Goal: Task Accomplishment & Management: Manage account settings

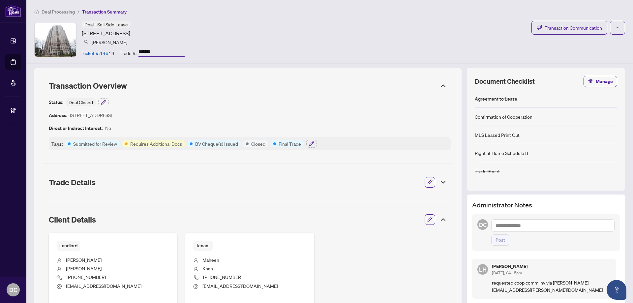
scroll to position [231, 0]
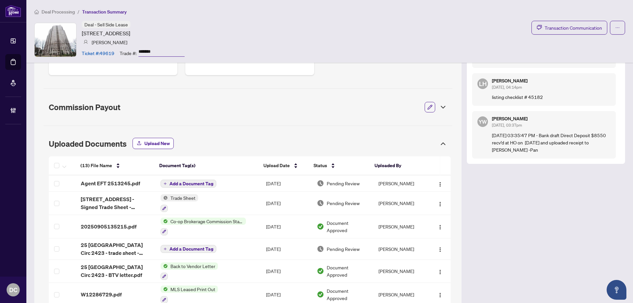
drag, startPoint x: 161, startPoint y: 50, endPoint x: 134, endPoint y: 51, distance: 26.7
click at [134, 51] on div "Trade #: *******" at bounding box center [152, 53] width 65 height 12
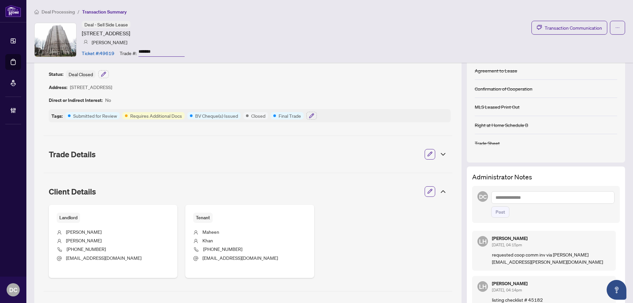
scroll to position [66, 0]
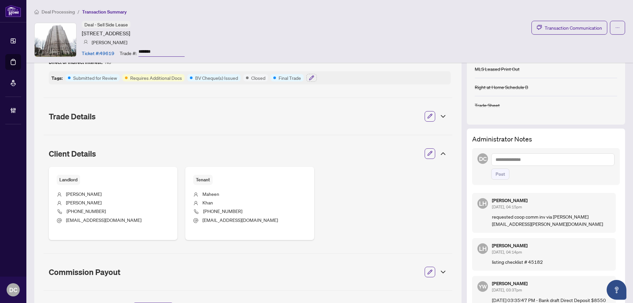
click at [546, 163] on textarea at bounding box center [552, 159] width 123 height 13
paste textarea "**********"
type textarea "**********"
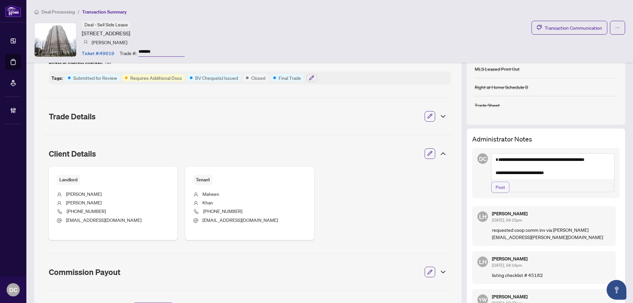
drag, startPoint x: 499, startPoint y: 201, endPoint x: 491, endPoint y: 200, distance: 8.4
click at [499, 192] on span "Post" at bounding box center [500, 187] width 10 height 11
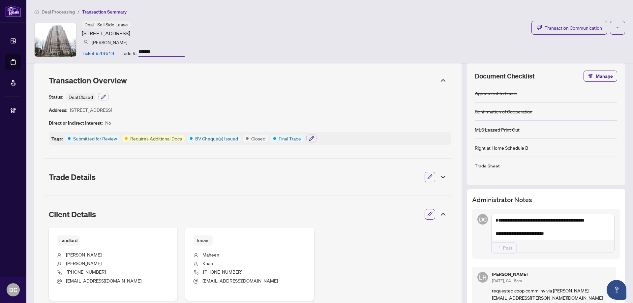
scroll to position [0, 0]
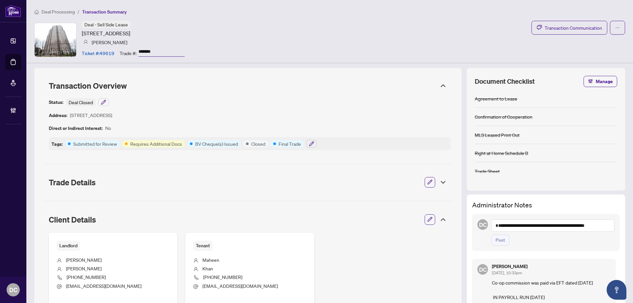
drag, startPoint x: 168, startPoint y: 48, endPoint x: 134, endPoint y: 54, distance: 34.0
click at [134, 54] on div "Trade #: *******" at bounding box center [152, 53] width 65 height 12
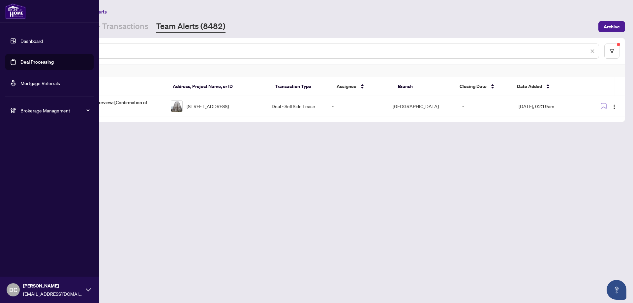
drag, startPoint x: 168, startPoint y: 52, endPoint x: 7, endPoint y: 47, distance: 160.9
click at [7, 47] on div "Dashboard Deal Processing Mortgage Referrals Brokerage Management DC Dawn Chan …" at bounding box center [316, 151] width 633 height 303
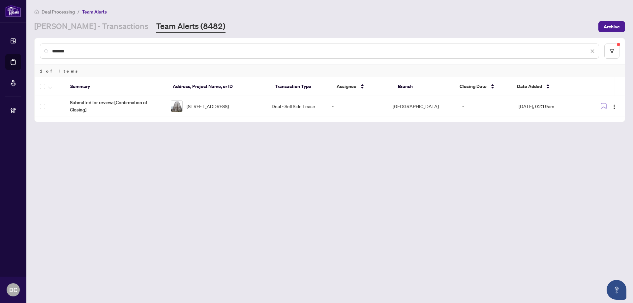
paste input "text"
click at [613, 108] on img "button" at bounding box center [613, 106] width 5 height 5
click at [598, 144] on li "Complete Item" at bounding box center [598, 140] width 39 height 11
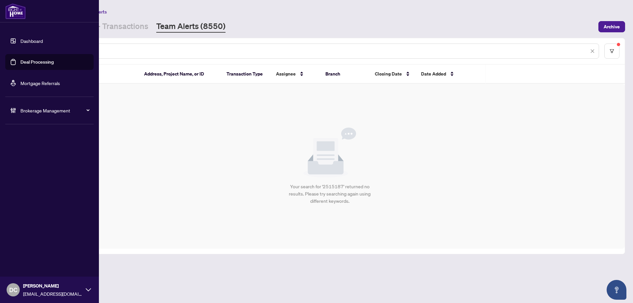
drag, startPoint x: 99, startPoint y: 54, endPoint x: 26, endPoint y: 51, distance: 72.9
click at [26, 51] on div "Dashboard Deal Processing Mortgage Referrals Brokerage Management DC Dawn Chan …" at bounding box center [316, 151] width 633 height 303
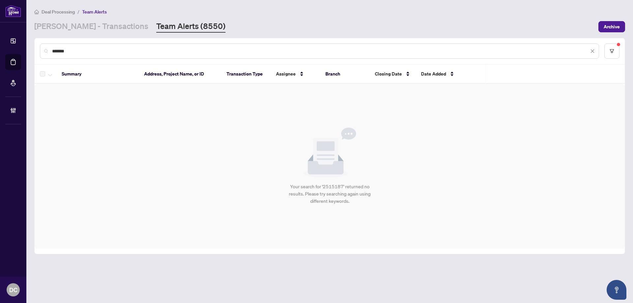
paste input "text"
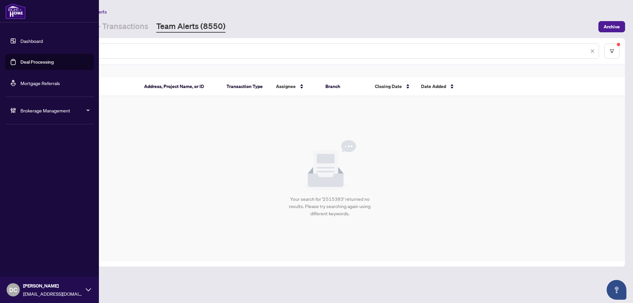
drag, startPoint x: 96, startPoint y: 49, endPoint x: 23, endPoint y: 49, distance: 73.5
click at [23, 49] on div "Dashboard Deal Processing Mortgage Referrals Brokerage Management DC Dawn Chan …" at bounding box center [316, 151] width 633 height 303
paste input "text"
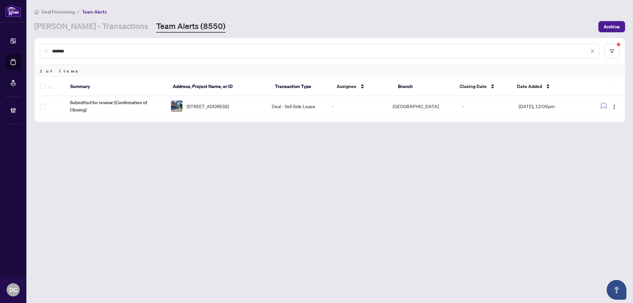
drag, startPoint x: 108, startPoint y: 50, endPoint x: 31, endPoint y: 51, distance: 77.1
click at [31, 51] on main "Deal Processing / Team Alerts RAHR - Transactions Team Alerts (8550) Archive **…" at bounding box center [329, 151] width 606 height 303
paste input "text"
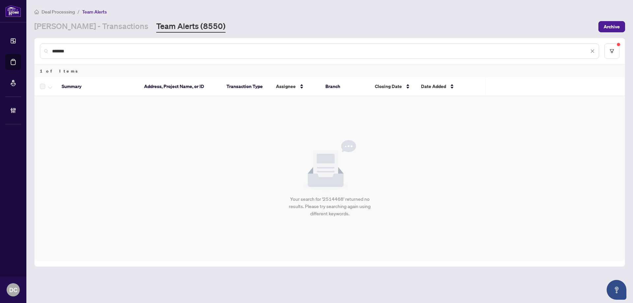
drag, startPoint x: 90, startPoint y: 49, endPoint x: 45, endPoint y: 49, distance: 44.8
click at [45, 49] on div "*******" at bounding box center [319, 50] width 559 height 15
paste input "text"
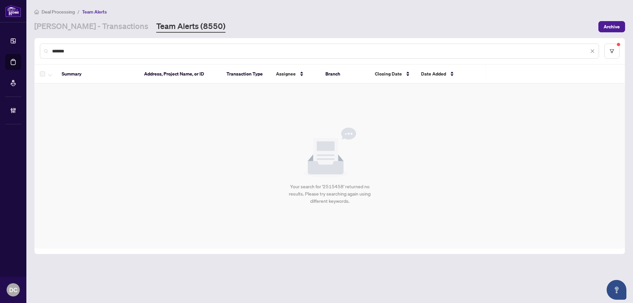
drag, startPoint x: 161, startPoint y: 49, endPoint x: 187, endPoint y: 1, distance: 54.4
click at [47, 50] on div "*******" at bounding box center [319, 50] width 559 height 15
paste input "text"
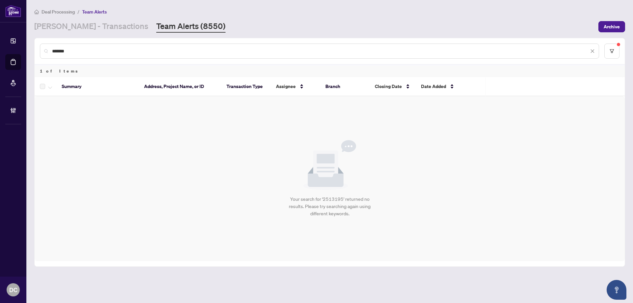
drag, startPoint x: 75, startPoint y: 47, endPoint x: 32, endPoint y: 51, distance: 43.0
click at [32, 51] on main "Deal Processing / Team Alerts RAHR - Transactions Team Alerts (8550) Archive **…" at bounding box center [329, 151] width 606 height 303
paste input "text"
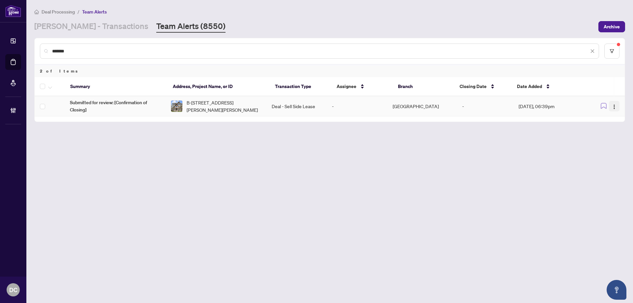
click at [615, 107] on img "button" at bounding box center [613, 106] width 5 height 5
click at [602, 142] on span "Complete Item" at bounding box center [598, 139] width 31 height 7
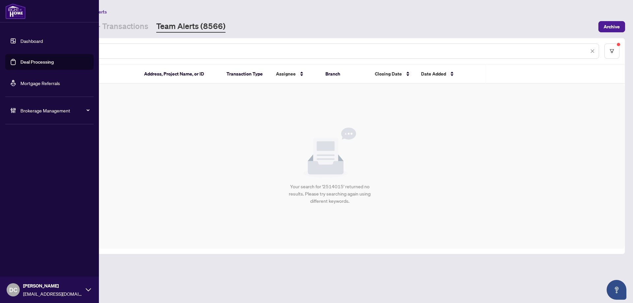
drag, startPoint x: 73, startPoint y: 52, endPoint x: 19, endPoint y: 51, distance: 53.7
click at [19, 51] on div "Dashboard Deal Processing Mortgage Referrals Brokerage Management DC Dawn Chan …" at bounding box center [316, 151] width 633 height 303
paste input "text"
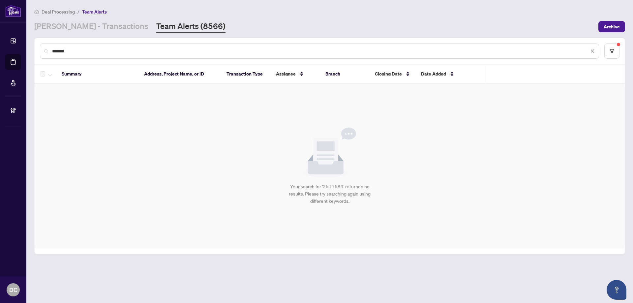
drag, startPoint x: 101, startPoint y: 50, endPoint x: 44, endPoint y: 49, distance: 56.7
click at [44, 49] on div "*******" at bounding box center [319, 50] width 559 height 15
paste input "text"
drag, startPoint x: 80, startPoint y: 51, endPoint x: 44, endPoint y: 50, distance: 35.6
click at [44, 50] on div "*******" at bounding box center [319, 50] width 559 height 15
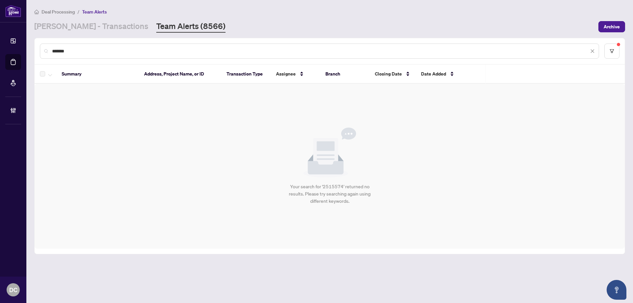
paste input "text"
drag, startPoint x: 100, startPoint y: 55, endPoint x: 76, endPoint y: 51, distance: 24.5
click at [43, 49] on div "*******" at bounding box center [319, 50] width 559 height 15
drag, startPoint x: 79, startPoint y: 51, endPoint x: 32, endPoint y: 51, distance: 46.8
click at [32, 51] on main "Deal Processing / Team Alerts RAHR - Transactions Team Alerts (8566) Archive **…" at bounding box center [329, 151] width 606 height 303
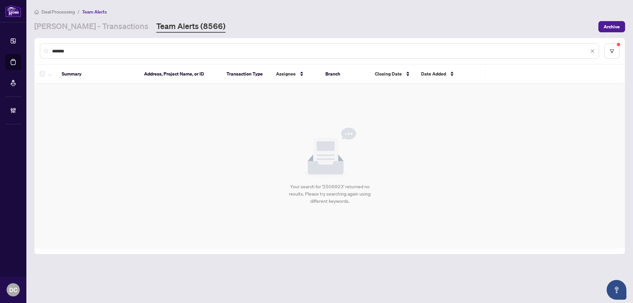
paste input "text"
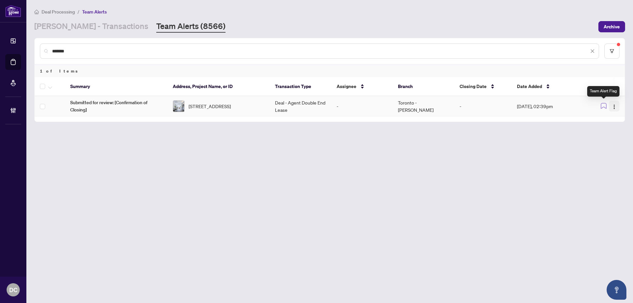
click at [616, 108] on img "button" at bounding box center [613, 106] width 5 height 5
drag, startPoint x: 606, startPoint y: 139, endPoint x: 106, endPoint y: 142, distance: 499.5
click at [604, 139] on span "Complete Item" at bounding box center [598, 139] width 31 height 7
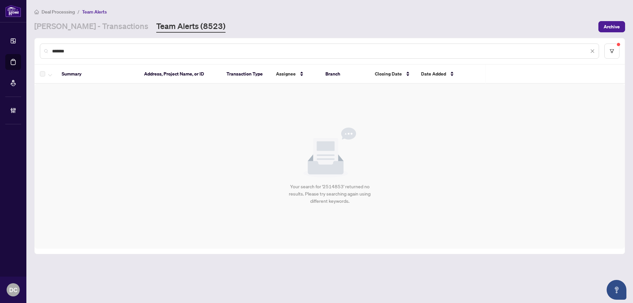
drag, startPoint x: 115, startPoint y: 51, endPoint x: 45, endPoint y: 51, distance: 70.2
click at [45, 51] on div "*******" at bounding box center [319, 50] width 559 height 15
paste input "text"
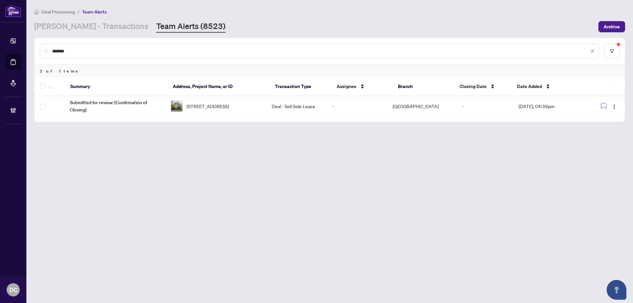
drag, startPoint x: 91, startPoint y: 49, endPoint x: 44, endPoint y: 47, distance: 46.8
click at [44, 47] on div "*******" at bounding box center [319, 50] width 559 height 15
paste input "text"
drag, startPoint x: 97, startPoint y: 50, endPoint x: 8, endPoint y: 50, distance: 89.6
click at [41, 50] on div "*******" at bounding box center [319, 50] width 559 height 15
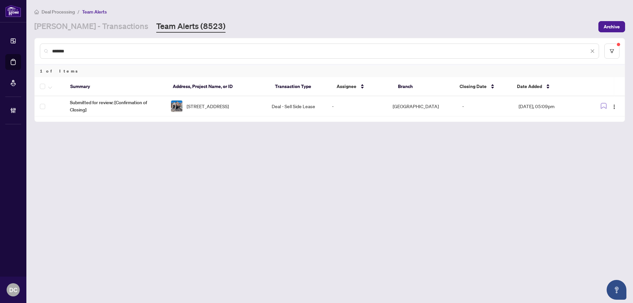
paste input "text"
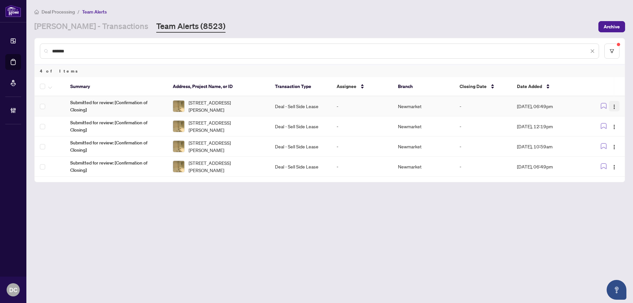
click at [614, 105] on img "button" at bounding box center [613, 106] width 5 height 5
click at [611, 136] on li "Complete Item" at bounding box center [598, 140] width 39 height 11
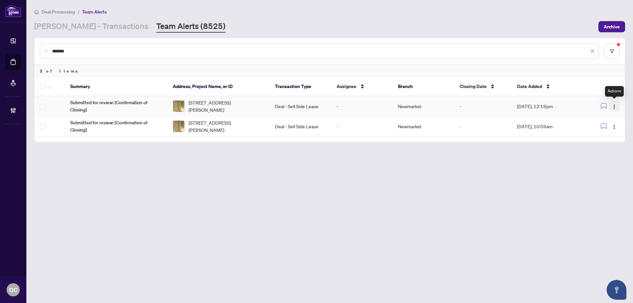
click at [616, 105] on img "button" at bounding box center [613, 106] width 5 height 5
click at [608, 139] on span "Complete Item" at bounding box center [598, 139] width 31 height 7
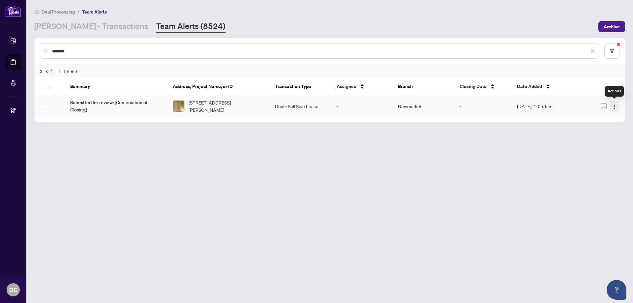
click at [617, 109] on button "button" at bounding box center [614, 106] width 11 height 11
click at [610, 141] on span "Complete Item" at bounding box center [598, 139] width 31 height 7
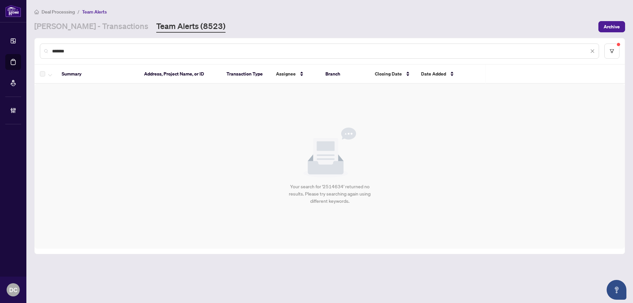
drag, startPoint x: 101, startPoint y: 50, endPoint x: 34, endPoint y: 48, distance: 66.9
click at [34, 48] on div "******* Summary Address, Project Name, or ID Transaction Type Assignee Branch C…" at bounding box center [329, 146] width 590 height 216
paste input "text"
type input "*******"
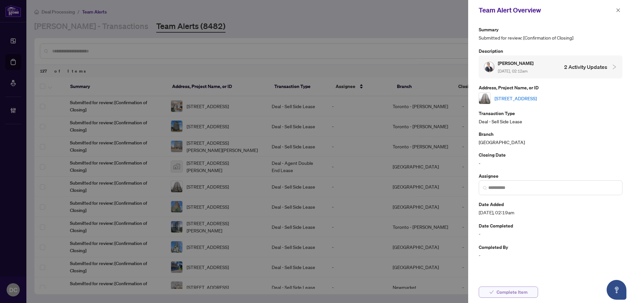
click at [517, 288] on span "Complete Item" at bounding box center [511, 292] width 31 height 11
click at [615, 8] on span "button" at bounding box center [617, 10] width 5 height 11
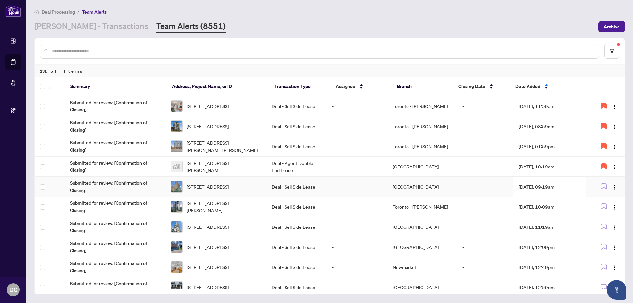
click at [546, 185] on td "[DATE], 09:19am" at bounding box center [549, 187] width 72 height 20
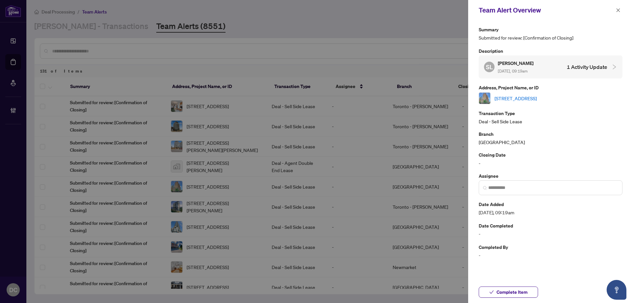
click at [536, 97] on link "1702-633 Bay St, Toronto, Ontario M5G 2G4, Canada" at bounding box center [515, 98] width 42 height 7
click at [504, 294] on span "Complete Item" at bounding box center [511, 292] width 31 height 11
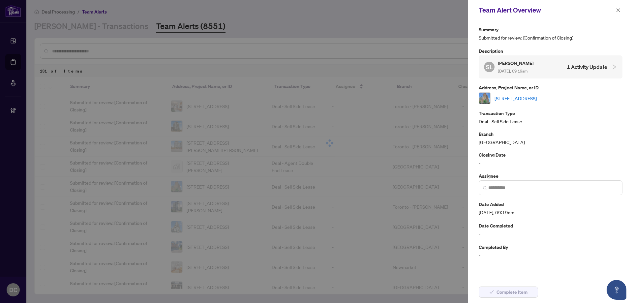
drag, startPoint x: 618, startPoint y: 11, endPoint x: 511, endPoint y: 14, distance: 107.8
click at [618, 11] on icon "close" at bounding box center [618, 10] width 4 height 4
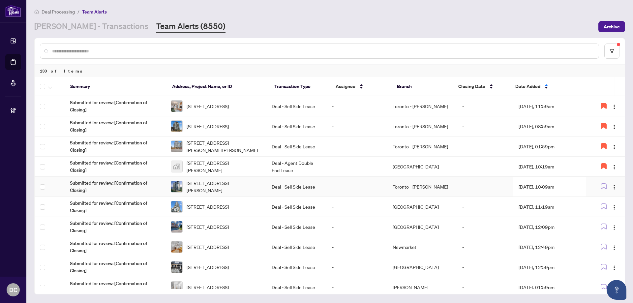
click at [561, 183] on td "Sep/25/2025, 10:09am" at bounding box center [549, 187] width 72 height 20
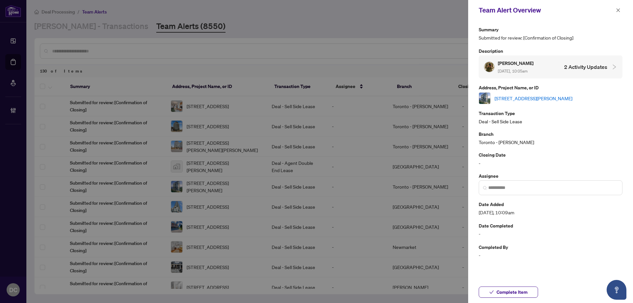
click at [554, 98] on link "1807-59 Annie Craig Dr, Toronto, Ontario M8V 0C5, Canada" at bounding box center [533, 98] width 78 height 7
click at [511, 293] on span "Complete Item" at bounding box center [511, 292] width 31 height 11
click at [619, 10] on icon "close" at bounding box center [617, 10] width 5 height 5
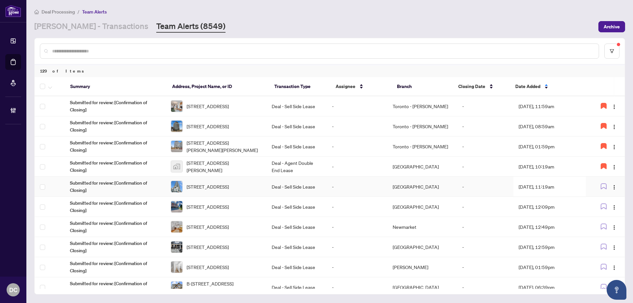
click at [545, 189] on td "Sep/25/2025, 11:19am" at bounding box center [549, 187] width 72 height 20
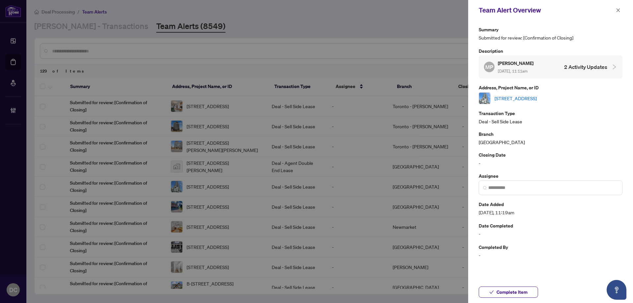
click at [536, 95] on link "3403-3975 Grand Park Dr, Mississauga, Ontario L5B 0K4, Canada" at bounding box center [515, 98] width 42 height 7
click at [508, 292] on span "Complete Item" at bounding box center [511, 292] width 31 height 11
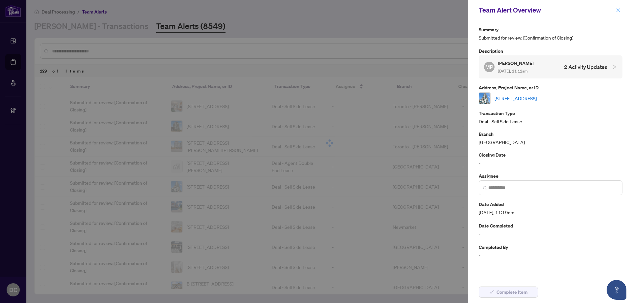
click at [619, 8] on span "button" at bounding box center [617, 10] width 5 height 11
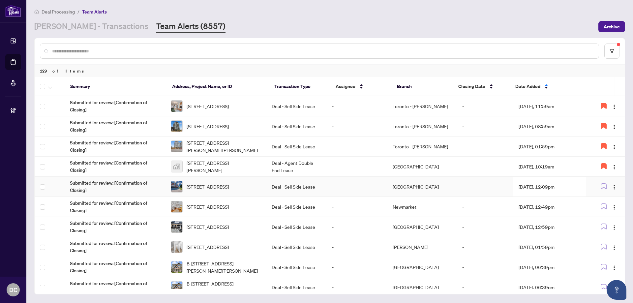
click at [567, 188] on td "Sep/25/2025, 12:09pm" at bounding box center [549, 187] width 72 height 20
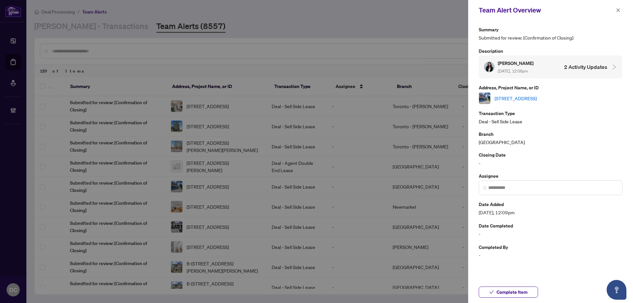
click at [536, 100] on link "815 Banks Cres, Milton, Ontario L9T 9A3, Canada" at bounding box center [515, 98] width 42 height 7
drag, startPoint x: 521, startPoint y: 291, endPoint x: 280, endPoint y: 124, distance: 293.0
click at [521, 291] on span "Complete Item" at bounding box center [511, 292] width 31 height 11
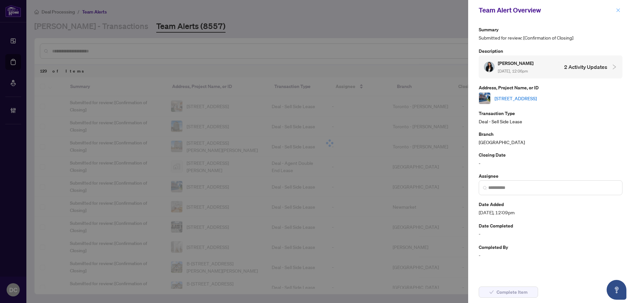
click at [620, 10] on button "button" at bounding box center [618, 10] width 9 height 8
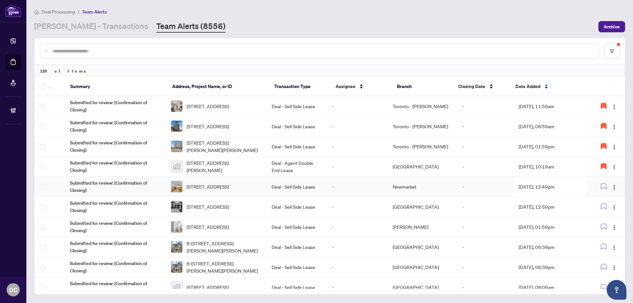
click at [556, 186] on td "[DATE], 12:49pm" at bounding box center [549, 187] width 72 height 20
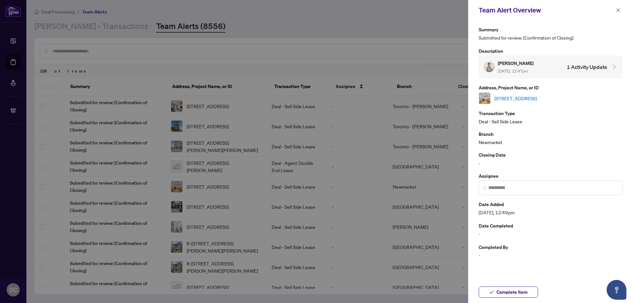
click at [536, 95] on link "27 Grovepark St, Richmond Hill, Ontario L4E 3L5, Canada" at bounding box center [515, 98] width 42 height 7
click at [534, 288] on button "Complete Item" at bounding box center [507, 291] width 59 height 11
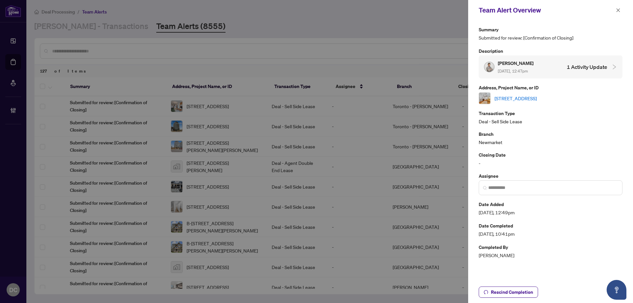
click at [619, 12] on icon "close" at bounding box center [617, 10] width 5 height 5
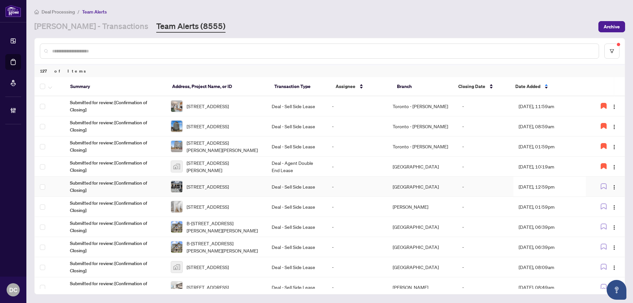
click at [543, 186] on td "Sep/25/2025, 12:59pm" at bounding box center [549, 187] width 72 height 20
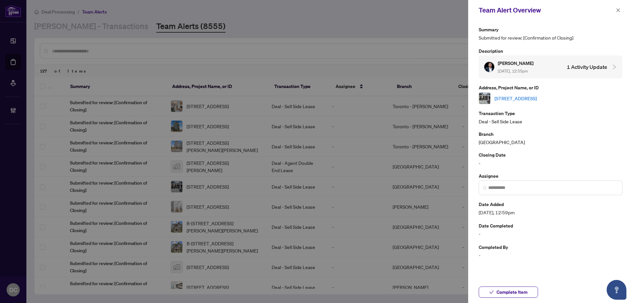
click at [536, 99] on link "221 Speckled Alder Row, Ottawa, Ontario K2J 7G6, Canada" at bounding box center [515, 98] width 42 height 7
drag, startPoint x: 530, startPoint y: 292, endPoint x: 314, endPoint y: 71, distance: 309.7
click at [530, 291] on button "Complete Item" at bounding box center [507, 291] width 59 height 11
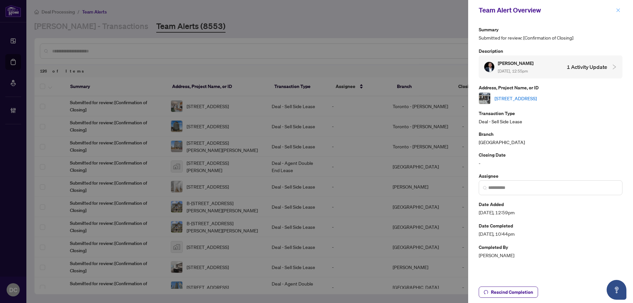
click at [615, 11] on button "button" at bounding box center [618, 10] width 9 height 8
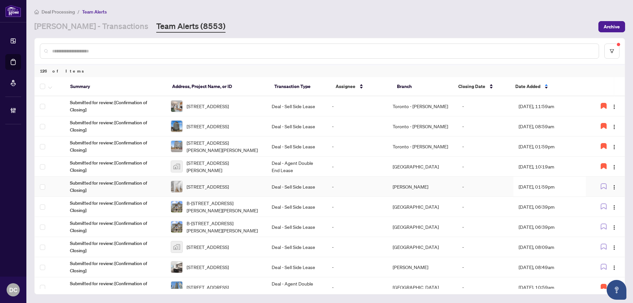
click at [540, 180] on td "Sep/25/2025, 01:59pm" at bounding box center [549, 187] width 72 height 20
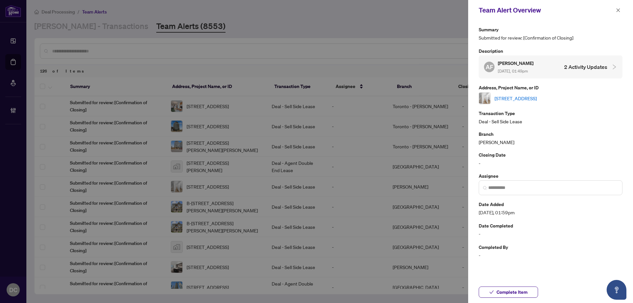
click at [536, 99] on link "17 Magnolia Ave, Toronto, Ontario M1K 3K2, Canada" at bounding box center [515, 98] width 42 height 7
drag, startPoint x: 508, startPoint y: 293, endPoint x: 260, endPoint y: 244, distance: 253.5
click at [509, 292] on span "Complete Item" at bounding box center [511, 292] width 31 height 11
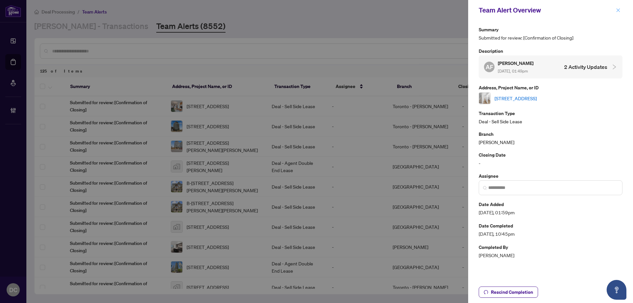
click at [618, 6] on span "button" at bounding box center [617, 10] width 5 height 11
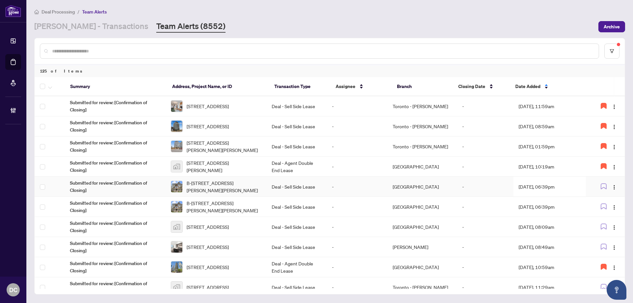
click at [555, 186] on td "Sep/25/2025, 06:39pm" at bounding box center [549, 187] width 72 height 20
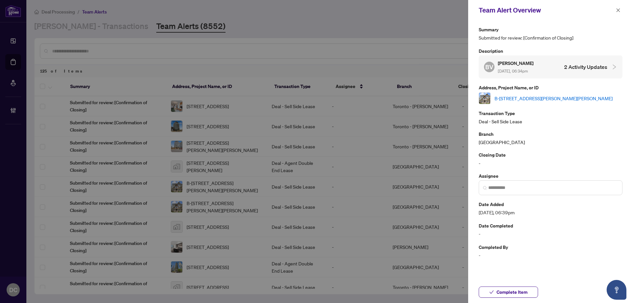
click at [557, 101] on div "B-397 Chapman Mills Dr, Ottawa, Ontario K2J 0M7, Canada" at bounding box center [550, 98] width 144 height 12
click at [557, 98] on link "B-397 Chapman Mills Dr, Ottawa, Ontario K2J 0M7, Canada" at bounding box center [553, 98] width 118 height 7
click at [520, 295] on span "Complete Item" at bounding box center [511, 292] width 31 height 11
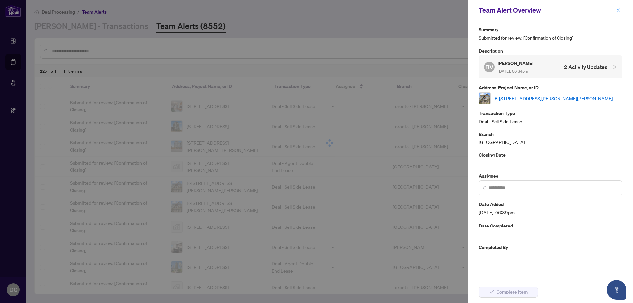
click at [621, 12] on button "button" at bounding box center [618, 10] width 9 height 8
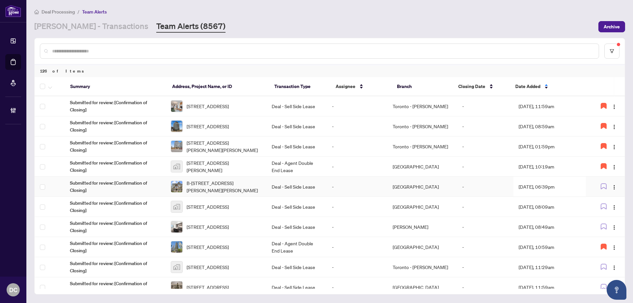
click at [564, 186] on td "Sep/25/2025, 06:39pm" at bounding box center [549, 187] width 72 height 20
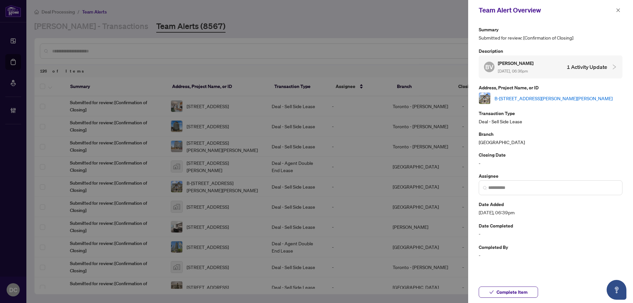
click at [550, 98] on link "B-397 Chapman Mills Dr, Ottawa, Ontario K2J 0M7, Canada" at bounding box center [553, 98] width 118 height 7
click at [525, 289] on span "Complete Item" at bounding box center [511, 292] width 31 height 11
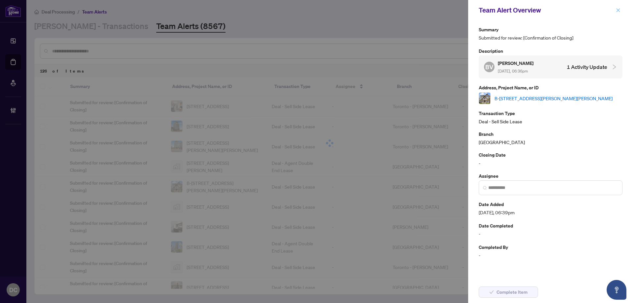
click at [616, 12] on icon "close" at bounding box center [617, 10] width 5 height 5
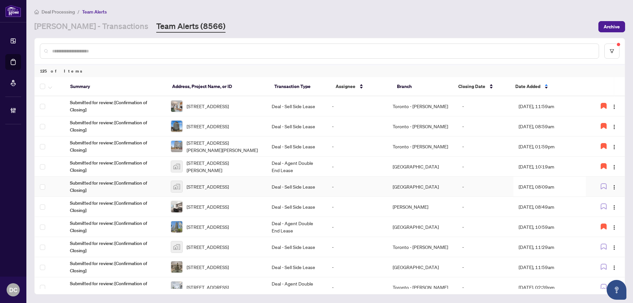
click at [537, 182] on td "Sep/26/2025, 08:09am" at bounding box center [549, 187] width 72 height 20
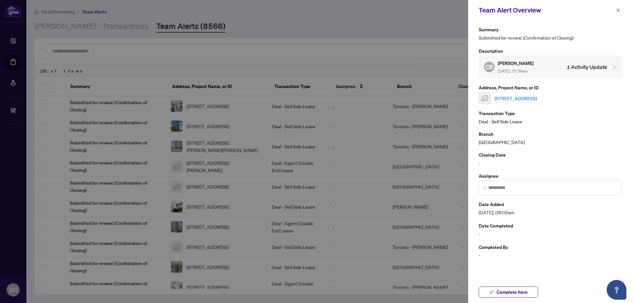
click at [536, 100] on link "280 Dundas St W #1706, Toronto, ON, Canada" at bounding box center [515, 98] width 42 height 7
drag, startPoint x: 521, startPoint y: 294, endPoint x: 363, endPoint y: 35, distance: 303.2
click at [521, 293] on span "Complete Item" at bounding box center [511, 292] width 31 height 11
click at [619, 10] on icon "close" at bounding box center [617, 10] width 5 height 5
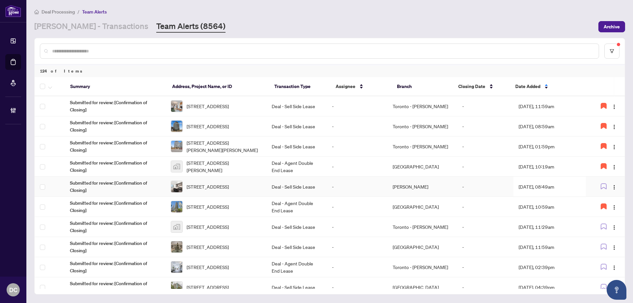
click at [525, 186] on td "Sep/26/2025, 08:49am" at bounding box center [549, 187] width 72 height 20
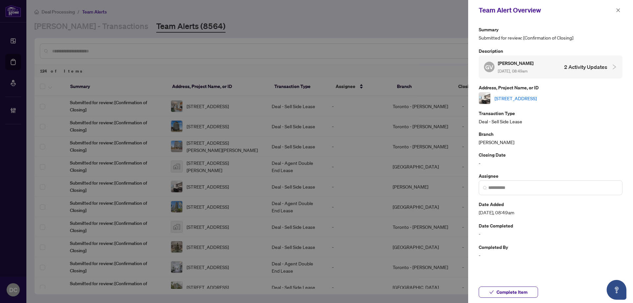
click at [530, 95] on link "313-8763 Bayview Ave, Richmond Hill, Ontario L4B 3V1, Canada" at bounding box center [515, 98] width 42 height 7
click at [502, 284] on div "Complete Item" at bounding box center [550, 292] width 165 height 22
click at [502, 288] on span "Complete Item" at bounding box center [511, 292] width 31 height 11
click at [618, 12] on icon "close" at bounding box center [617, 10] width 5 height 5
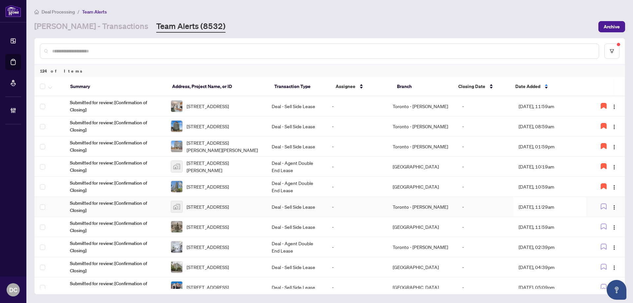
click at [540, 202] on td "Sep/26/2025, 11:29am" at bounding box center [549, 207] width 72 height 20
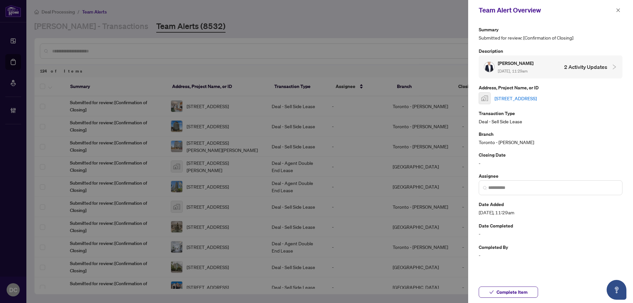
click at [536, 100] on link "1049 McNicoll Avenue, Scarborough, ON, Canada" at bounding box center [515, 98] width 42 height 7
click at [500, 294] on span "Complete Item" at bounding box center [511, 292] width 31 height 11
click at [616, 11] on icon "close" at bounding box center [617, 10] width 5 height 5
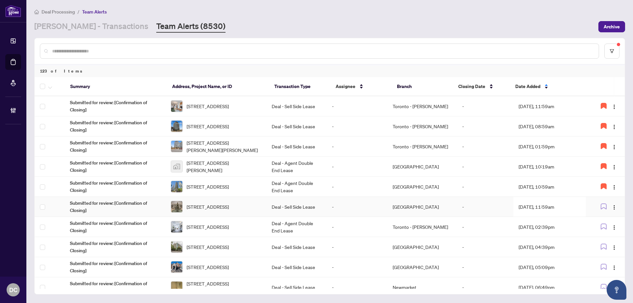
click at [556, 202] on td "Sep/26/2025, 11:59am" at bounding box center [549, 207] width 72 height 20
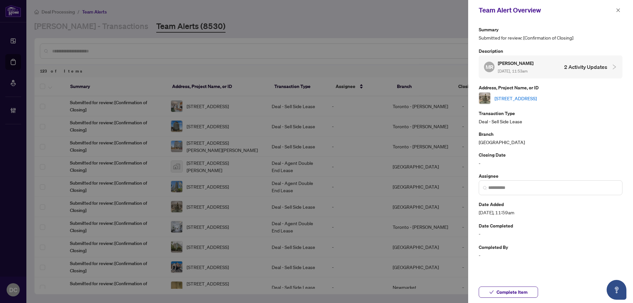
click at [530, 97] on link "919-25 Kingsbridge Garden Circ, Mississauga, Ontario L5R 4B1, Canada" at bounding box center [515, 98] width 42 height 7
click at [618, 12] on icon "close" at bounding box center [617, 10] width 5 height 5
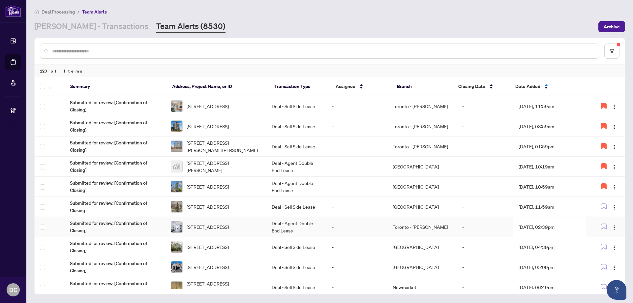
click at [557, 230] on td "Sep/26/2025, 02:39pm" at bounding box center [549, 227] width 72 height 20
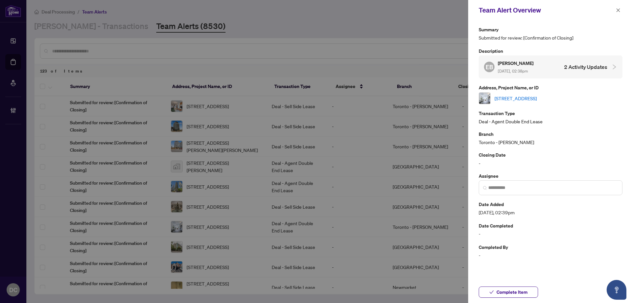
click at [536, 95] on link "204-630 Greenwood Ave, Toronto, Ontario M4J 0A8, Canada" at bounding box center [515, 98] width 42 height 7
click at [501, 292] on span "Complete Item" at bounding box center [511, 292] width 31 height 11
click at [617, 9] on icon "close" at bounding box center [617, 10] width 5 height 5
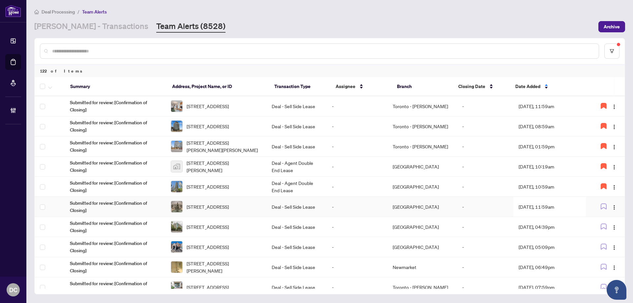
click at [502, 207] on td "-" at bounding box center [485, 207] width 56 height 20
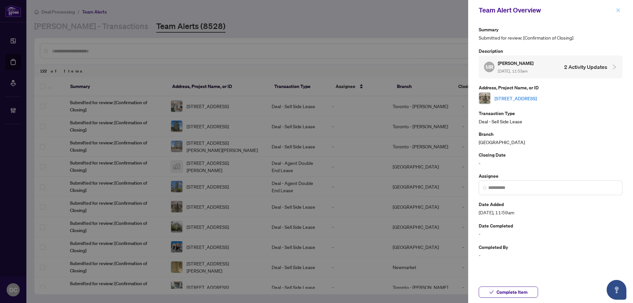
click at [619, 9] on icon "close" at bounding box center [617, 10] width 5 height 5
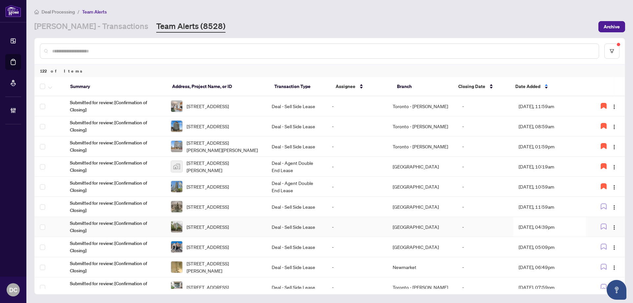
click at [229, 224] on span "309-18 PEMBERTON Ave, Toronto, Ontario M2M 4K9, Canada" at bounding box center [207, 226] width 42 height 7
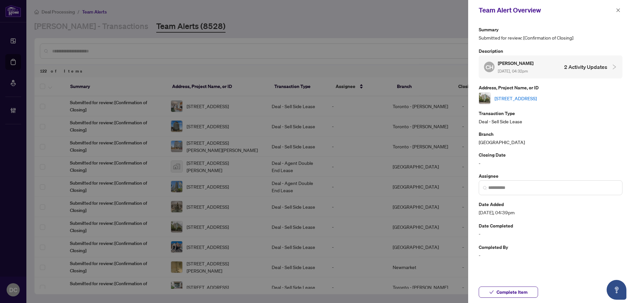
click at [523, 101] on link "309-18 PEMBERTON Ave, Toronto, Ontario M2M 4K9, Canada" at bounding box center [515, 98] width 42 height 7
click at [516, 286] on div "Complete Item" at bounding box center [550, 292] width 165 height 22
click at [515, 290] on span "Complete Item" at bounding box center [511, 292] width 31 height 11
click at [622, 11] on div "Team Alert Overview" at bounding box center [550, 10] width 165 height 20
click at [619, 11] on icon "close" at bounding box center [617, 10] width 5 height 5
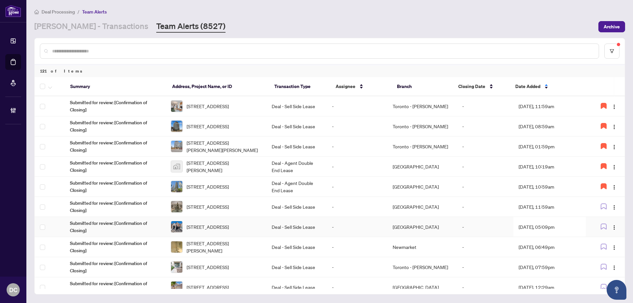
click at [461, 227] on td "-" at bounding box center [485, 227] width 56 height 20
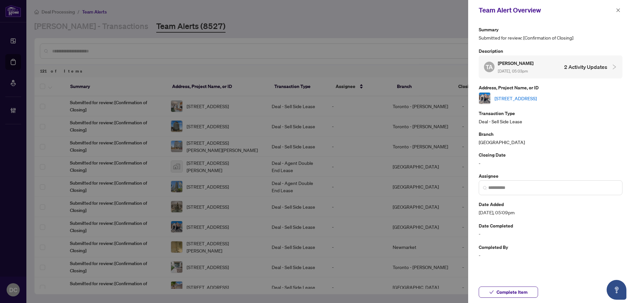
click at [550, 93] on div "3347 Roma Ave, Burlington, Ontario L6M 0N7, Canada" at bounding box center [550, 98] width 144 height 12
click at [536, 97] on link "3347 Roma Ave, Burlington, Ontario L6M 0N7, Canada" at bounding box center [515, 98] width 42 height 7
click at [620, 10] on icon "close" at bounding box center [617, 10] width 5 height 5
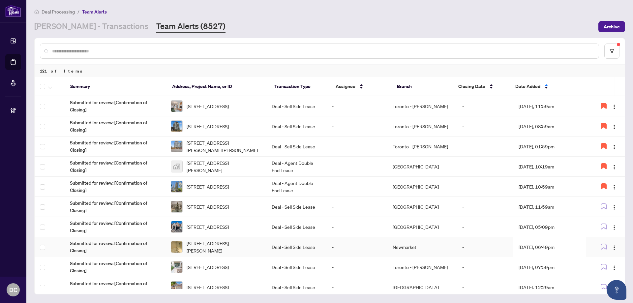
click at [545, 247] on td "Sep/26/2025, 06:49pm" at bounding box center [549, 247] width 72 height 20
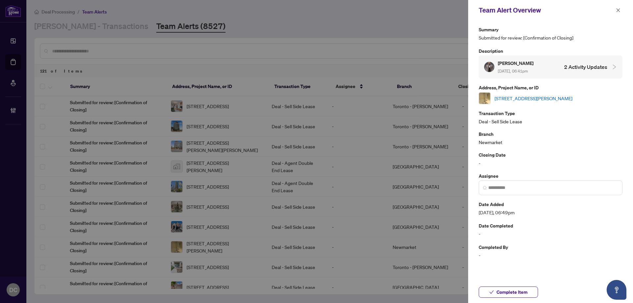
click at [542, 102] on div "1501-8 Mckee Ave, Toronto, Ontario M2N 7E5, Canada" at bounding box center [550, 98] width 144 height 12
click at [542, 95] on link "1501-8 Mckee Ave, Toronto, Ontario M2N 7E5, Canada" at bounding box center [533, 98] width 78 height 7
click at [526, 290] on span "Complete Item" at bounding box center [511, 292] width 31 height 11
click at [616, 10] on icon "close" at bounding box center [617, 10] width 5 height 5
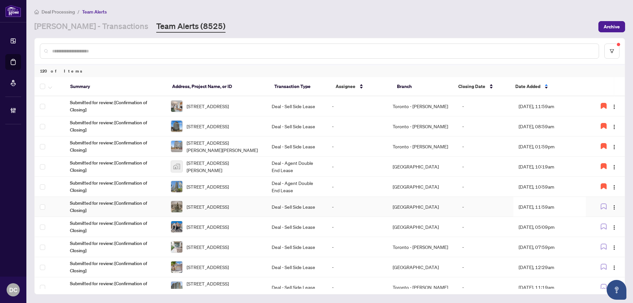
click at [452, 207] on td "Mississauga" at bounding box center [422, 207] width 70 height 20
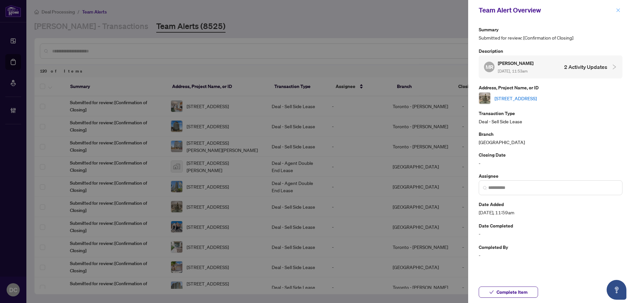
click at [616, 10] on icon "close" at bounding box center [617, 10] width 5 height 5
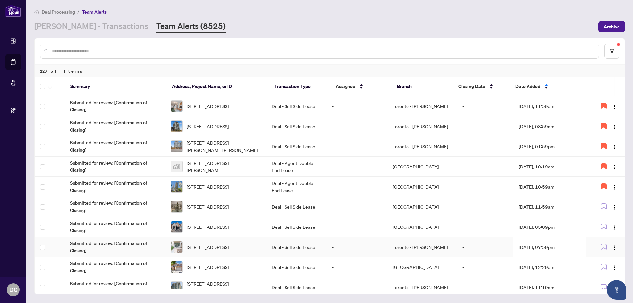
click at [266, 246] on td "112-31 Olive Ave, Toronto, Ontario M2N 4N4, Canada" at bounding box center [215, 247] width 101 height 20
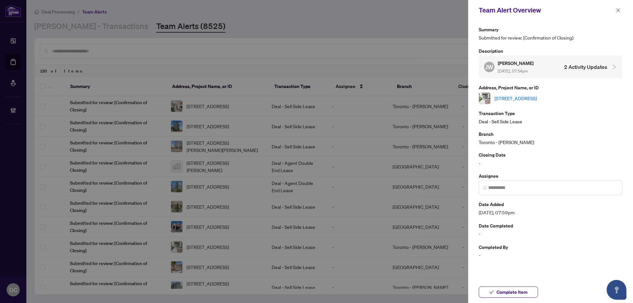
click at [501, 97] on link "112-31 Olive Ave, Toronto, Ontario M2N 4N4, Canada" at bounding box center [515, 98] width 42 height 7
click at [521, 291] on span "Complete Item" at bounding box center [511, 292] width 31 height 11
click at [614, 13] on button "button" at bounding box center [618, 10] width 9 height 8
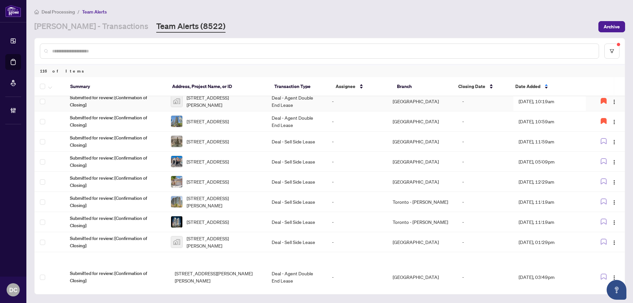
scroll to position [66, 0]
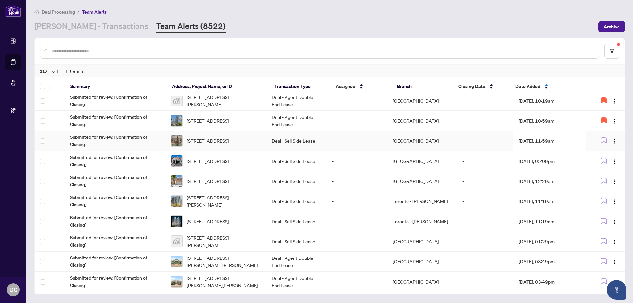
click at [549, 140] on td "Sep/26/2025, 11:59am" at bounding box center [549, 141] width 72 height 20
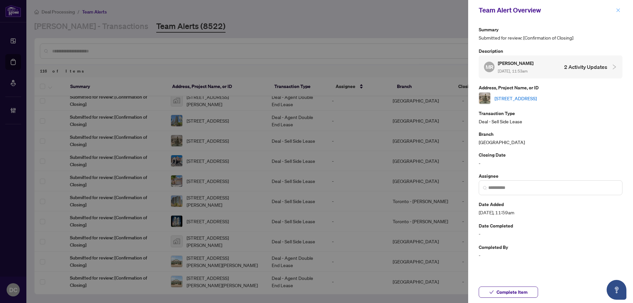
click at [616, 9] on icon "close" at bounding box center [617, 10] width 5 height 5
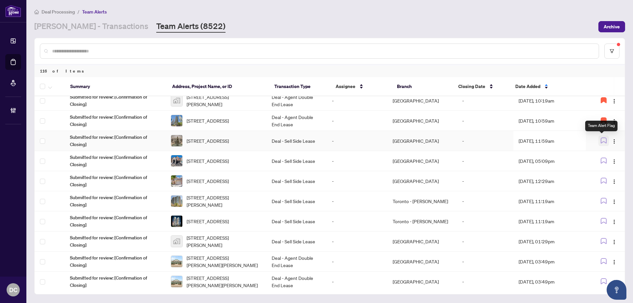
click at [600, 139] on icon "button" at bounding box center [603, 140] width 6 height 6
click at [602, 158] on icon "button" at bounding box center [603, 160] width 6 height 6
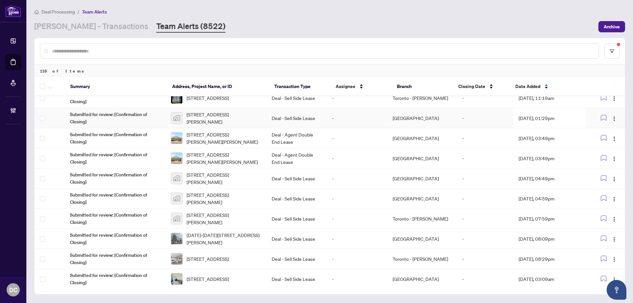
scroll to position [210, 0]
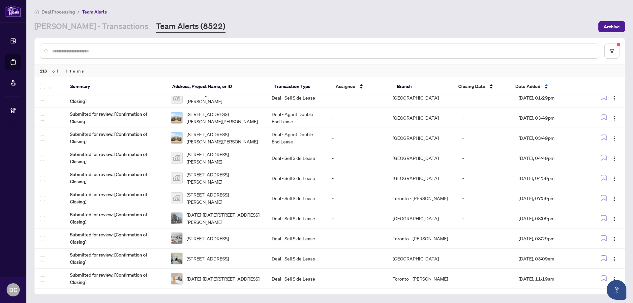
click at [609, 67] on div "116 of Items" at bounding box center [330, 71] width 590 height 13
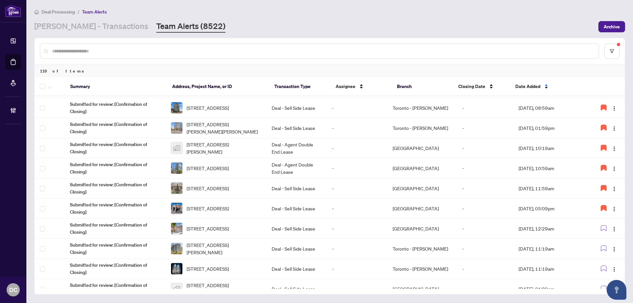
scroll to position [0, 0]
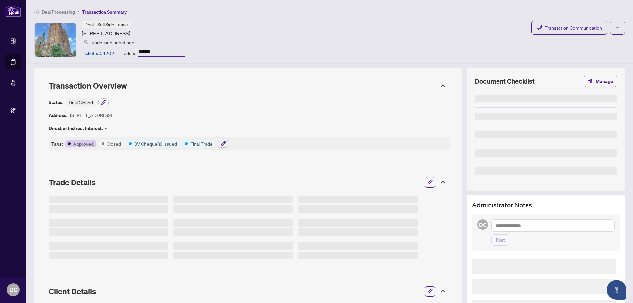
drag, startPoint x: 166, startPoint y: 49, endPoint x: 143, endPoint y: 58, distance: 24.7
click at [125, 48] on div "Trade #: *******" at bounding box center [152, 53] width 65 height 12
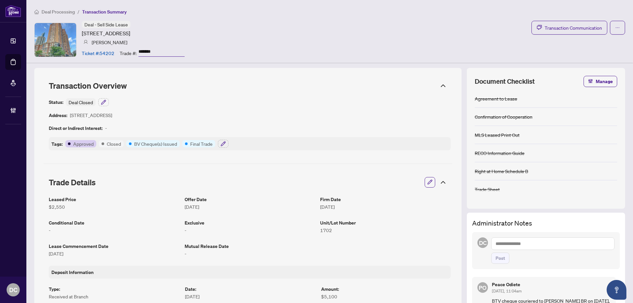
click at [441, 182] on icon at bounding box center [443, 182] width 4 height 2
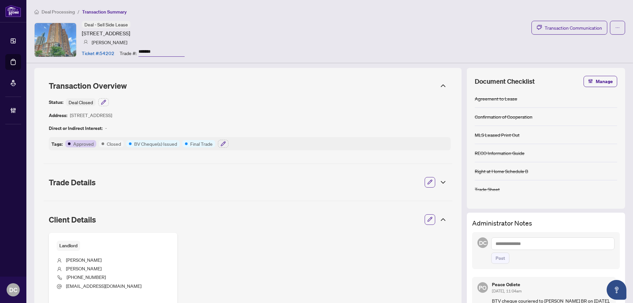
click at [439, 218] on icon at bounding box center [443, 219] width 8 height 8
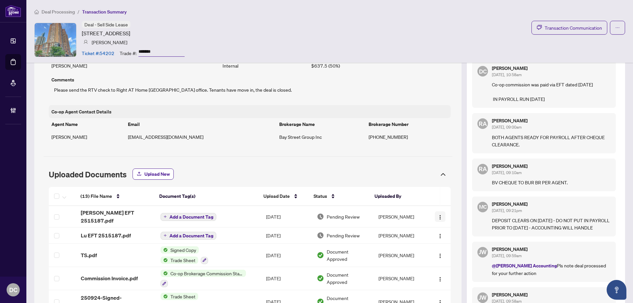
scroll to position [264, 0]
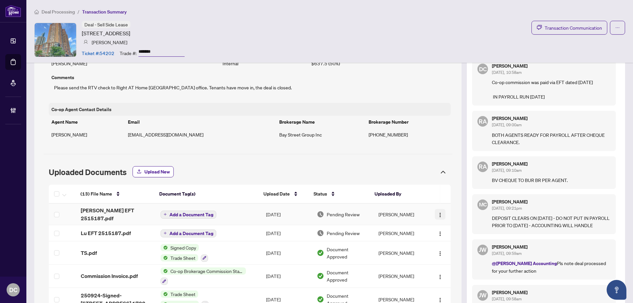
click at [437, 212] on img "button" at bounding box center [439, 214] width 5 height 5
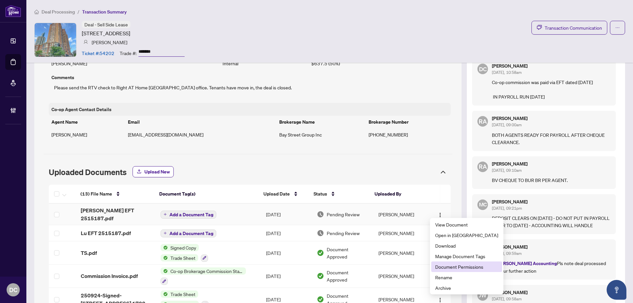
click at [446, 263] on span "Document Permissions" at bounding box center [466, 266] width 63 height 7
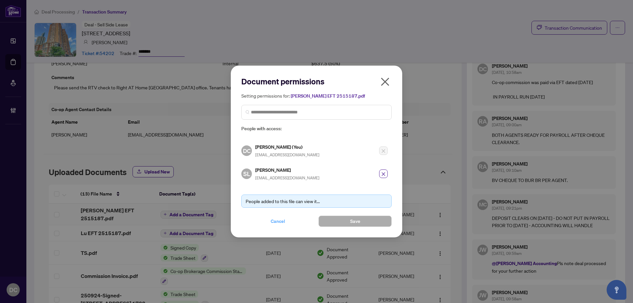
click at [277, 219] on span "Cancel" at bounding box center [278, 221] width 14 height 11
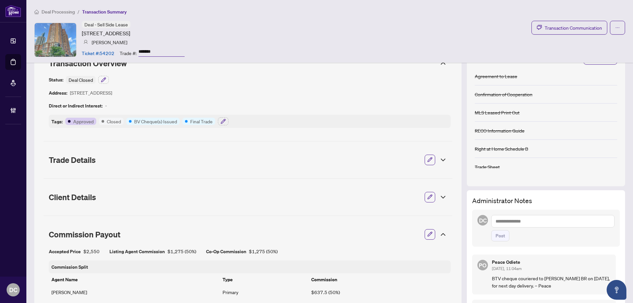
scroll to position [0, 0]
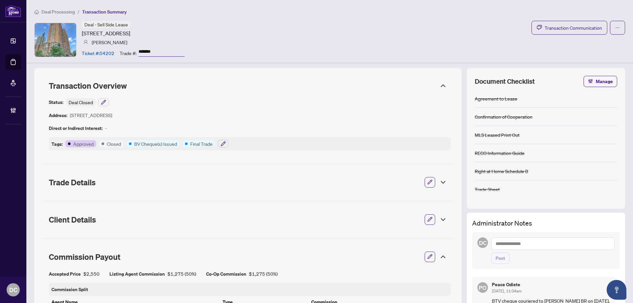
click at [67, 9] on span "Deal Processing" at bounding box center [58, 12] width 33 height 6
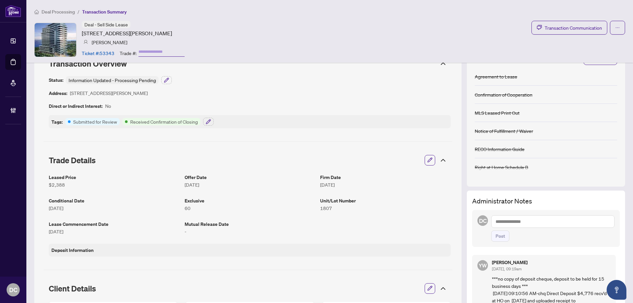
scroll to position [33, 0]
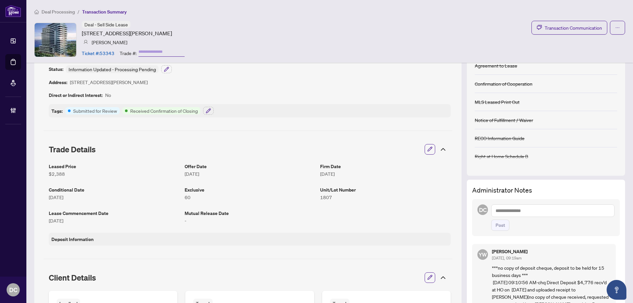
click at [439, 149] on icon at bounding box center [443, 149] width 8 height 8
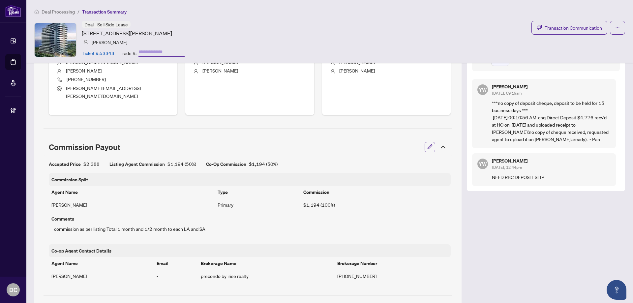
scroll to position [362, 0]
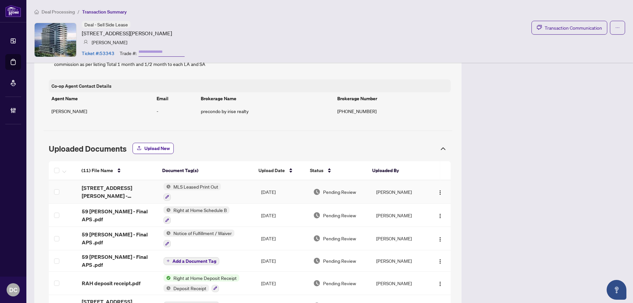
click at [247, 181] on td "MLS Leased Print Out" at bounding box center [207, 191] width 98 height 23
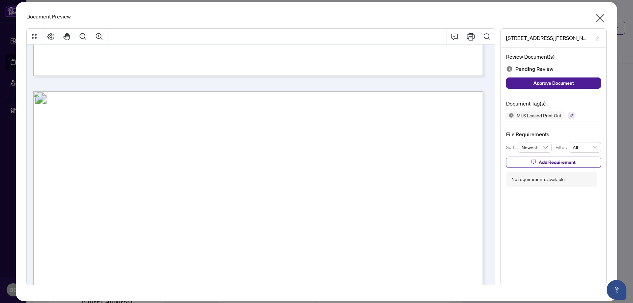
scroll to position [560, 0]
drag, startPoint x: 601, startPoint y: 15, endPoint x: 534, endPoint y: 3, distance: 68.0
click at [601, 16] on icon "close" at bounding box center [599, 18] width 11 height 11
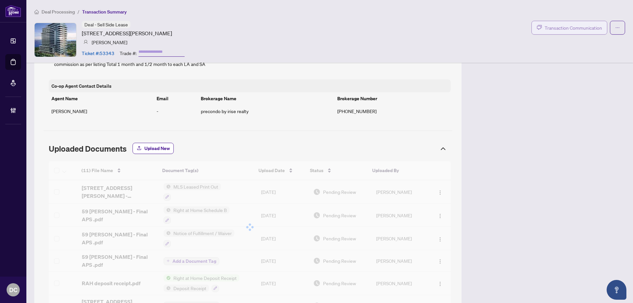
click at [552, 29] on span "Transaction Communication" at bounding box center [572, 28] width 57 height 8
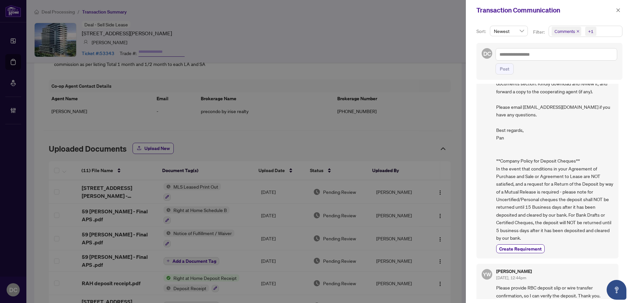
scroll to position [149, 0]
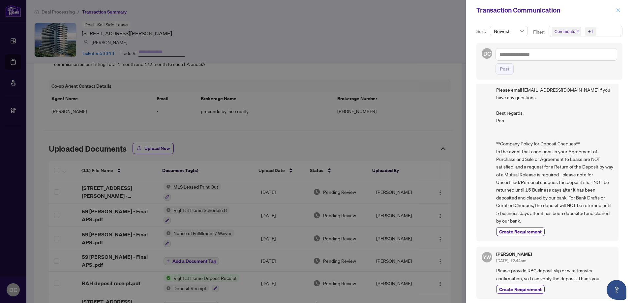
click at [619, 10] on icon "close" at bounding box center [617, 10] width 5 height 5
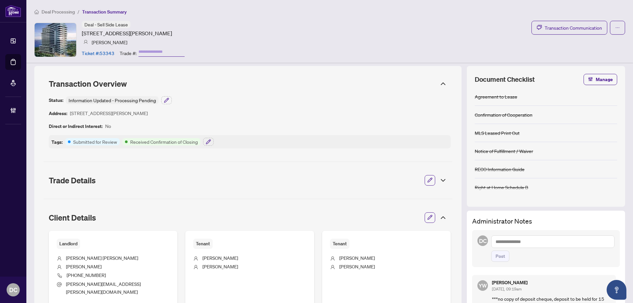
scroll to position [0, 0]
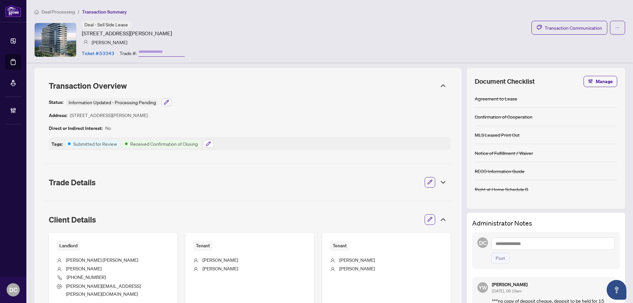
click at [209, 144] on icon "button" at bounding box center [208, 143] width 5 height 5
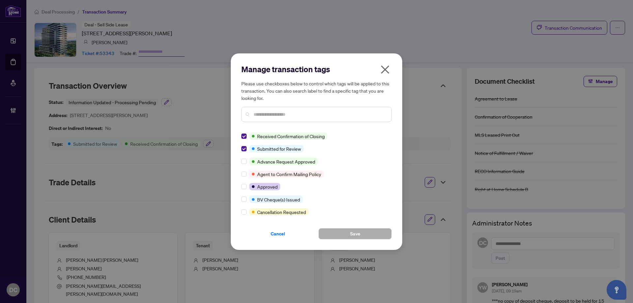
click at [383, 69] on icon "close" at bounding box center [385, 69] width 11 height 11
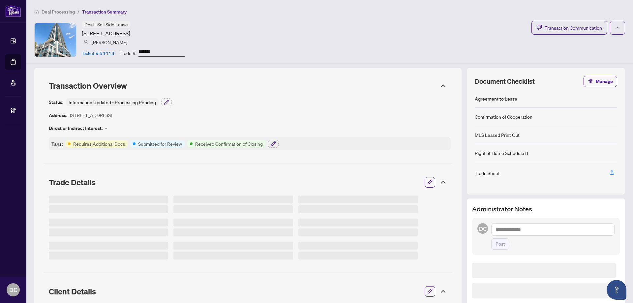
drag, startPoint x: 163, startPoint y: 48, endPoint x: 129, endPoint y: 52, distance: 33.8
click at [129, 52] on div "Trade #: *******" at bounding box center [152, 53] width 65 height 12
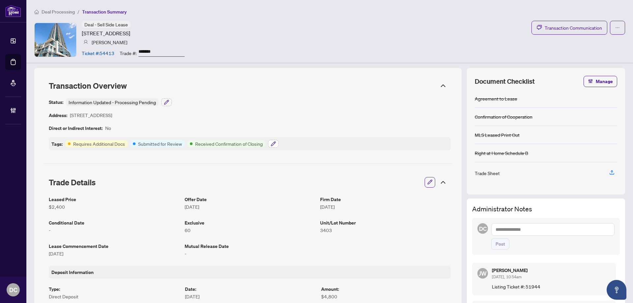
click at [272, 143] on icon "button" at bounding box center [273, 143] width 5 height 5
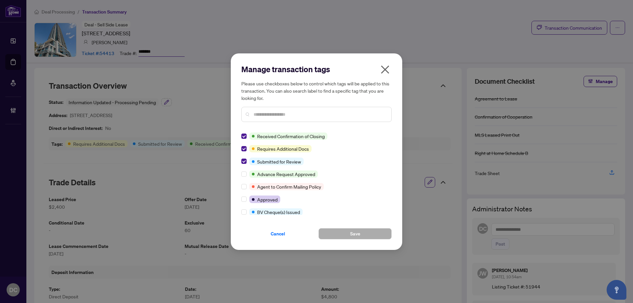
click at [247, 136] on div at bounding box center [245, 135] width 8 height 7
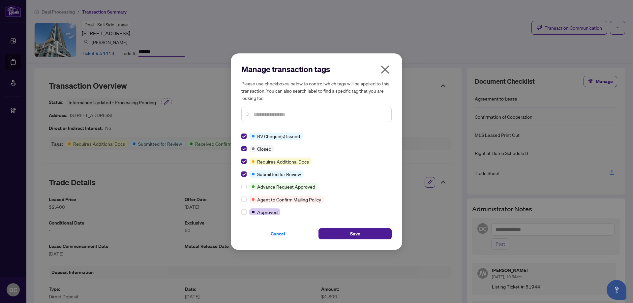
drag, startPoint x: 348, startPoint y: 236, endPoint x: 369, endPoint y: 227, distance: 23.5
click at [348, 236] on button "Save" at bounding box center [354, 233] width 73 height 11
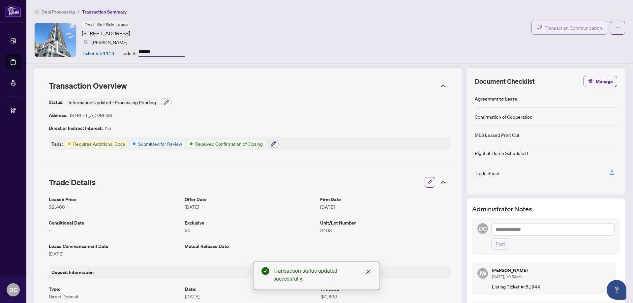
click at [586, 29] on span "Transaction Communication" at bounding box center [572, 28] width 57 height 8
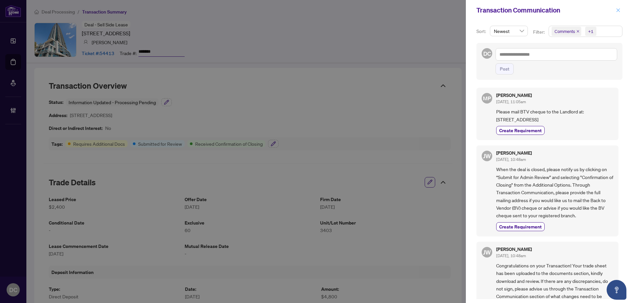
click at [619, 11] on icon "close" at bounding box center [617, 10] width 5 height 5
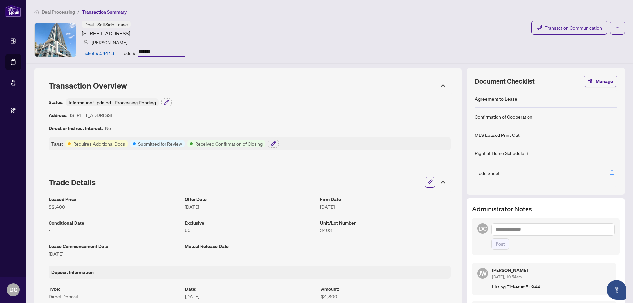
click at [440, 85] on icon at bounding box center [443, 86] width 8 height 8
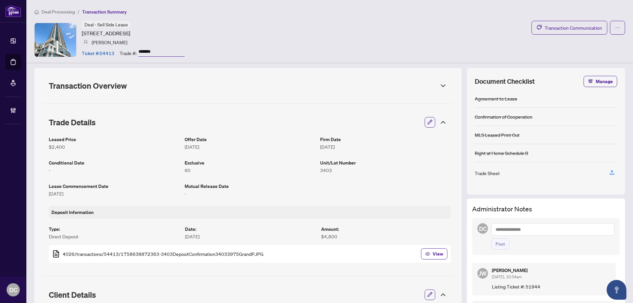
click at [440, 120] on icon at bounding box center [443, 122] width 8 height 8
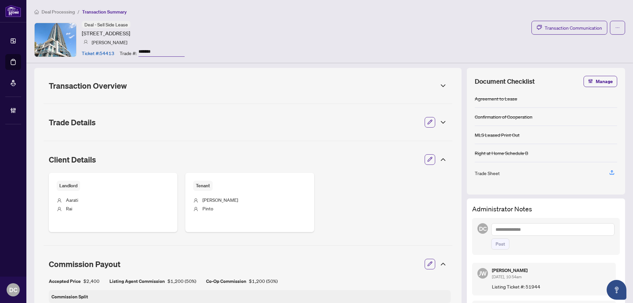
click at [435, 159] on div at bounding box center [441, 159] width 12 height 7
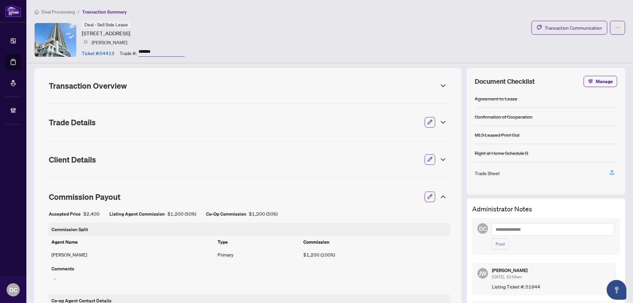
click at [441, 197] on icon at bounding box center [443, 197] width 4 height 2
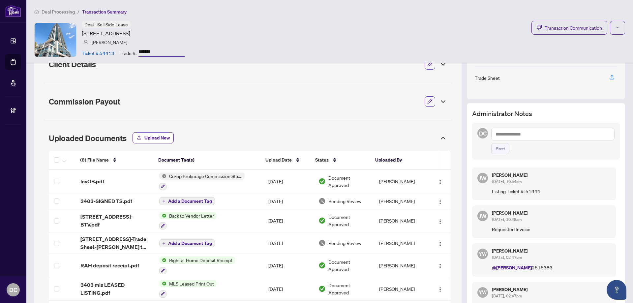
scroll to position [132, 0]
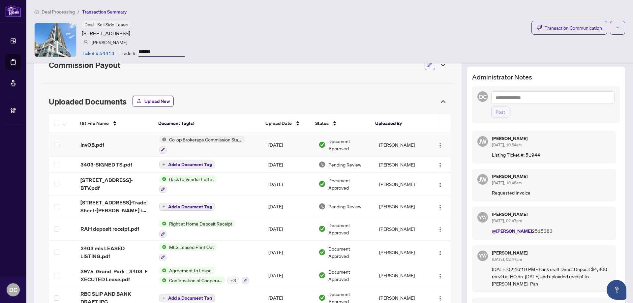
drag, startPoint x: 249, startPoint y: 149, endPoint x: 31, endPoint y: 147, distance: 217.8
click at [246, 149] on td "Co-op Brokerage Commission Statement" at bounding box center [208, 144] width 109 height 23
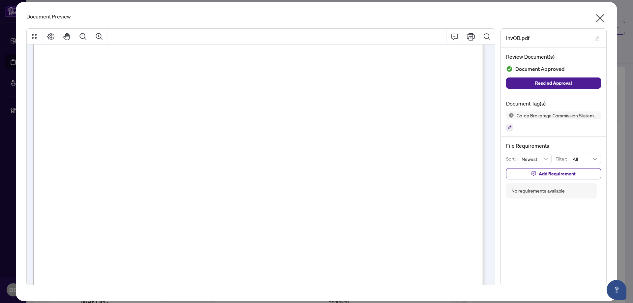
scroll to position [165, 0]
click at [597, 14] on icon "close" at bounding box center [599, 18] width 11 height 11
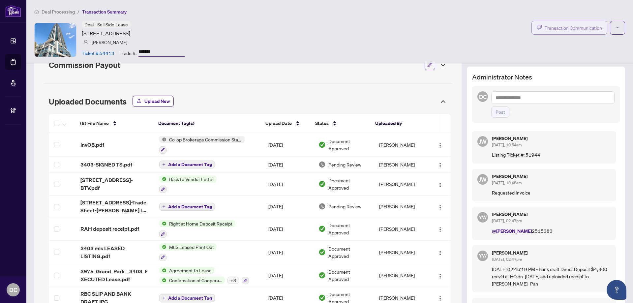
click at [578, 31] on button "Transaction Communication" at bounding box center [569, 28] width 76 height 14
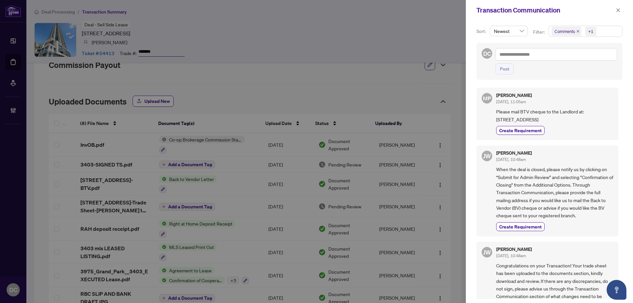
click at [598, 33] on span "Comments +1" at bounding box center [585, 31] width 73 height 11
click at [578, 58] on span "Comments" at bounding box center [572, 59] width 23 height 6
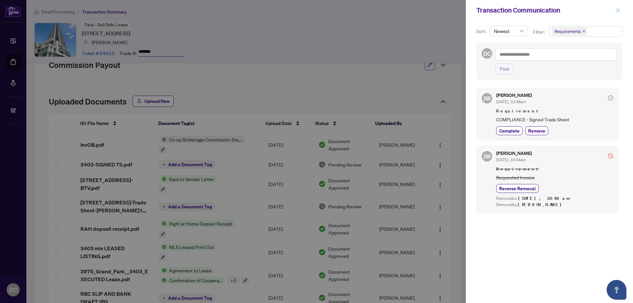
click at [618, 9] on icon "close" at bounding box center [617, 10] width 5 height 5
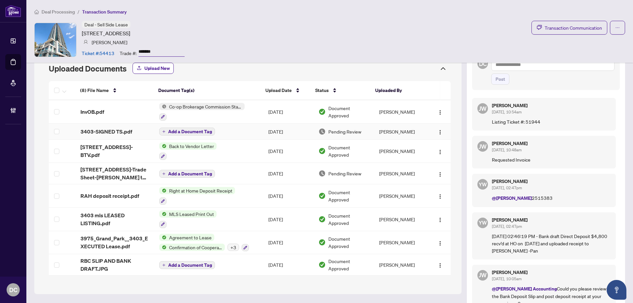
click at [239, 130] on td "Add a Document Tag" at bounding box center [208, 132] width 109 height 16
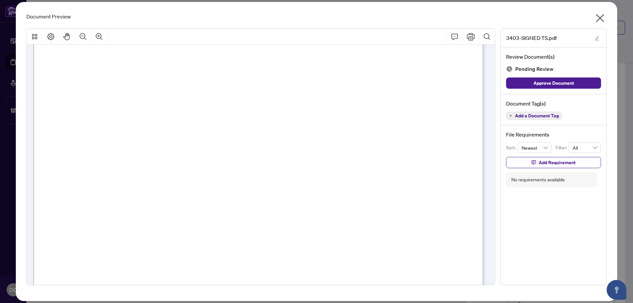
scroll to position [198, 0]
click at [599, 17] on icon "close" at bounding box center [600, 18] width 8 height 8
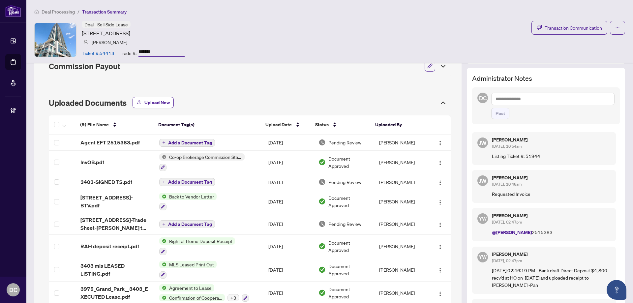
scroll to position [99, 0]
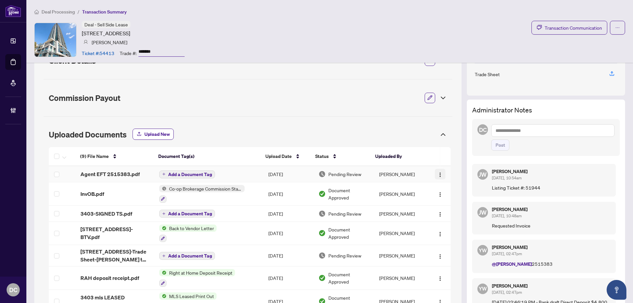
click at [437, 173] on img "button" at bounding box center [439, 174] width 5 height 5
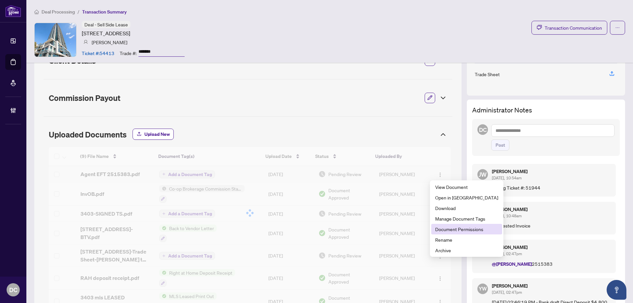
click at [450, 230] on span "Document Permissions" at bounding box center [466, 228] width 63 height 7
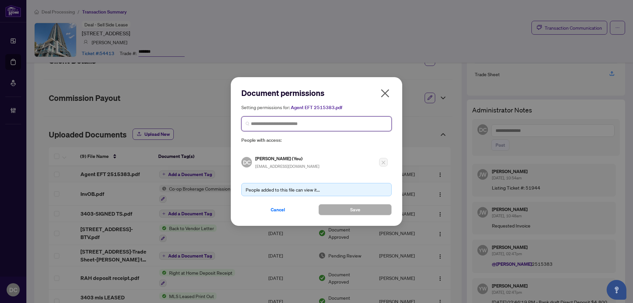
click at [287, 125] on input "search" at bounding box center [319, 123] width 136 height 7
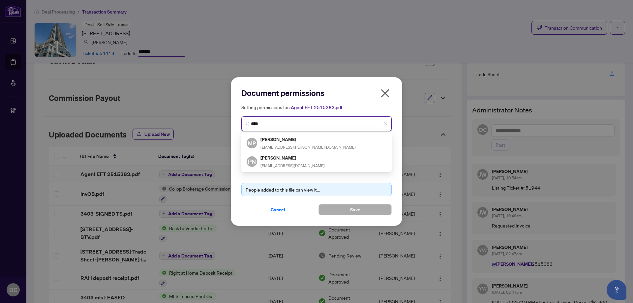
type input "*****"
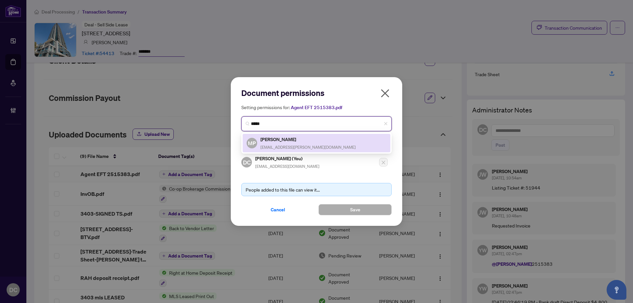
click at [288, 142] on h5 "Martin Pfeiffer" at bounding box center [307, 139] width 95 height 8
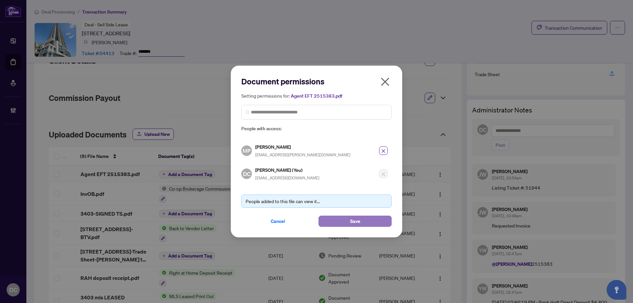
click at [330, 222] on button "Save" at bounding box center [354, 220] width 73 height 11
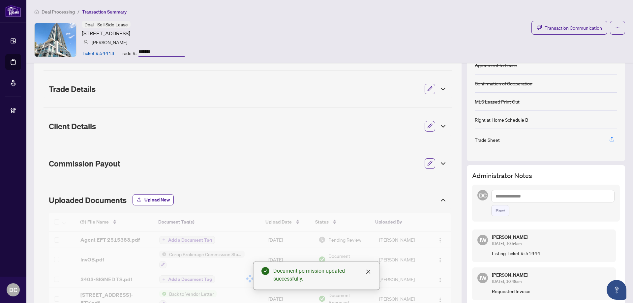
scroll to position [33, 0]
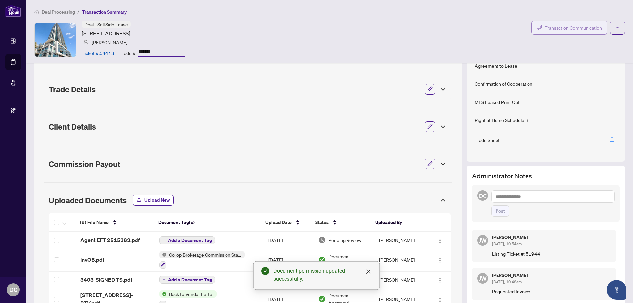
click at [569, 28] on span "Transaction Communication" at bounding box center [572, 28] width 57 height 8
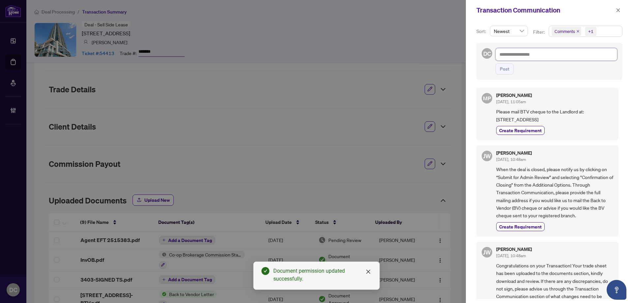
click at [557, 57] on textarea at bounding box center [556, 54] width 122 height 13
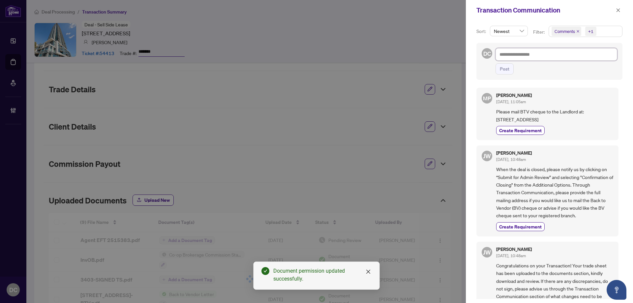
paste textarea "**********"
type textarea "**********"
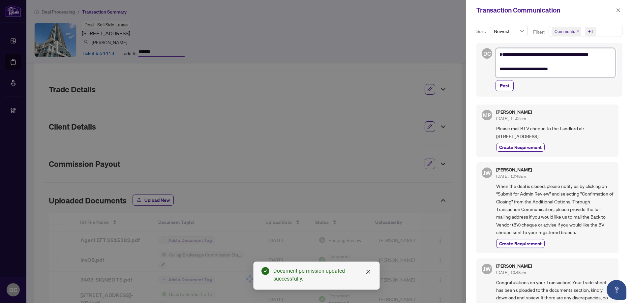
scroll to position [0, 0]
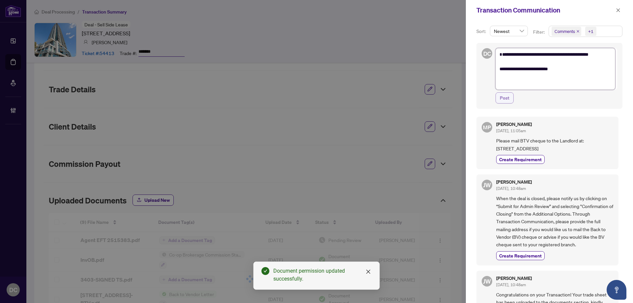
type textarea "**********"
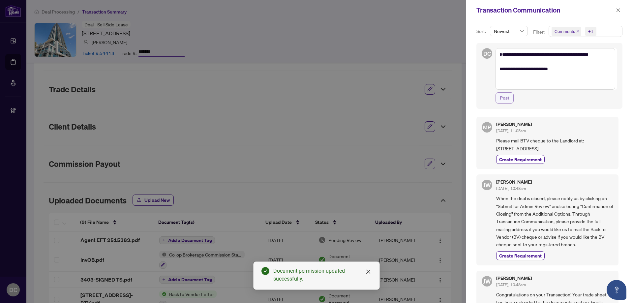
click at [507, 97] on span "Post" at bounding box center [505, 98] width 10 height 11
type textarea "**********"
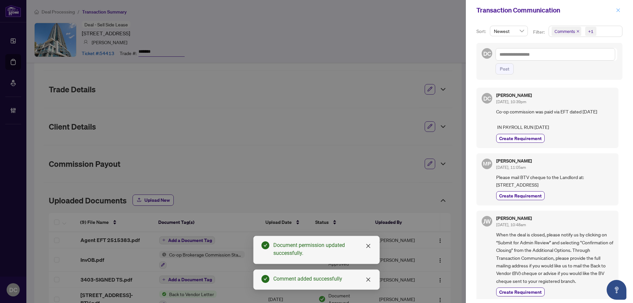
click at [616, 13] on span "button" at bounding box center [617, 10] width 5 height 11
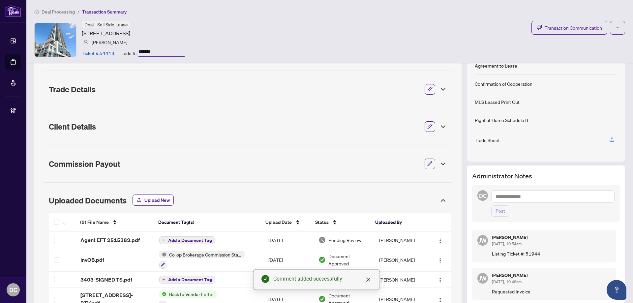
drag, startPoint x: 170, startPoint y: 51, endPoint x: 103, endPoint y: 48, distance: 66.3
click at [103, 48] on div "Ticket #: 54413 Trade #: *******" at bounding box center [133, 53] width 103 height 12
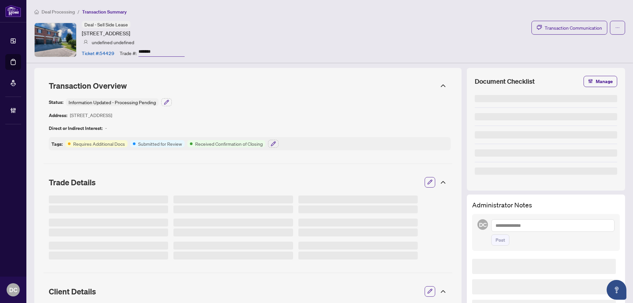
drag, startPoint x: 163, startPoint y: 51, endPoint x: 125, endPoint y: 50, distance: 38.2
click at [125, 50] on div "Trade #: *******" at bounding box center [152, 53] width 65 height 12
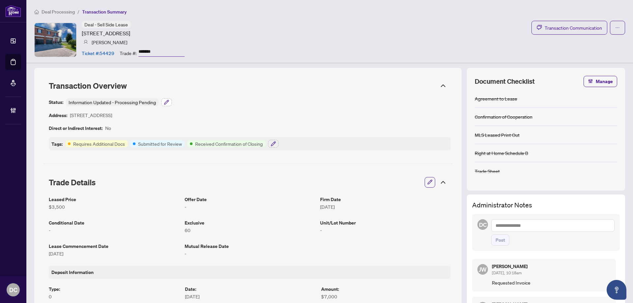
click at [167, 100] on icon "button" at bounding box center [166, 102] width 5 height 5
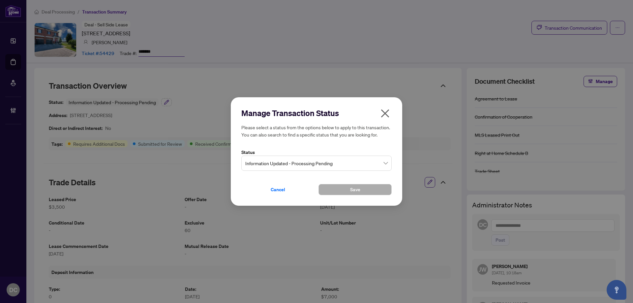
click at [386, 112] on icon "close" at bounding box center [385, 113] width 8 height 8
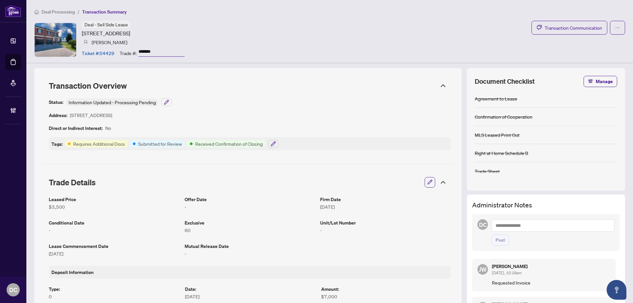
click at [439, 180] on icon at bounding box center [443, 182] width 8 height 8
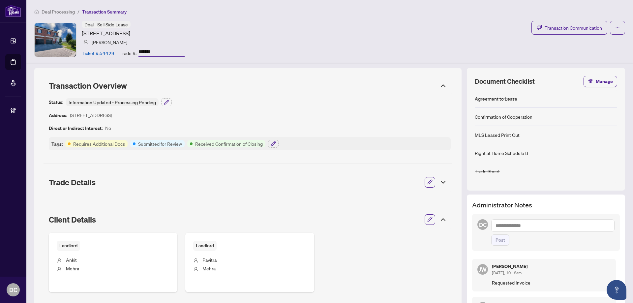
click at [439, 83] on icon at bounding box center [443, 86] width 8 height 8
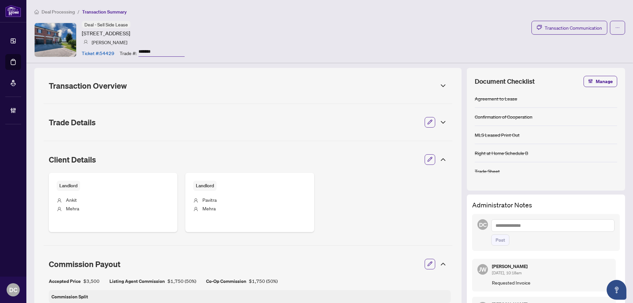
click at [439, 156] on icon at bounding box center [443, 160] width 8 height 8
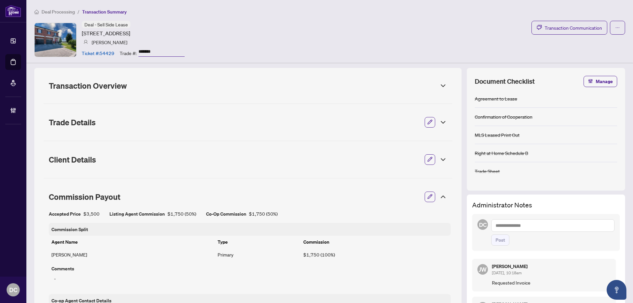
scroll to position [99, 0]
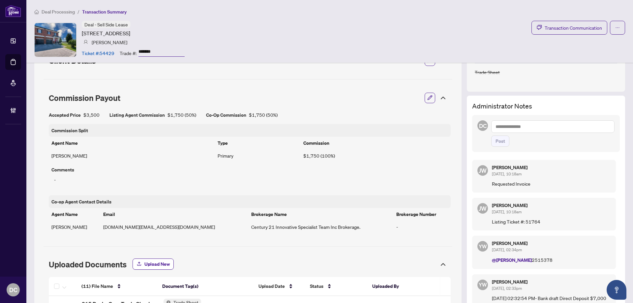
click at [439, 98] on icon at bounding box center [443, 98] width 8 height 8
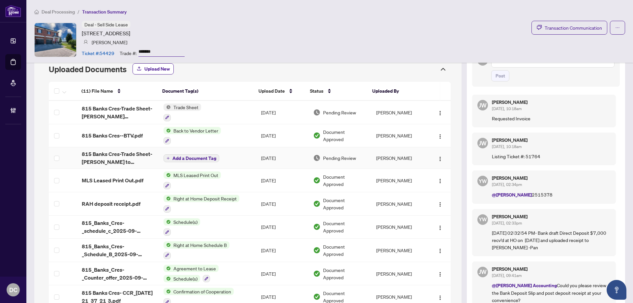
scroll to position [165, 0]
click at [245, 275] on td "Agreement to Lease Schedule(s)" at bounding box center [207, 272] width 98 height 23
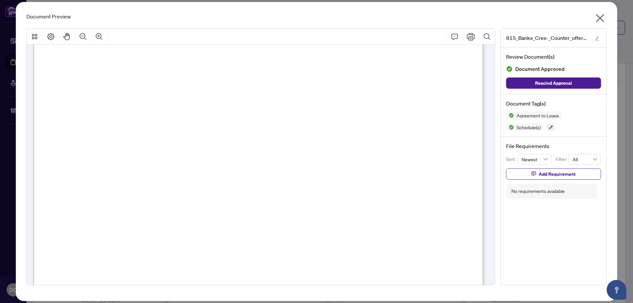
scroll to position [99, 0]
click at [602, 18] on icon "close" at bounding box center [599, 18] width 11 height 11
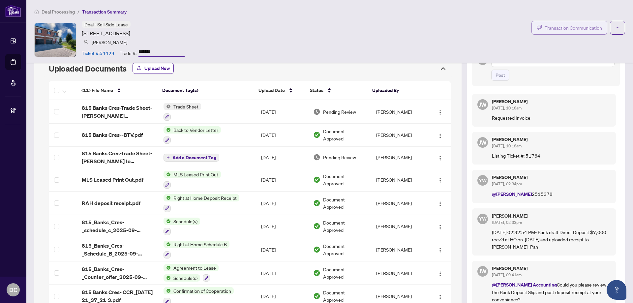
click at [589, 33] on button "Transaction Communication" at bounding box center [569, 28] width 76 height 14
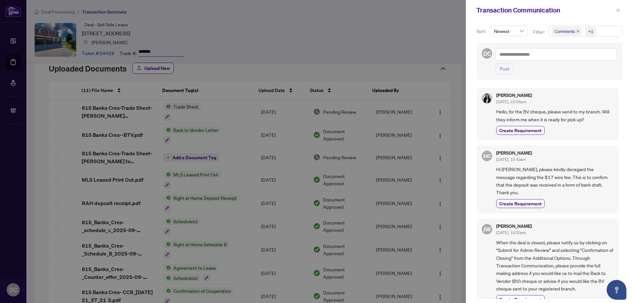
click at [619, 8] on span "button" at bounding box center [617, 10] width 5 height 11
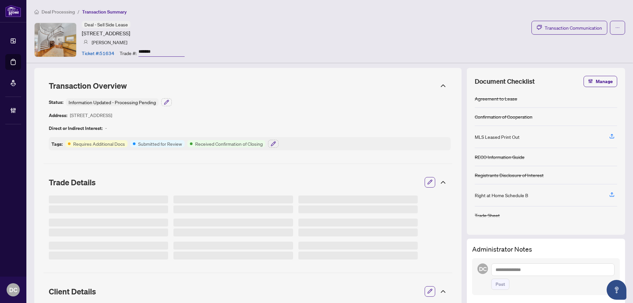
drag, startPoint x: 145, startPoint y: 48, endPoint x: 123, endPoint y: 51, distance: 21.9
click at [124, 49] on div "Trade #: *******" at bounding box center [152, 53] width 65 height 12
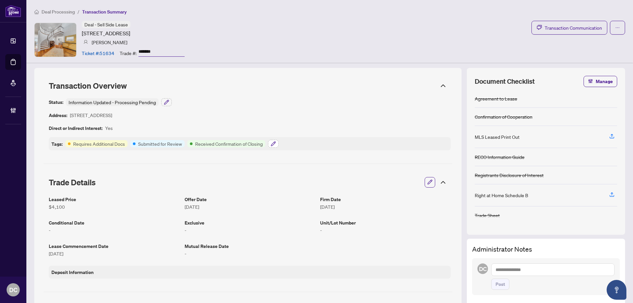
click at [274, 144] on icon "button" at bounding box center [273, 143] width 4 height 4
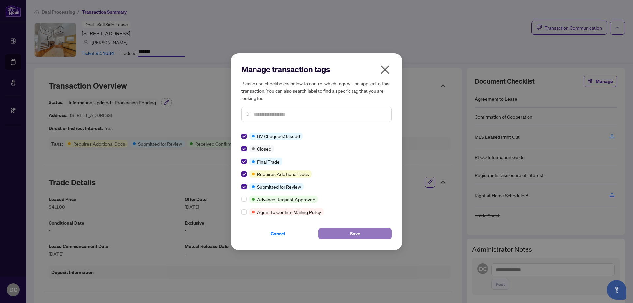
click at [337, 236] on button "Save" at bounding box center [354, 233] width 73 height 11
click at [167, 102] on div "Manage transaction tags Please use checkboxes below to control which tags will …" at bounding box center [316, 151] width 633 height 303
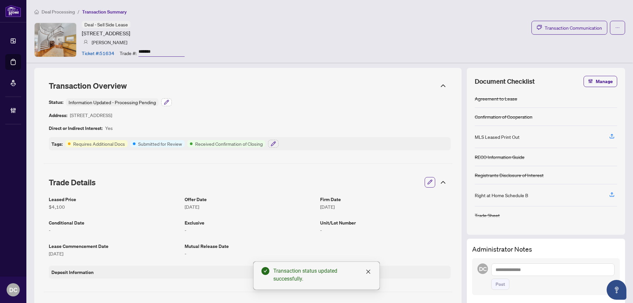
click at [165, 102] on icon "button" at bounding box center [166, 102] width 4 height 4
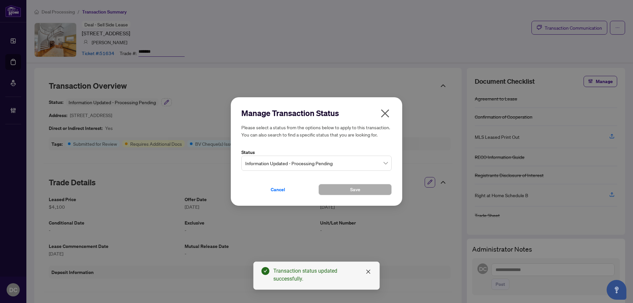
click at [258, 167] on span "Information Updated - Processing Pending" at bounding box center [316, 163] width 142 height 13
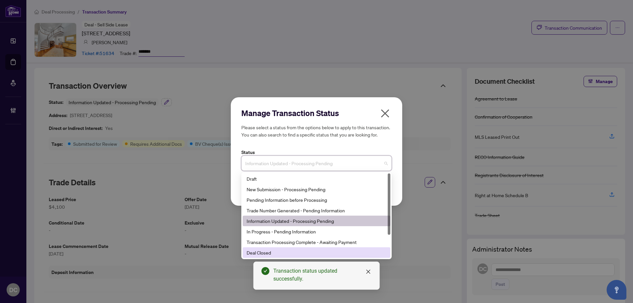
click at [269, 253] on div "Deal Closed" at bounding box center [316, 252] width 140 height 7
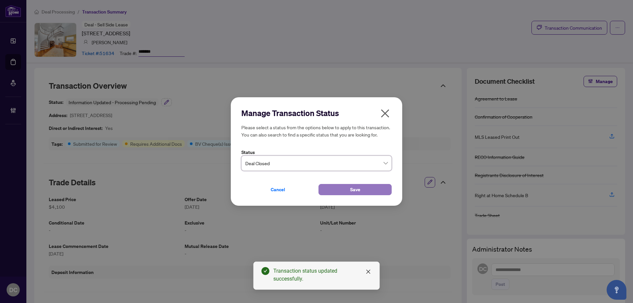
click at [342, 190] on button "Save" at bounding box center [354, 189] width 73 height 11
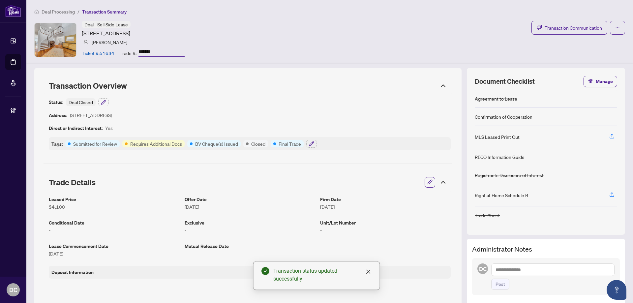
click at [439, 181] on icon at bounding box center [443, 182] width 8 height 8
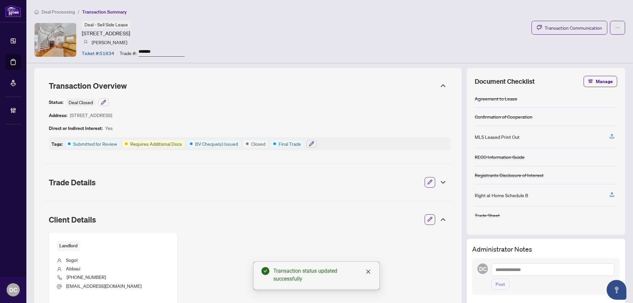
scroll to position [99, 0]
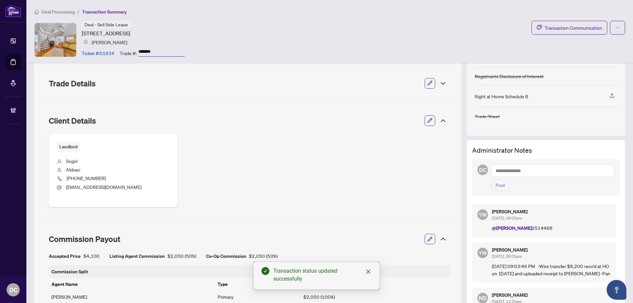
click at [441, 120] on icon at bounding box center [443, 121] width 4 height 2
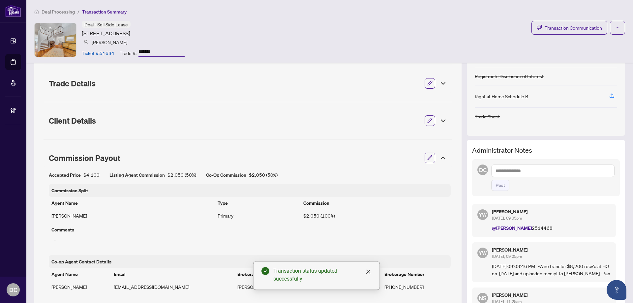
click at [442, 157] on icon at bounding box center [443, 158] width 8 height 8
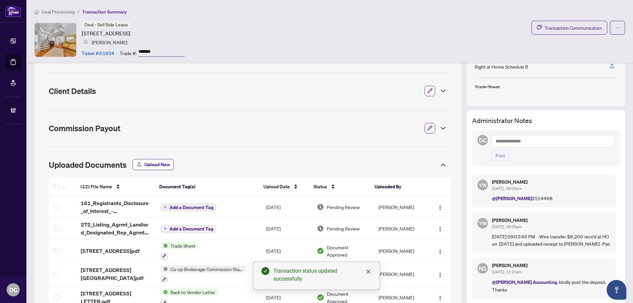
scroll to position [165, 0]
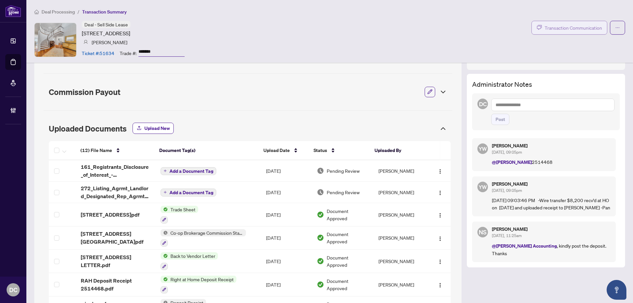
click at [559, 32] on button "Transaction Communication" at bounding box center [569, 28] width 76 height 14
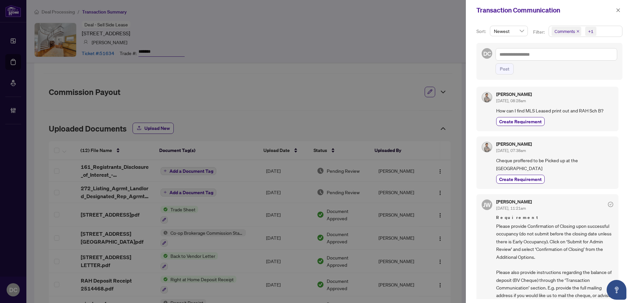
scroll to position [66, 0]
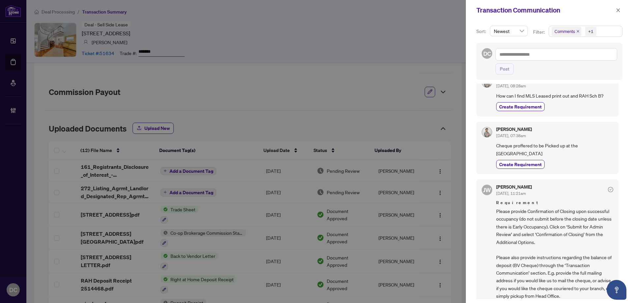
click at [620, 11] on button "button" at bounding box center [618, 10] width 9 height 8
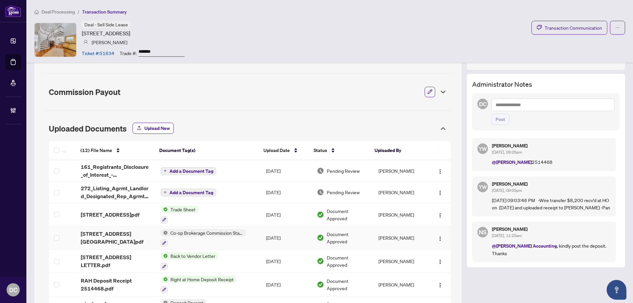
click at [257, 239] on td "Co-op Brokerage Commission Statement" at bounding box center [207, 237] width 105 height 23
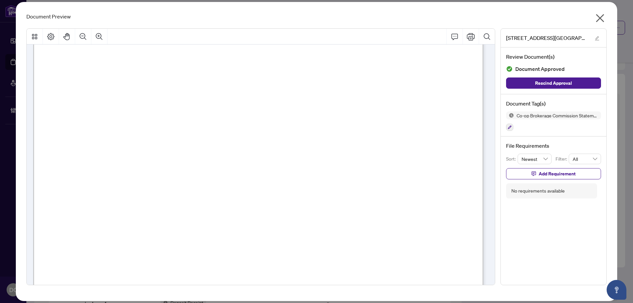
scroll to position [264, 0]
click at [598, 18] on icon "close" at bounding box center [599, 18] width 11 height 11
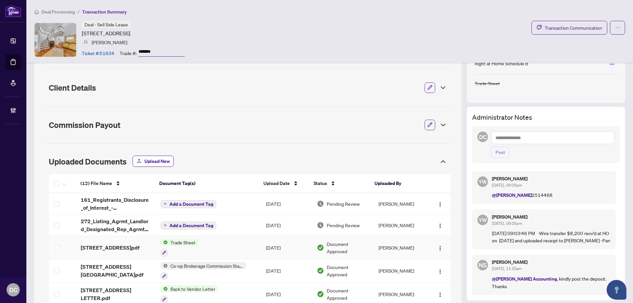
scroll to position [231, 0]
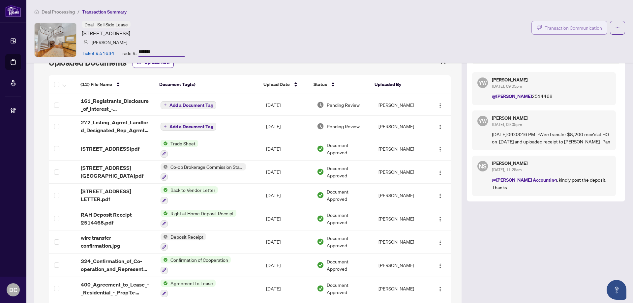
click at [577, 28] on span "Transaction Communication" at bounding box center [572, 28] width 57 height 8
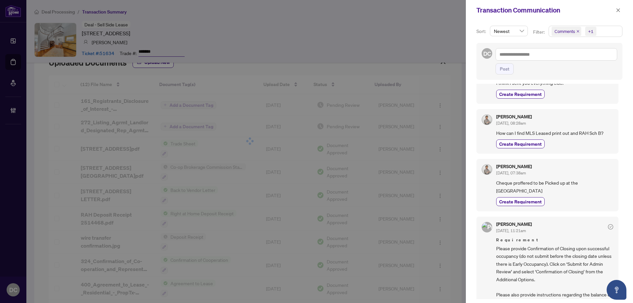
scroll to position [0, 0]
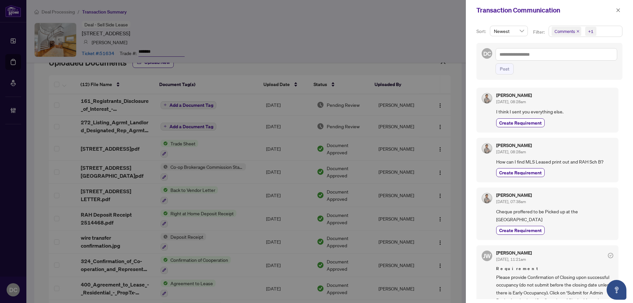
click at [606, 36] on span "Comments +1" at bounding box center [585, 31] width 73 height 11
click at [590, 60] on span "Comments" at bounding box center [588, 59] width 58 height 8
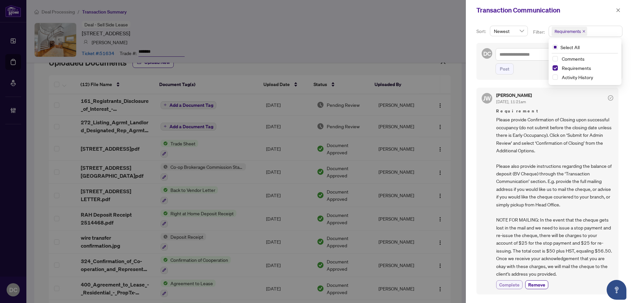
click at [510, 284] on span "Complete" at bounding box center [509, 284] width 20 height 7
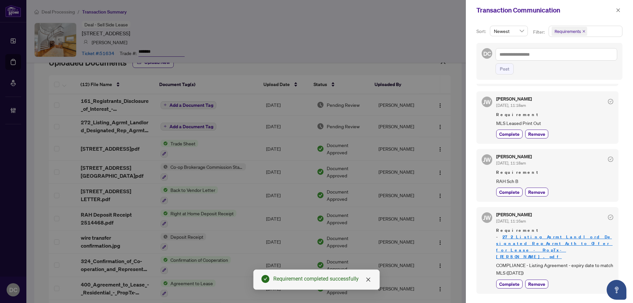
scroll to position [264, 0]
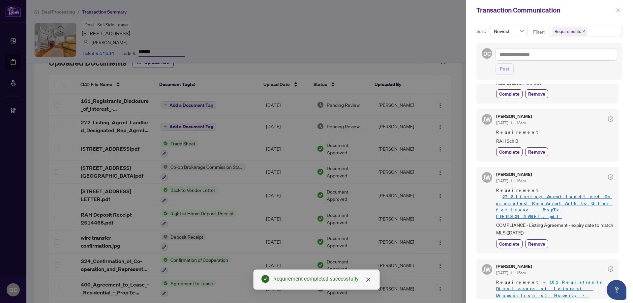
click at [618, 8] on icon "close" at bounding box center [617, 10] width 5 height 5
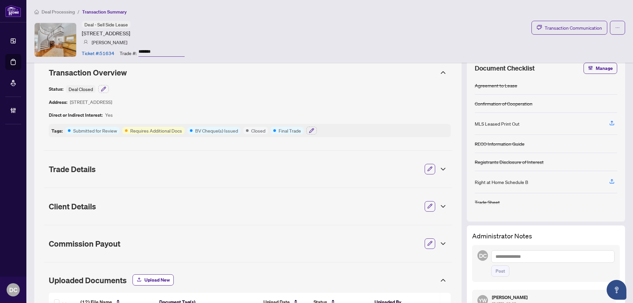
scroll to position [0, 0]
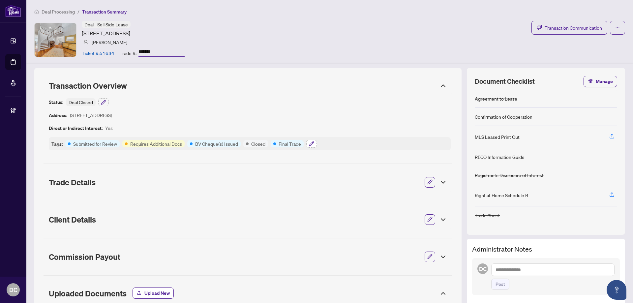
click at [309, 143] on icon "button" at bounding box center [311, 143] width 5 height 5
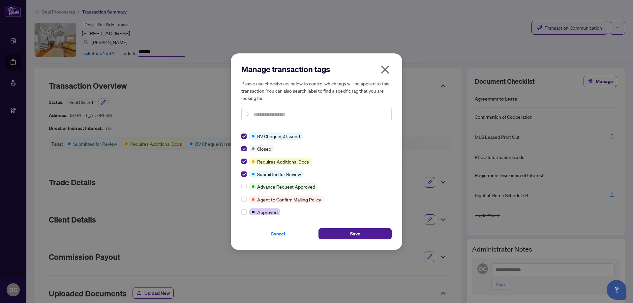
drag, startPoint x: 354, startPoint y: 234, endPoint x: 362, endPoint y: 210, distance: 25.4
click at [354, 234] on span "Save" at bounding box center [355, 233] width 10 height 11
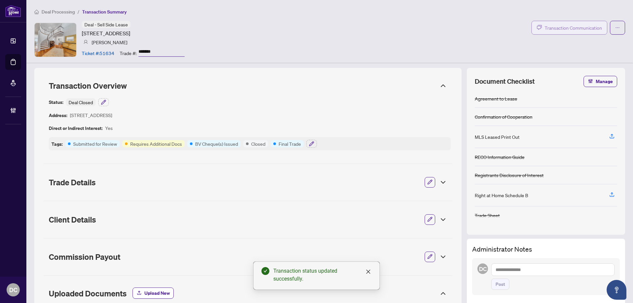
click at [553, 25] on span "Transaction Communication" at bounding box center [572, 28] width 57 height 8
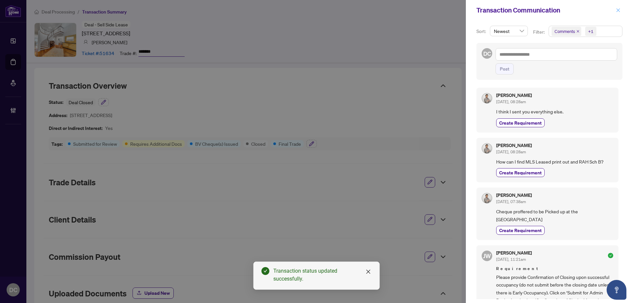
click at [615, 8] on icon "close" at bounding box center [617, 10] width 5 height 5
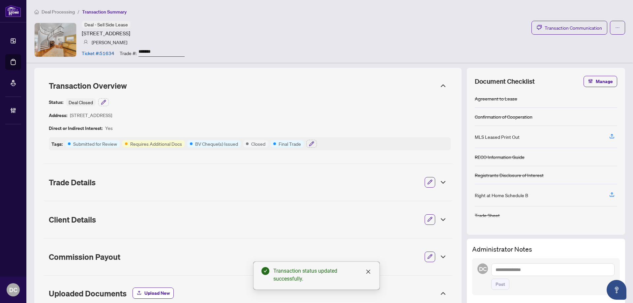
click at [537, 270] on textarea at bounding box center [552, 269] width 123 height 13
paste textarea "**********"
type textarea "**********"
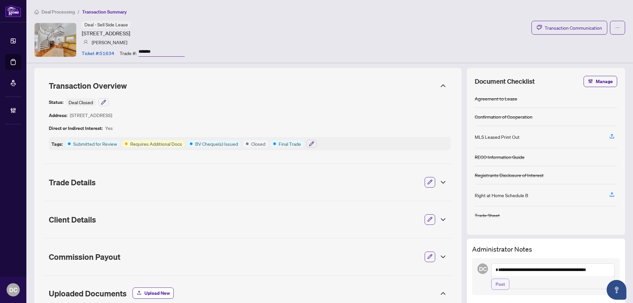
click at [495, 289] on span "Post" at bounding box center [500, 284] width 10 height 11
drag, startPoint x: 167, startPoint y: 51, endPoint x: 124, endPoint y: 52, distance: 42.8
click at [124, 52] on div "Trade #: *******" at bounding box center [152, 53] width 65 height 12
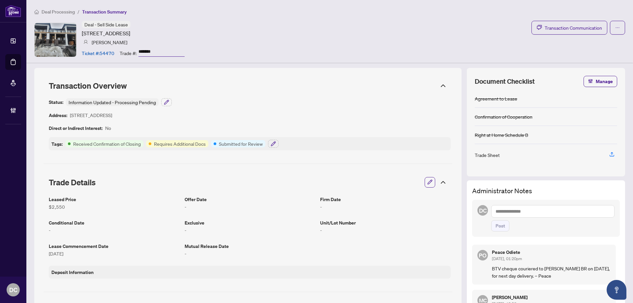
drag, startPoint x: 168, startPoint y: 54, endPoint x: 108, endPoint y: 52, distance: 59.7
click at [108, 52] on div "Ticket #: 54470 Trade #: *******" at bounding box center [133, 53] width 103 height 12
click at [171, 103] on button "button" at bounding box center [166, 102] width 11 height 8
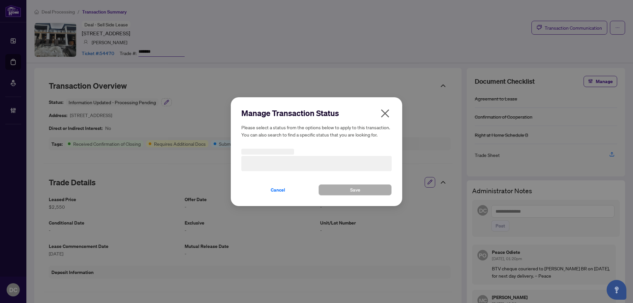
click at [296, 161] on h3 at bounding box center [316, 163] width 150 height 15
click at [302, 163] on span "Information Updated - Processing Pending" at bounding box center [316, 163] width 142 height 13
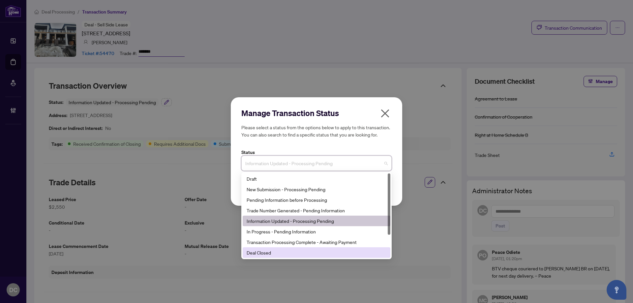
click at [274, 254] on div "Deal Closed" at bounding box center [316, 252] width 140 height 7
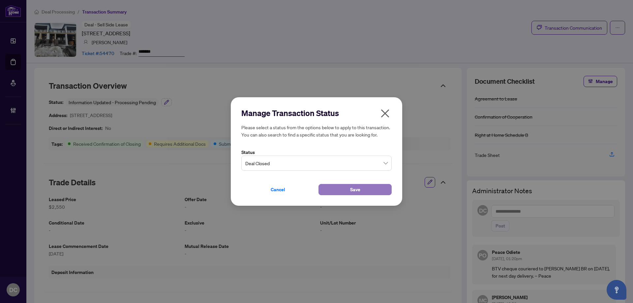
click at [337, 192] on button "Save" at bounding box center [354, 189] width 73 height 11
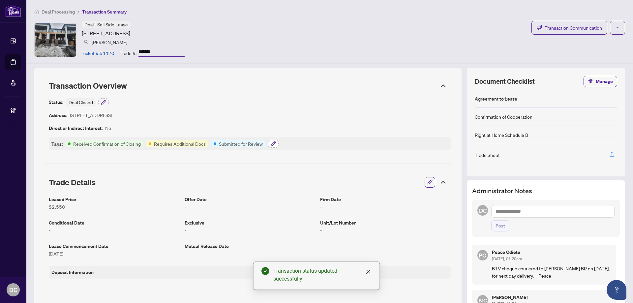
click at [276, 144] on icon "button" at bounding box center [273, 143] width 5 height 5
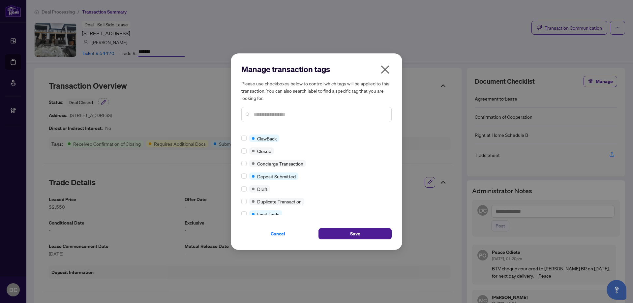
scroll to position [132, 0]
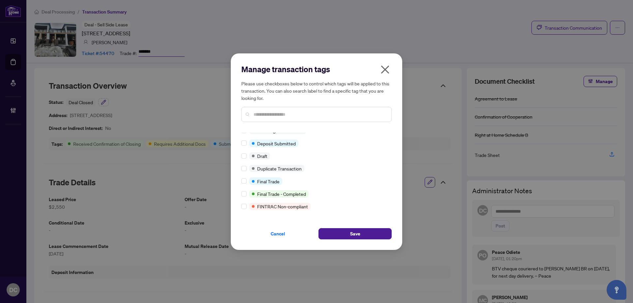
drag, startPoint x: 334, startPoint y: 233, endPoint x: 339, endPoint y: 218, distance: 15.9
click at [339, 215] on div "Manage transaction tags Please use checkboxes below to control which tags will …" at bounding box center [316, 151] width 150 height 175
click at [338, 230] on button "Save" at bounding box center [354, 233] width 73 height 11
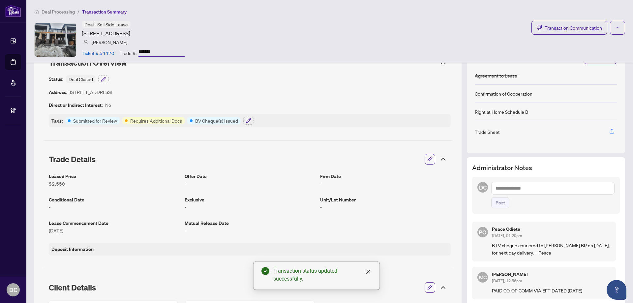
scroll to position [33, 0]
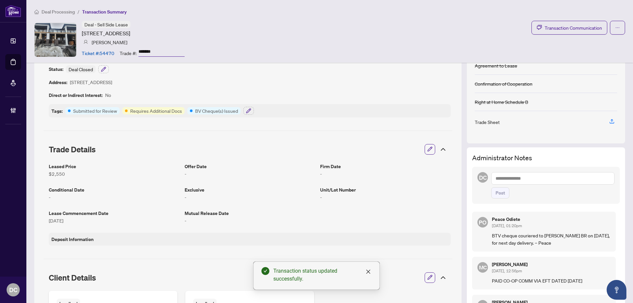
click at [441, 149] on icon at bounding box center [443, 149] width 4 height 2
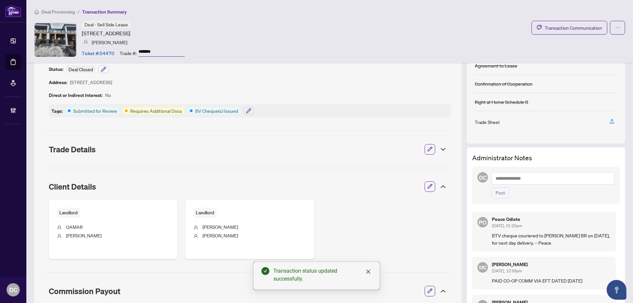
click at [440, 186] on icon at bounding box center [443, 187] width 8 height 8
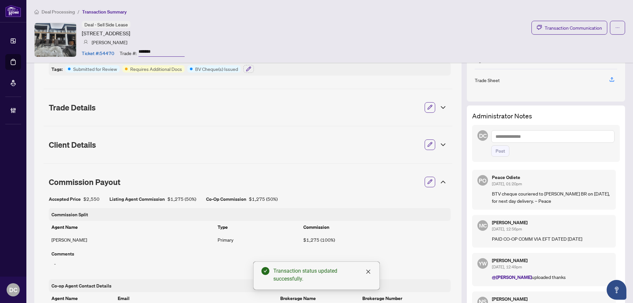
scroll to position [132, 0]
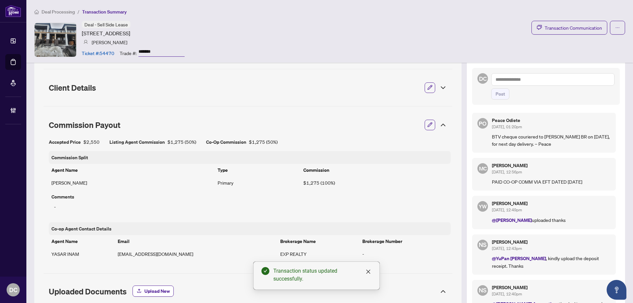
click at [440, 122] on icon at bounding box center [443, 125] width 8 height 8
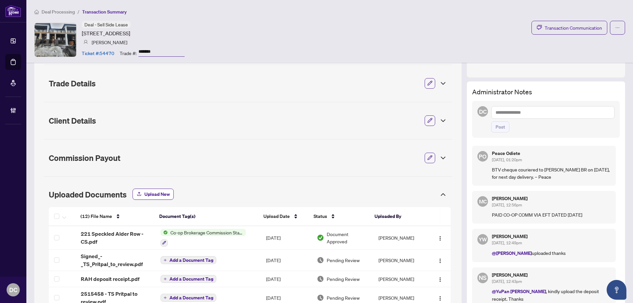
scroll to position [0, 0]
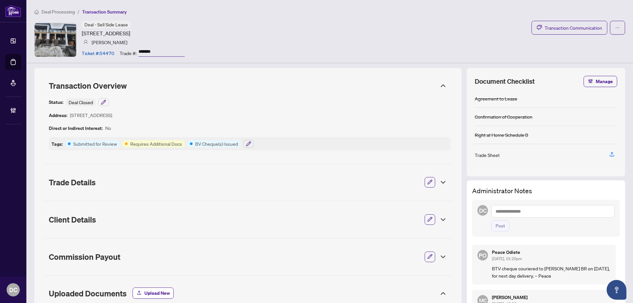
drag, startPoint x: 173, startPoint y: 50, endPoint x: 137, endPoint y: 51, distance: 36.6
click at [137, 51] on div "Trade #: *******" at bounding box center [152, 53] width 65 height 12
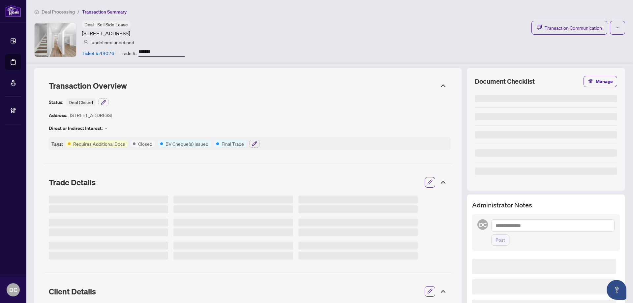
drag, startPoint x: 175, startPoint y: 50, endPoint x: 114, endPoint y: 49, distance: 61.0
click at [114, 49] on div "Ticket #: 49076 Trade #: *******" at bounding box center [133, 53] width 103 height 12
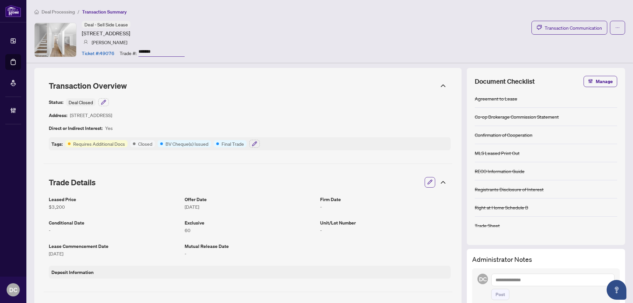
drag, startPoint x: 573, startPoint y: 26, endPoint x: 572, endPoint y: 39, distance: 13.2
click at [572, 39] on div "Deal - Sell Side Lease [STREET_ADDRESS] [PERSON_NAME] Ticket #: 49076 Trade #: …" at bounding box center [329, 40] width 590 height 38
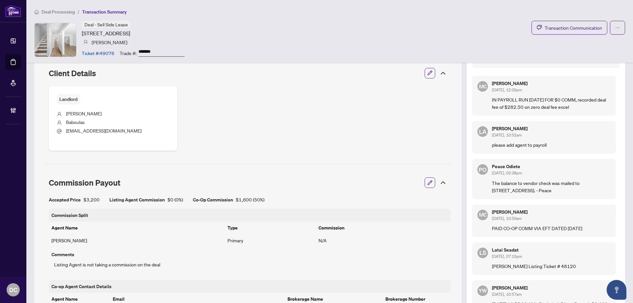
scroll to position [198, 0]
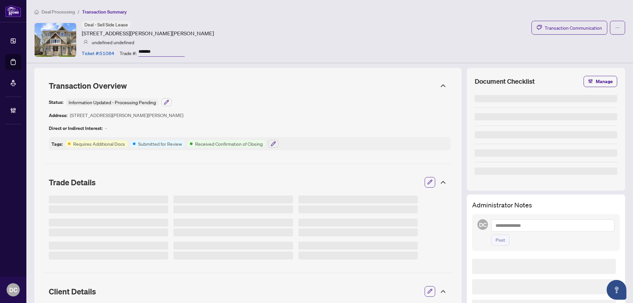
drag, startPoint x: 159, startPoint y: 50, endPoint x: 126, endPoint y: 50, distance: 33.3
click at [126, 50] on div "Trade #: *******" at bounding box center [152, 53] width 65 height 12
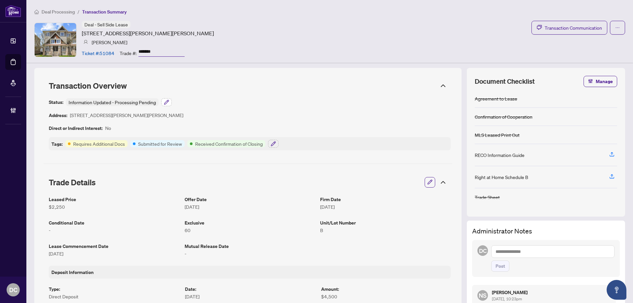
click at [163, 102] on button "button" at bounding box center [166, 102] width 11 height 8
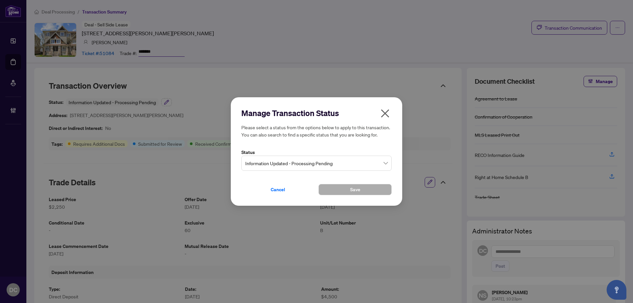
click at [351, 163] on span "Information Updated - Processing Pending" at bounding box center [316, 163] width 142 height 13
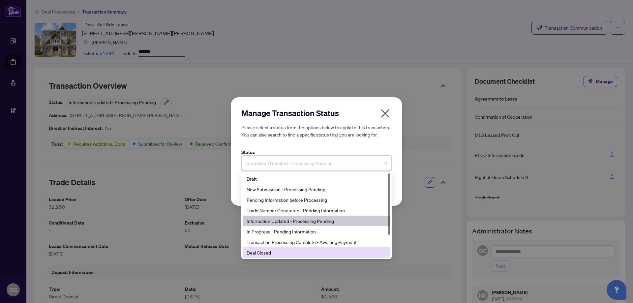
click at [261, 249] on div "Deal Closed" at bounding box center [317, 252] width 148 height 11
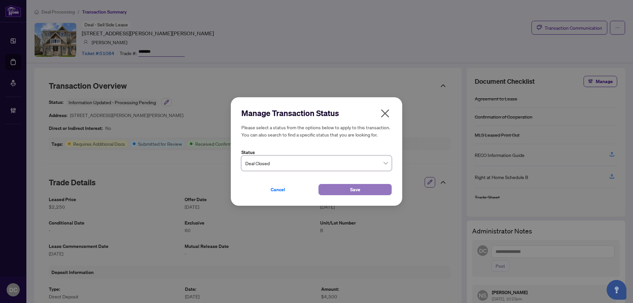
click at [337, 188] on button "Save" at bounding box center [354, 189] width 73 height 11
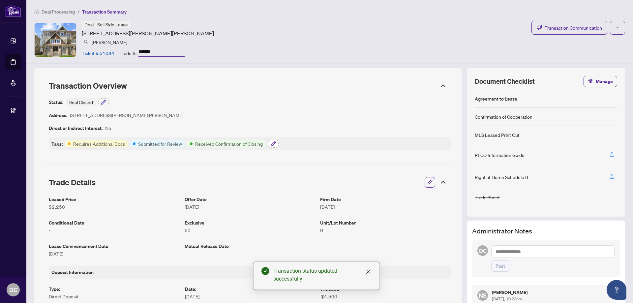
click at [277, 143] on button "button" at bounding box center [273, 144] width 11 height 8
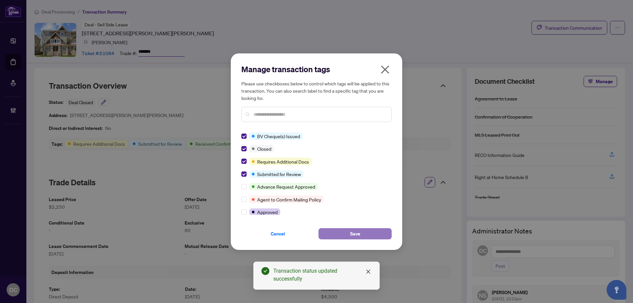
click at [349, 238] on button "Save" at bounding box center [354, 233] width 73 height 11
click at [439, 182] on div "Manage transaction tags Please use checkboxes below to control which tags will …" at bounding box center [316, 151] width 633 height 303
click at [439, 86] on div "Manage transaction tags Please use checkboxes below to control which tags will …" at bounding box center [316, 151] width 633 height 303
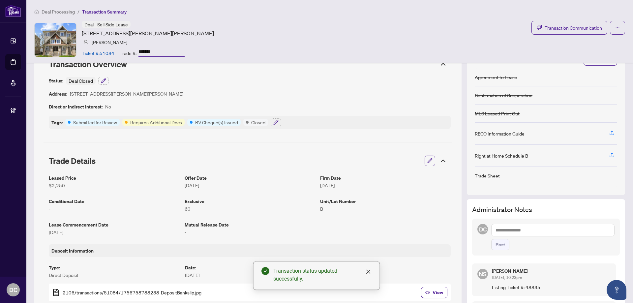
scroll to position [33, 0]
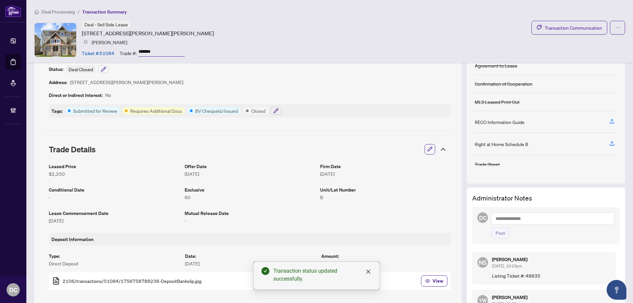
click at [441, 150] on icon at bounding box center [443, 149] width 4 height 2
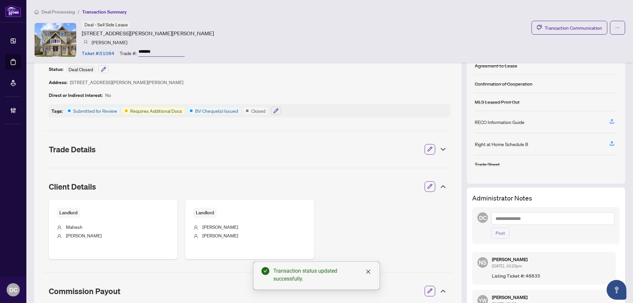
click at [441, 186] on icon at bounding box center [443, 187] width 8 height 8
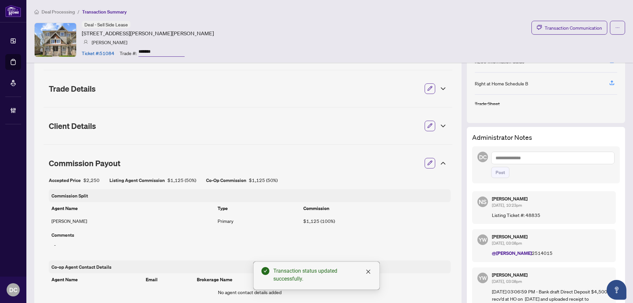
scroll to position [99, 0]
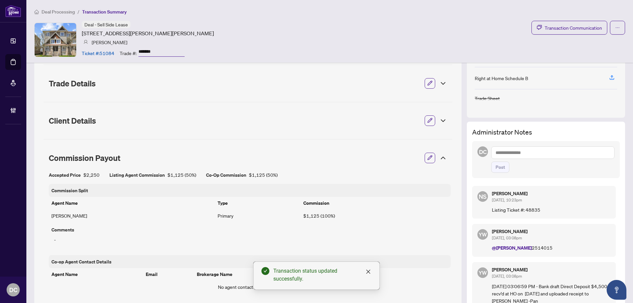
click at [439, 161] on icon at bounding box center [443, 158] width 8 height 8
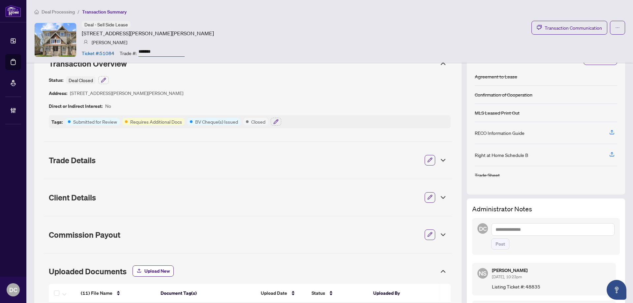
scroll to position [0, 0]
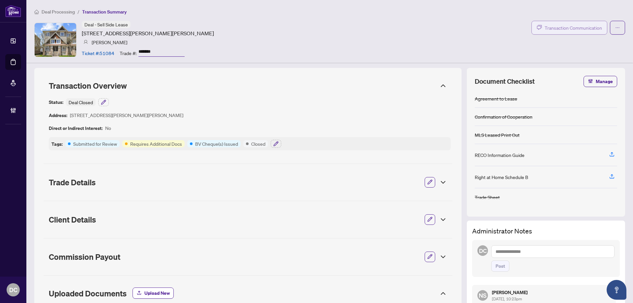
click at [558, 26] on span "Transaction Communication" at bounding box center [572, 28] width 57 height 8
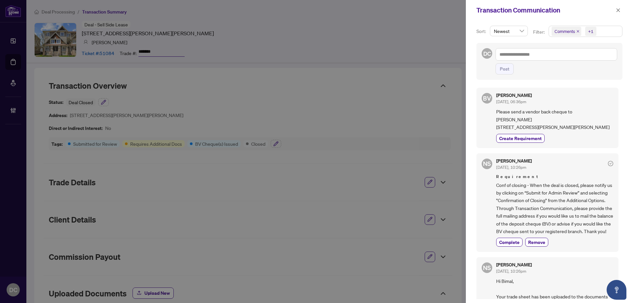
drag, startPoint x: 510, startPoint y: 256, endPoint x: 533, endPoint y: 243, distance: 26.2
click at [510, 245] on span "Complete" at bounding box center [509, 242] width 20 height 7
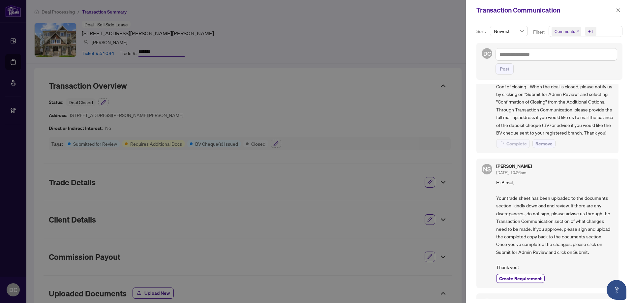
scroll to position [99, 0]
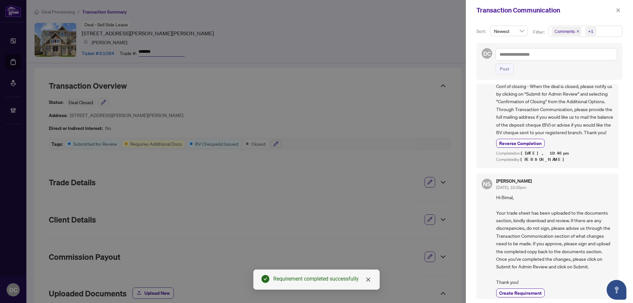
click at [602, 31] on span "Comments +1" at bounding box center [585, 31] width 73 height 11
click at [574, 57] on span "Comments" at bounding box center [572, 59] width 23 height 6
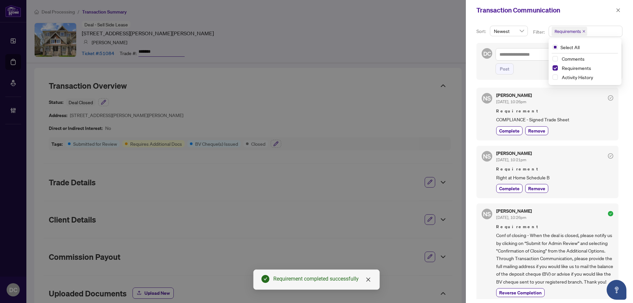
scroll to position [26, 0]
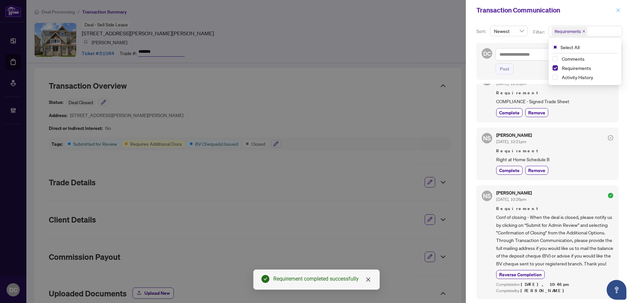
click at [619, 12] on icon "close" at bounding box center [617, 10] width 5 height 5
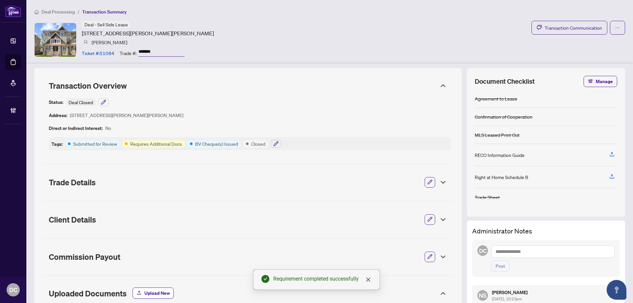
click at [441, 83] on icon at bounding box center [443, 86] width 8 height 8
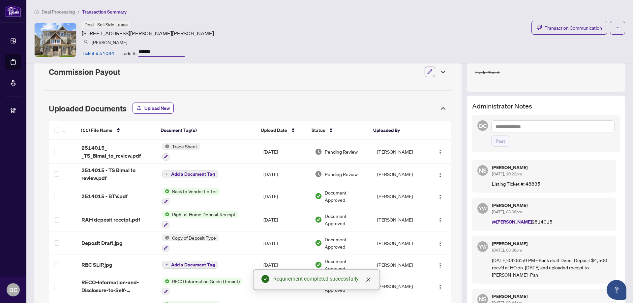
scroll to position [132, 0]
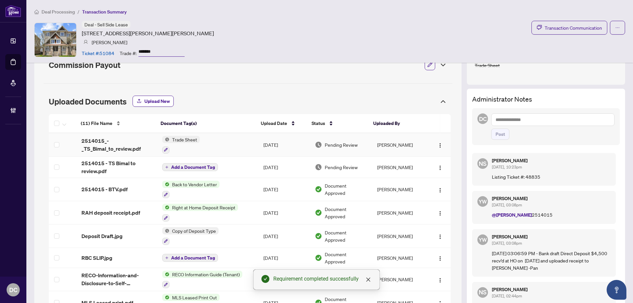
drag, startPoint x: 234, startPoint y: 145, endPoint x: 151, endPoint y: 137, distance: 83.4
click at [233, 145] on td "Trade Sheet" at bounding box center [207, 144] width 101 height 23
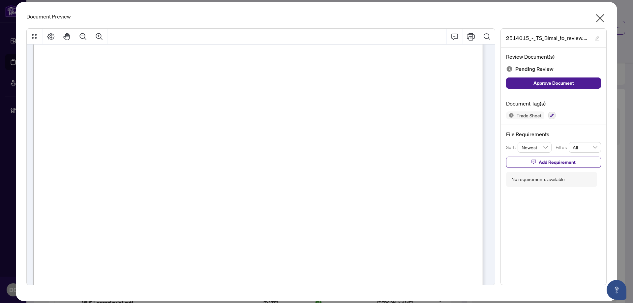
scroll to position [198, 0]
click at [605, 18] on div "Document Preview 2514015_-_TS_Bimal_to_review.pdf Review Document(s) Pending Re…" at bounding box center [316, 151] width 601 height 299
click at [604, 18] on icon "close" at bounding box center [599, 18] width 11 height 11
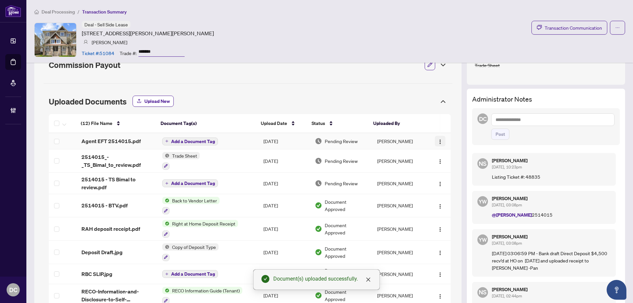
click at [437, 143] on img "button" at bounding box center [439, 141] width 5 height 5
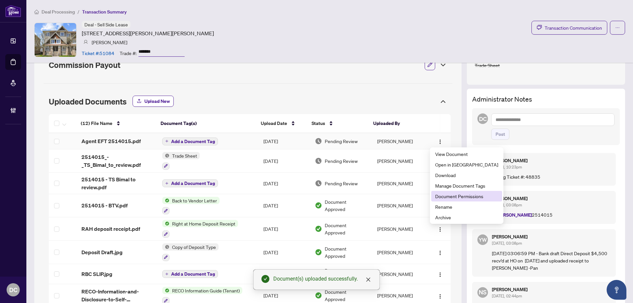
click at [453, 195] on span "Document Permissions" at bounding box center [466, 195] width 63 height 7
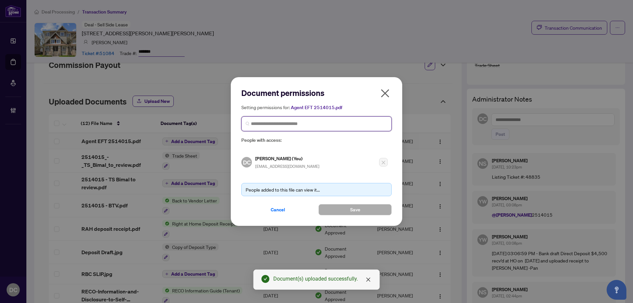
click at [347, 125] on input "search" at bounding box center [319, 123] width 136 height 7
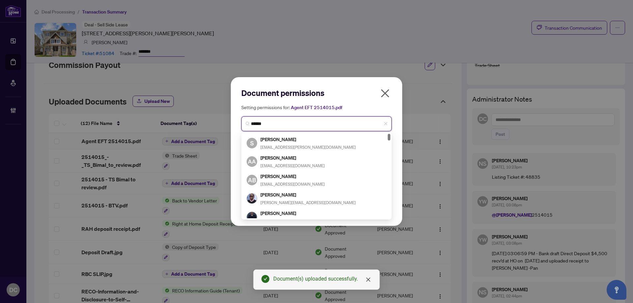
type input "*******"
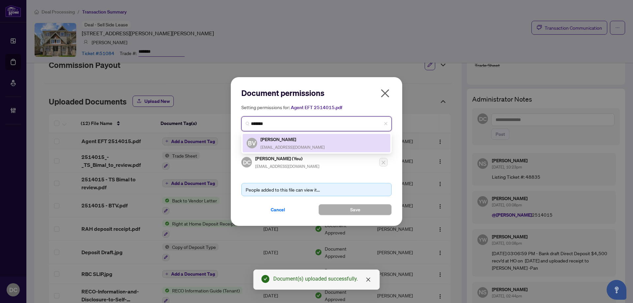
click at [316, 143] on div "BV [PERSON_NAME] [EMAIL_ADDRESS][DOMAIN_NAME]" at bounding box center [316, 142] width 140 height 15
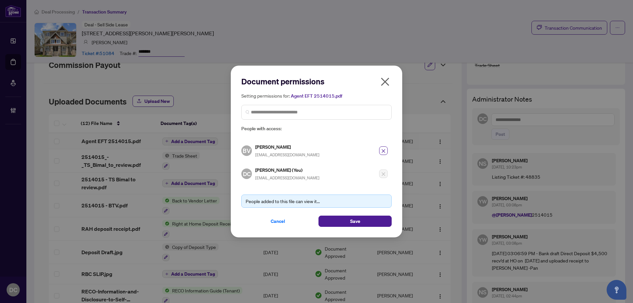
drag, startPoint x: 350, startPoint y: 224, endPoint x: 368, endPoint y: 212, distance: 21.8
click at [350, 224] on span "Save" at bounding box center [355, 221] width 10 height 11
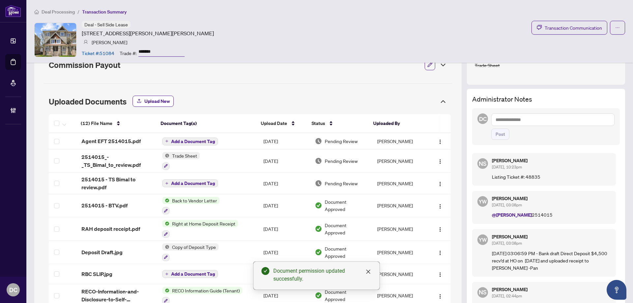
drag, startPoint x: 555, startPoint y: 117, endPoint x: 537, endPoint y: 120, distance: 17.9
click at [555, 117] on textarea at bounding box center [552, 119] width 123 height 13
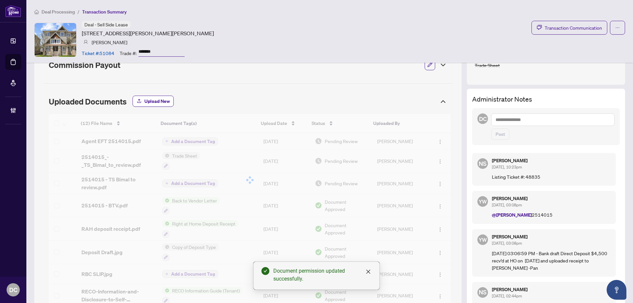
paste textarea "**********"
type textarea "**********"
drag, startPoint x: 496, startPoint y: 140, endPoint x: 365, endPoint y: 4, distance: 188.3
click at [496, 139] on span "Post" at bounding box center [500, 134] width 10 height 11
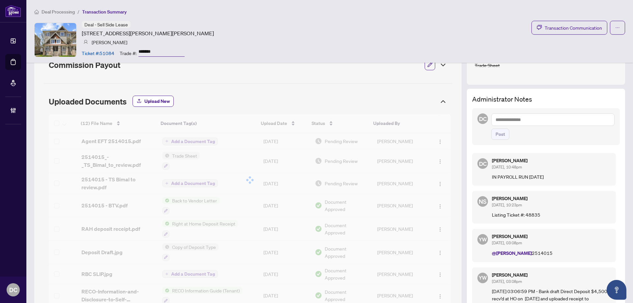
drag, startPoint x: 167, startPoint y: 48, endPoint x: 119, endPoint y: 51, distance: 47.8
click at [119, 51] on div "Ticket #: 51084 Trade #: *******" at bounding box center [133, 53] width 103 height 12
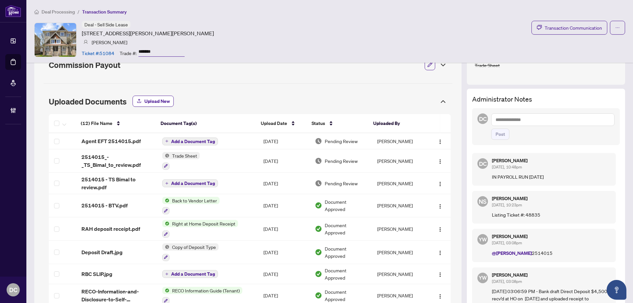
scroll to position [0, 0]
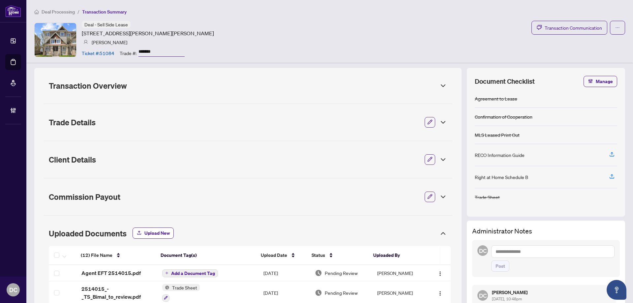
click at [439, 87] on icon at bounding box center [443, 86] width 8 height 8
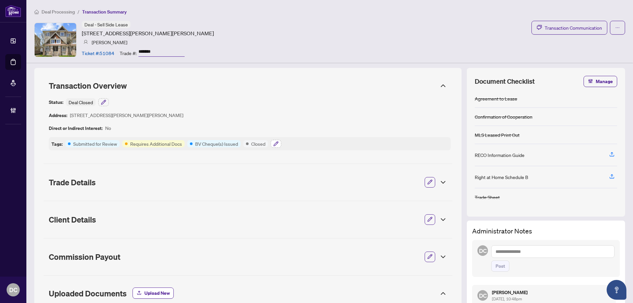
click at [275, 142] on icon "button" at bounding box center [275, 143] width 5 height 5
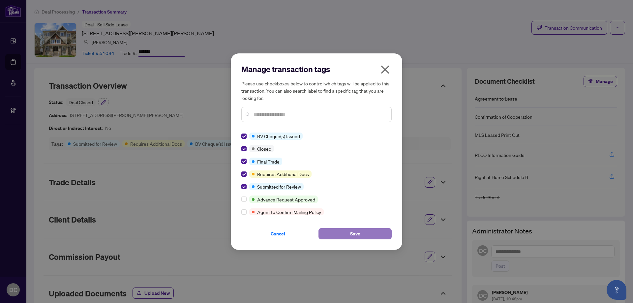
click at [326, 230] on button "Save" at bounding box center [354, 233] width 73 height 11
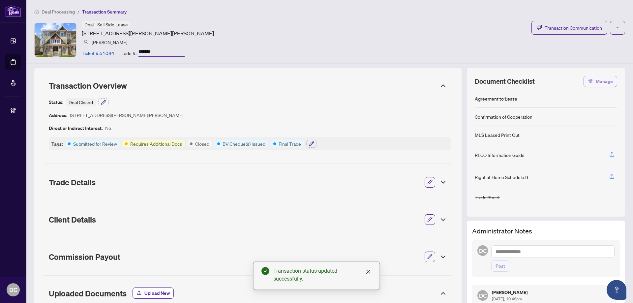
drag, startPoint x: 582, startPoint y: 23, endPoint x: 594, endPoint y: 78, distance: 56.4
click at [594, 78] on div "Deal Processing / Transaction Summary Deal - Sell Side Lease [STREET_ADDRESS][P…" at bounding box center [329, 309] width 590 height 603
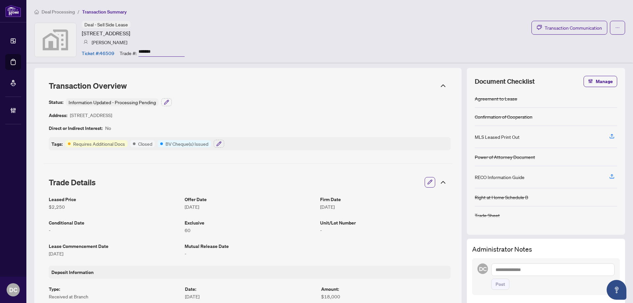
click at [126, 51] on div "Trade #: *******" at bounding box center [152, 53] width 65 height 12
click at [161, 102] on button "button" at bounding box center [166, 102] width 11 height 8
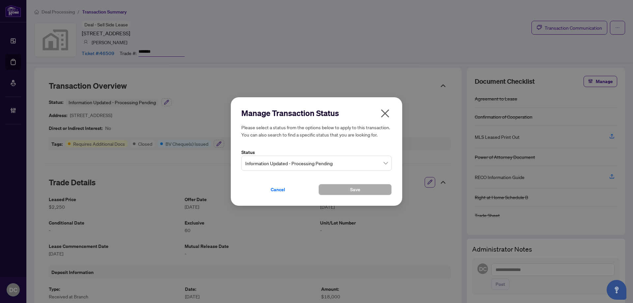
click at [298, 167] on span "Information Updated - Processing Pending" at bounding box center [316, 163] width 142 height 13
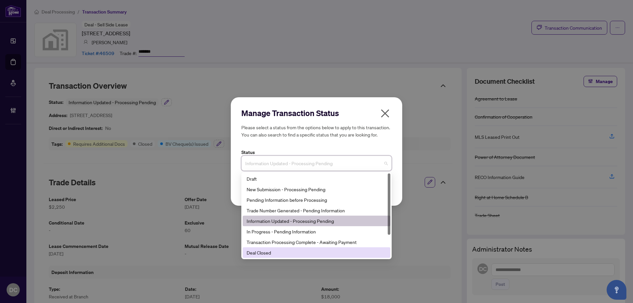
click at [292, 252] on div "Deal Closed" at bounding box center [316, 252] width 140 height 7
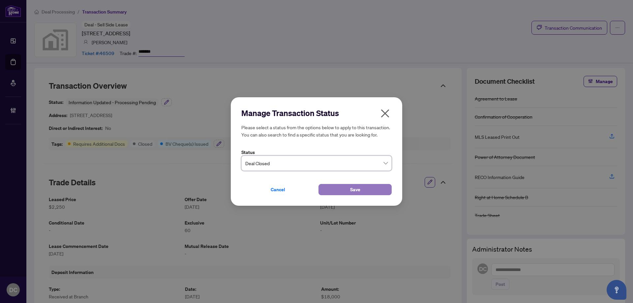
click at [335, 193] on button "Save" at bounding box center [354, 189] width 73 height 11
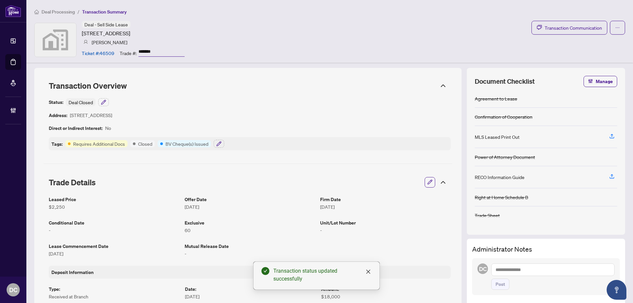
click at [439, 89] on icon at bounding box center [443, 86] width 8 height 8
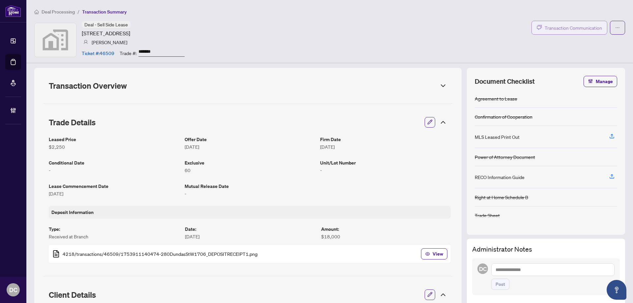
click at [545, 31] on span "Transaction Communication" at bounding box center [572, 28] width 57 height 8
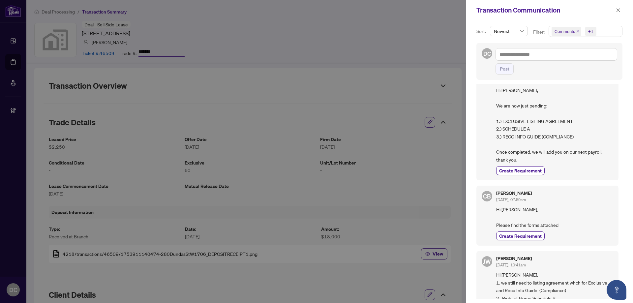
scroll to position [33, 0]
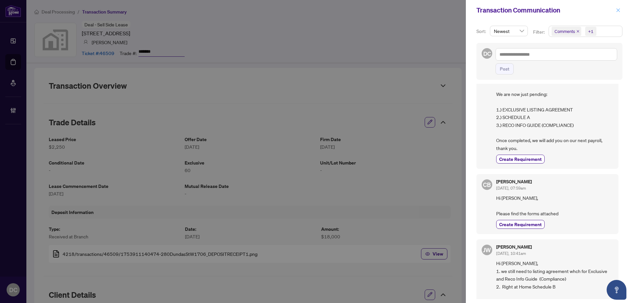
click at [616, 10] on icon "close" at bounding box center [617, 10] width 5 height 5
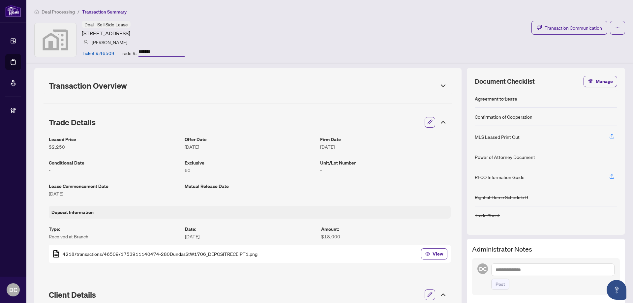
click at [65, 10] on span "Deal Processing" at bounding box center [58, 12] width 33 height 6
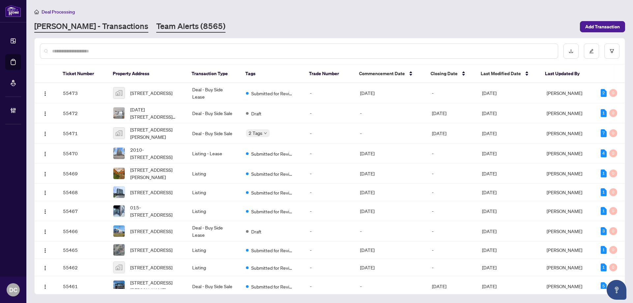
click at [156, 26] on link "Team Alerts (8565)" at bounding box center [190, 27] width 69 height 12
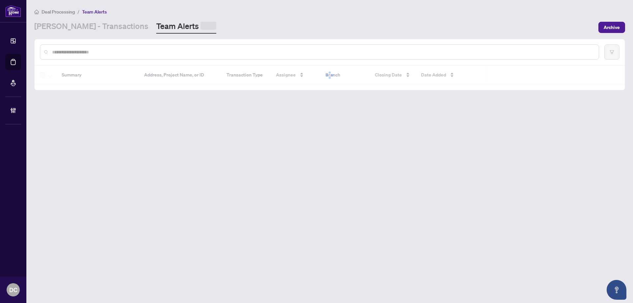
click at [140, 47] on div at bounding box center [319, 51] width 559 height 15
click at [143, 50] on input "text" at bounding box center [322, 51] width 541 height 7
paste input "*******"
type input "*******"
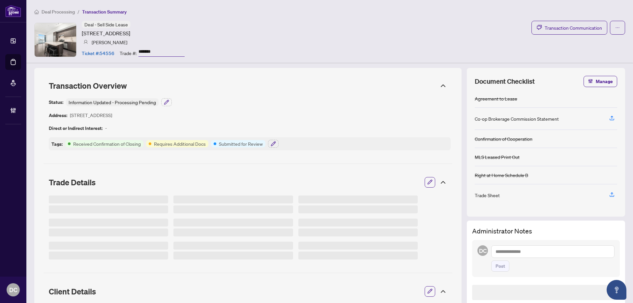
drag, startPoint x: 167, startPoint y: 51, endPoint x: 127, endPoint y: 51, distance: 39.5
click at [127, 51] on div "Trade #: *******" at bounding box center [152, 53] width 65 height 12
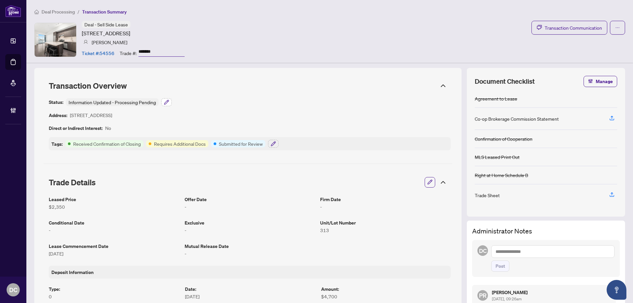
click at [164, 104] on icon "button" at bounding box center [166, 102] width 4 height 4
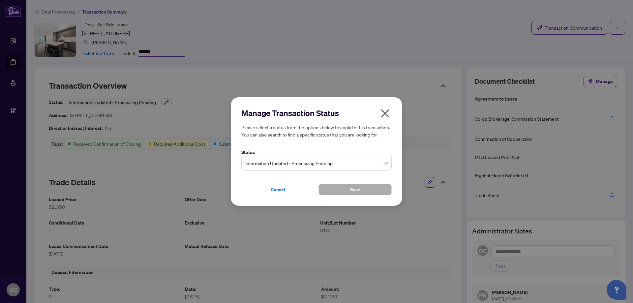
click at [333, 157] on span "Information Updated - Processing Pending" at bounding box center [316, 163] width 142 height 13
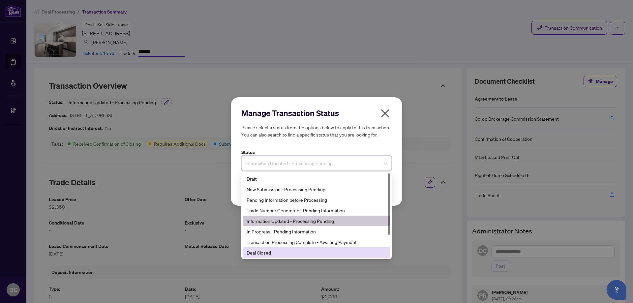
click at [267, 252] on div "Deal Closed" at bounding box center [316, 252] width 140 height 7
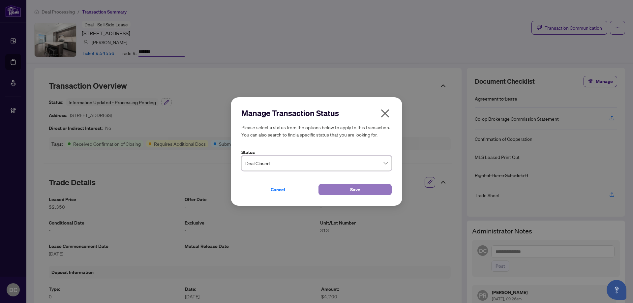
click at [332, 189] on button "Save" at bounding box center [354, 189] width 73 height 11
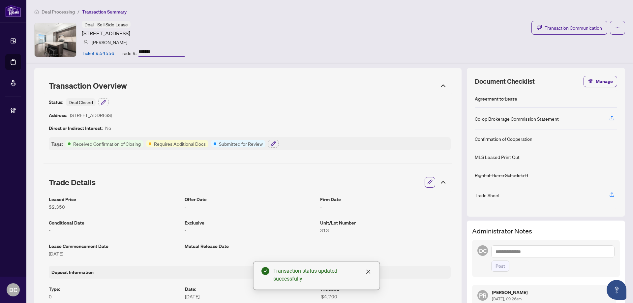
click at [439, 86] on icon at bounding box center [443, 86] width 8 height 8
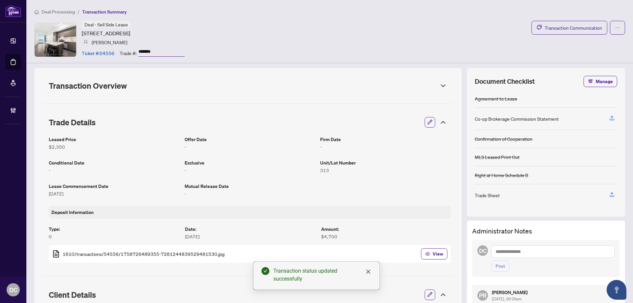
click at [441, 85] on icon at bounding box center [443, 86] width 4 height 2
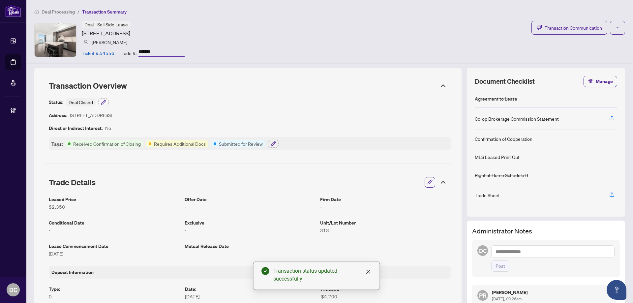
click at [439, 181] on icon at bounding box center [443, 182] width 8 height 8
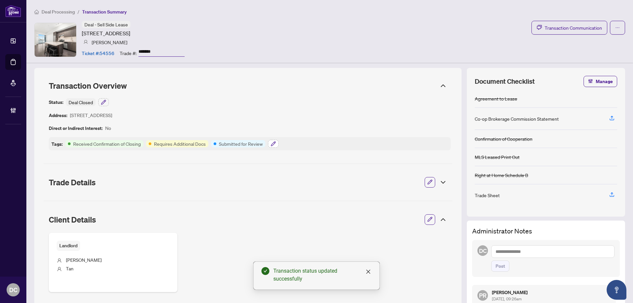
click at [275, 143] on icon "button" at bounding box center [273, 143] width 5 height 5
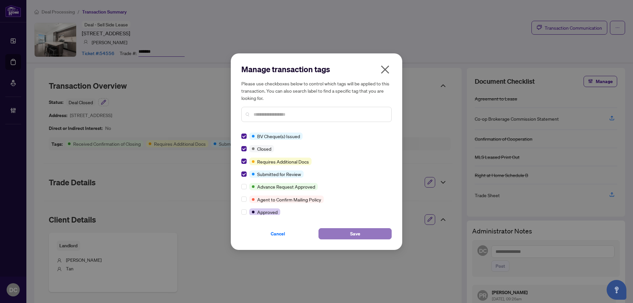
click at [329, 235] on button "Save" at bounding box center [354, 233] width 73 height 11
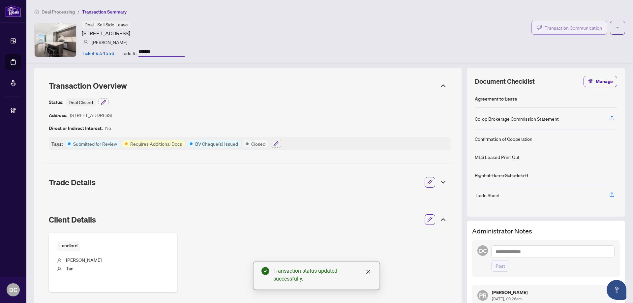
click at [568, 26] on span "Transaction Communication" at bounding box center [572, 28] width 57 height 8
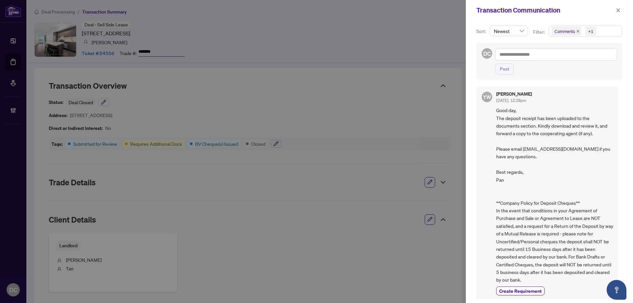
scroll to position [494, 0]
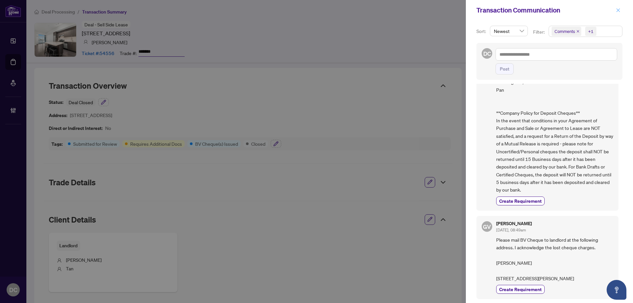
drag, startPoint x: 614, startPoint y: 5, endPoint x: 617, endPoint y: 11, distance: 6.1
click at [616, 9] on div "Transaction Communication" at bounding box center [549, 10] width 167 height 20
click at [617, 11] on icon "close" at bounding box center [617, 10] width 5 height 5
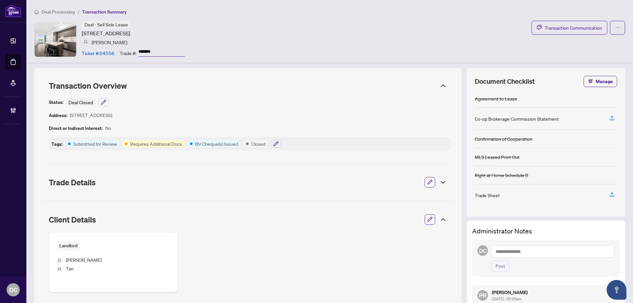
click at [441, 220] on icon at bounding box center [443, 219] width 4 height 2
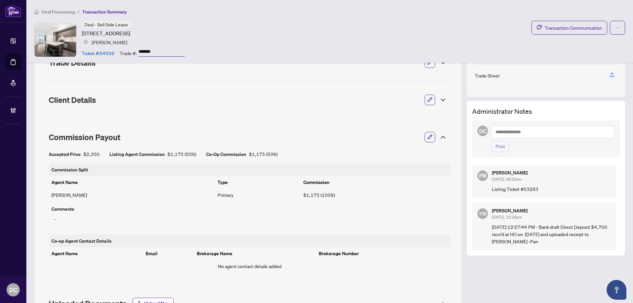
scroll to position [132, 0]
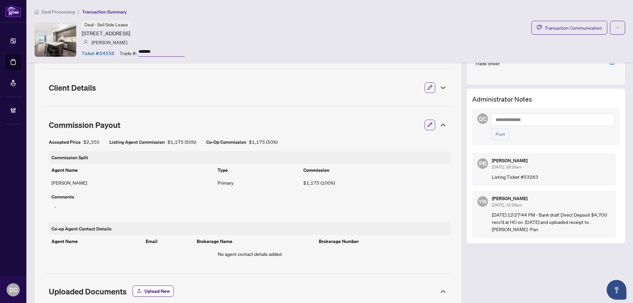
click at [439, 126] on icon at bounding box center [443, 125] width 8 height 8
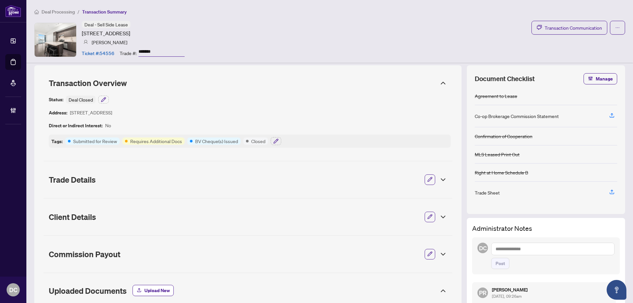
scroll to position [0, 0]
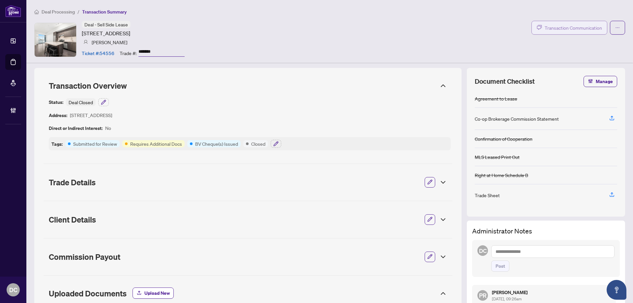
click at [572, 26] on span "Transaction Communication" at bounding box center [572, 28] width 57 height 8
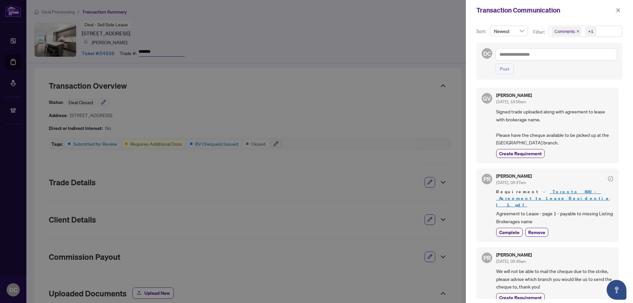
click at [605, 30] on span "Comments +1" at bounding box center [585, 31] width 73 height 11
click at [583, 58] on span "Comments" at bounding box center [588, 59] width 58 height 8
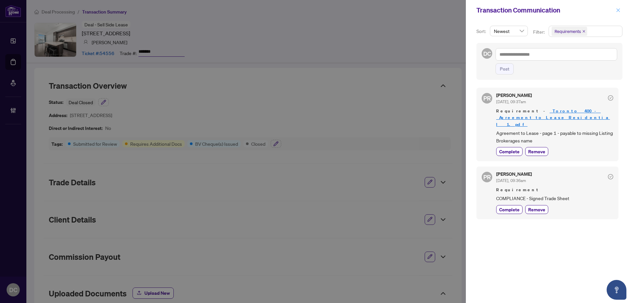
click at [620, 10] on button "button" at bounding box center [618, 10] width 9 height 8
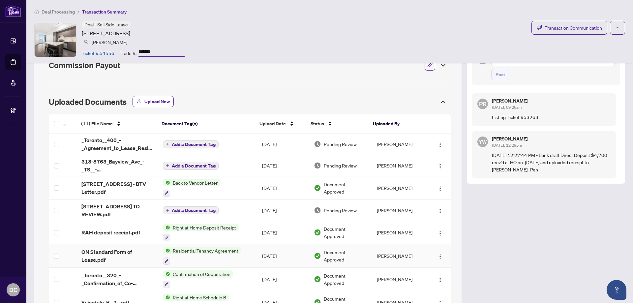
scroll to position [198, 0]
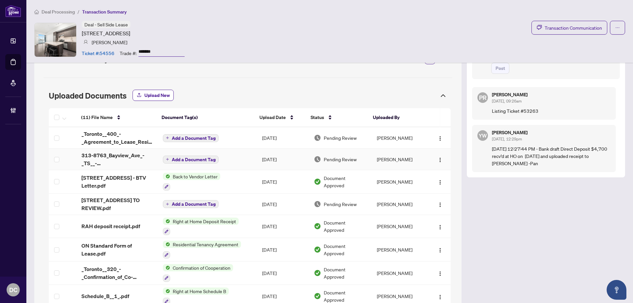
drag, startPoint x: 237, startPoint y: 162, endPoint x: 19, endPoint y: 158, distance: 217.8
click at [235, 162] on td "Add a Document Tag" at bounding box center [207, 159] width 100 height 21
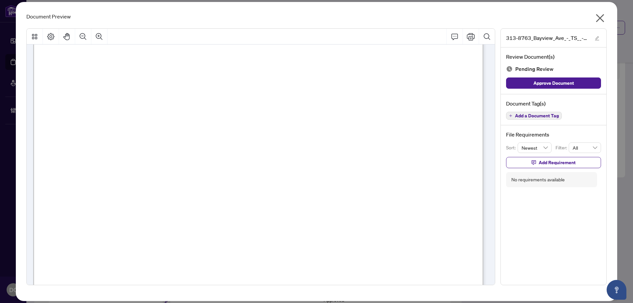
scroll to position [165, 0]
drag, startPoint x: 602, startPoint y: 16, endPoint x: 281, endPoint y: 65, distance: 324.8
click at [602, 16] on icon "close" at bounding box center [600, 18] width 8 height 8
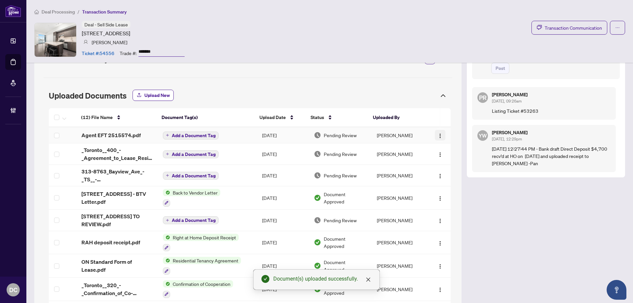
click at [438, 133] on button "button" at bounding box center [440, 135] width 11 height 11
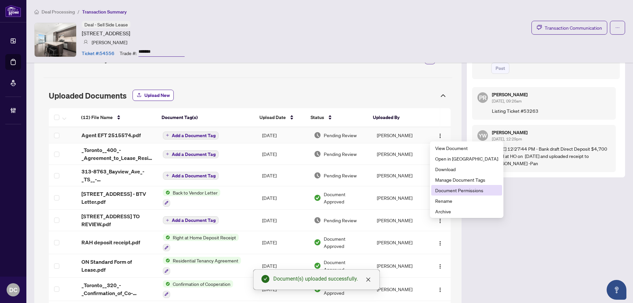
click at [451, 190] on span "Document Permissions" at bounding box center [466, 189] width 63 height 7
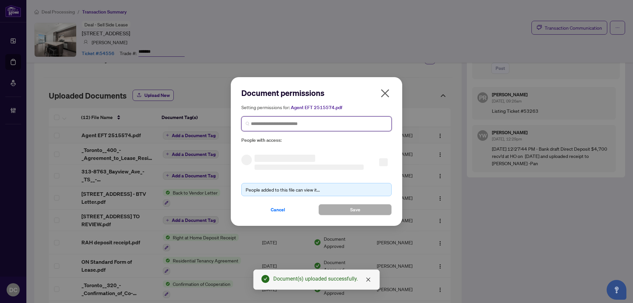
click at [352, 124] on input "search" at bounding box center [319, 123] width 136 height 7
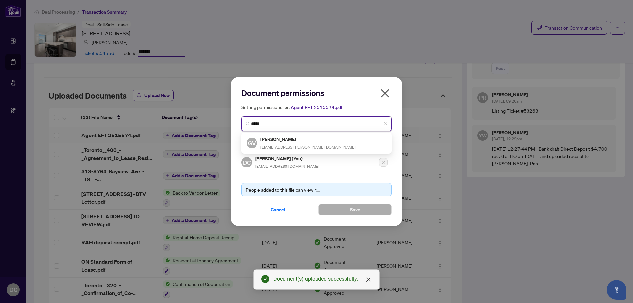
type input "******"
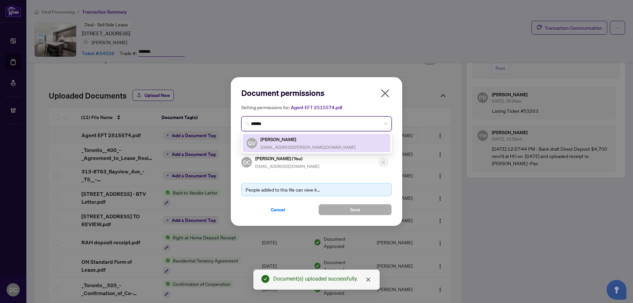
click at [329, 139] on div "GV Gianpaolo Venneri gianpaolo.venneri@gmail.com" at bounding box center [316, 142] width 140 height 15
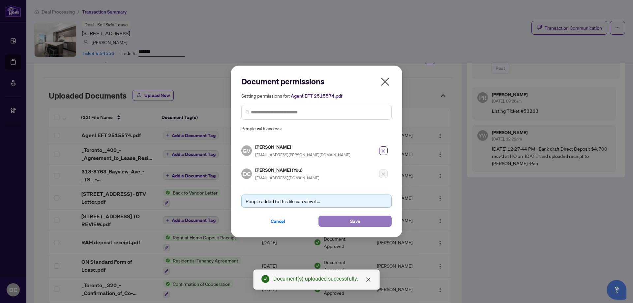
click at [335, 216] on button "Save" at bounding box center [354, 220] width 73 height 11
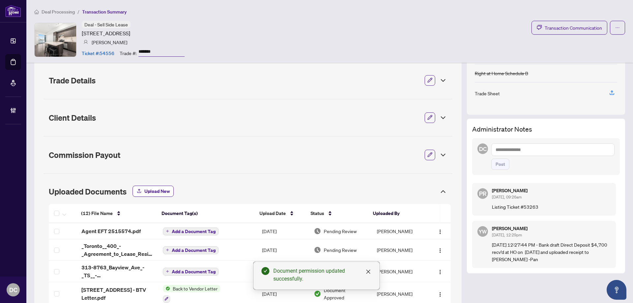
scroll to position [99, 0]
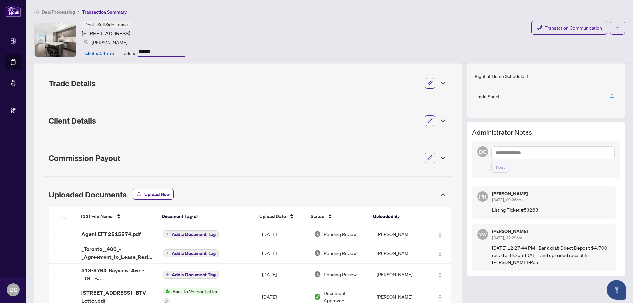
click at [536, 150] on textarea at bounding box center [552, 152] width 123 height 13
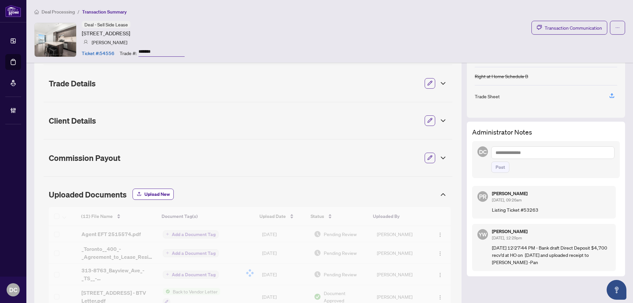
paste textarea "**********"
type textarea "**********"
drag, startPoint x: 500, startPoint y: 177, endPoint x: 522, endPoint y: 149, distance: 35.0
click at [500, 173] on button "Post" at bounding box center [500, 166] width 18 height 11
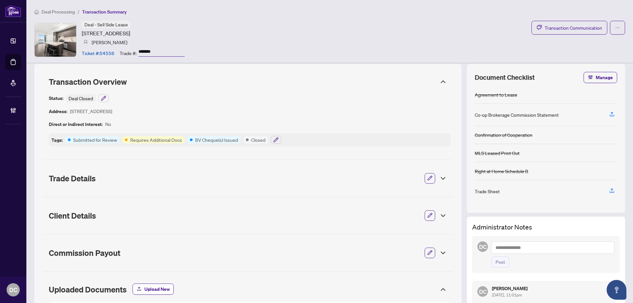
scroll to position [0, 0]
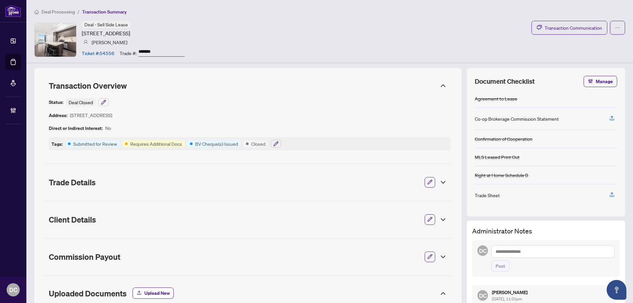
drag, startPoint x: 162, startPoint y: 53, endPoint x: 122, endPoint y: 52, distance: 40.5
click at [122, 52] on div "Trade #: *******" at bounding box center [152, 53] width 65 height 12
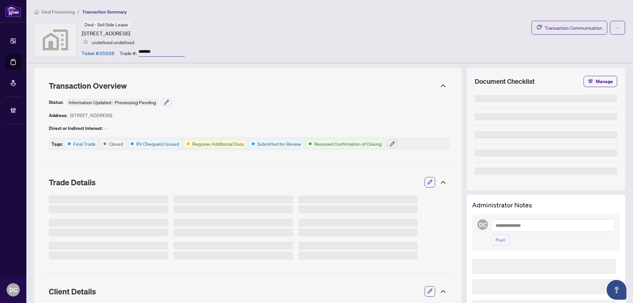
drag, startPoint x: 158, startPoint y: 50, endPoint x: 119, endPoint y: 49, distance: 39.9
click at [119, 49] on div "Ticket #: 35928 Trade #: *******" at bounding box center [133, 53] width 103 height 12
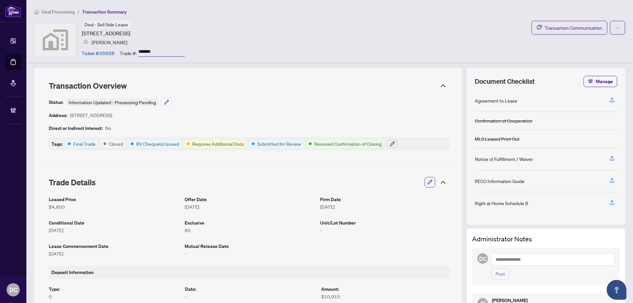
click at [168, 102] on icon "button" at bounding box center [166, 102] width 5 height 5
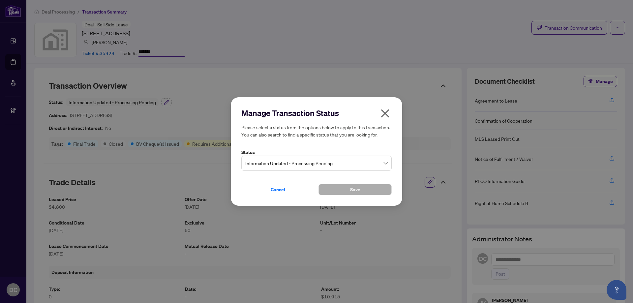
click at [277, 167] on span "Information Updated - Processing Pending" at bounding box center [316, 163] width 142 height 13
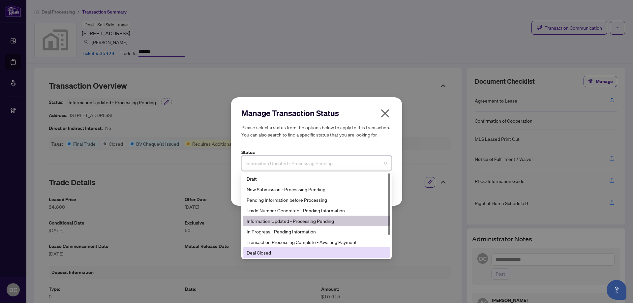
click at [284, 253] on div "Deal Closed" at bounding box center [316, 252] width 140 height 7
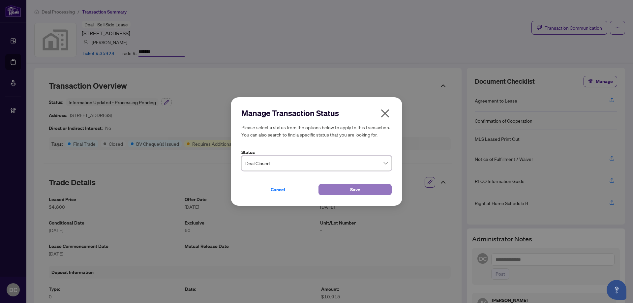
click at [332, 187] on button "Save" at bounding box center [354, 189] width 73 height 11
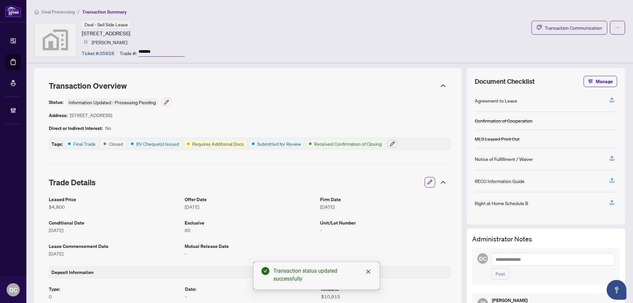
click at [435, 182] on div at bounding box center [441, 182] width 12 height 7
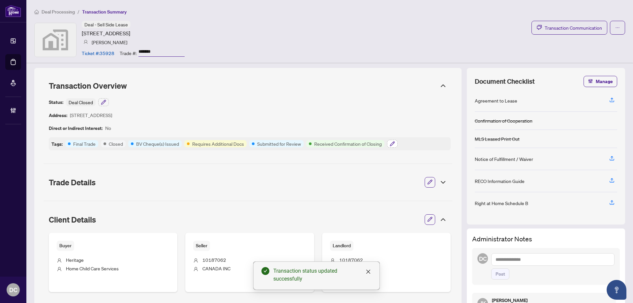
click at [391, 142] on icon "button" at bounding box center [391, 143] width 5 height 5
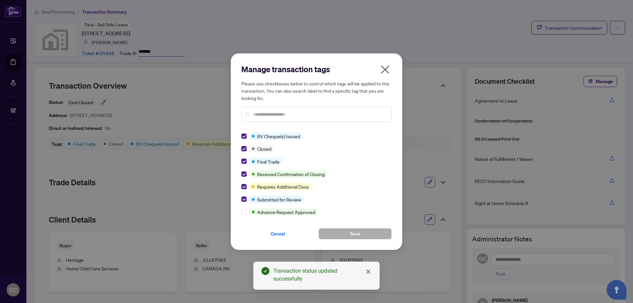
click at [241, 175] on div "Manage transaction tags Please use checkboxes below to control which tags will …" at bounding box center [316, 151] width 171 height 196
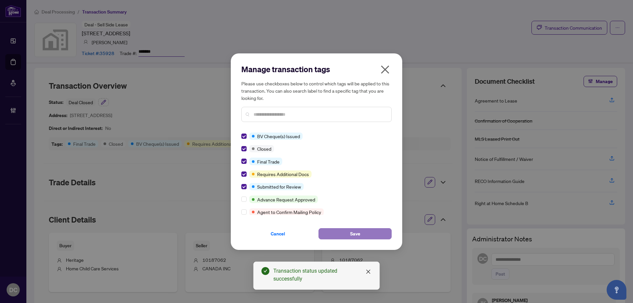
click at [339, 235] on button "Save" at bounding box center [354, 233] width 73 height 11
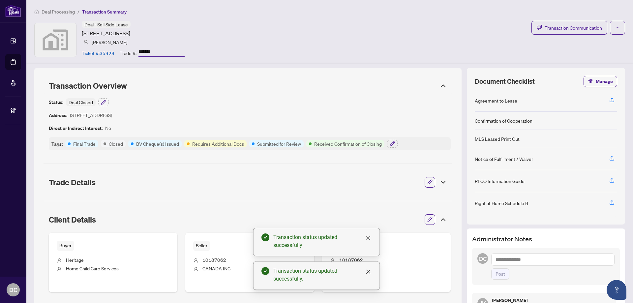
click at [540, 31] on body "Dashboard Deal Processing Mortgage Referrals Brokerage Management DC [PERSON_NA…" at bounding box center [316, 151] width 633 height 303
click at [544, 29] on span "Transaction Communication" at bounding box center [572, 28] width 57 height 8
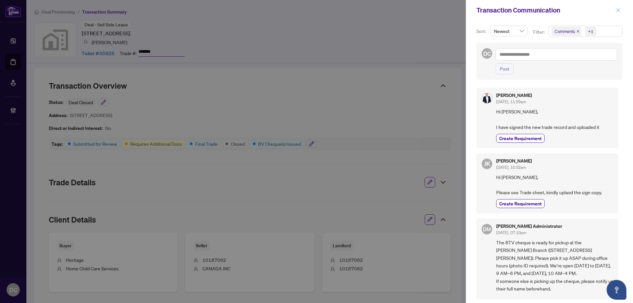
click at [618, 6] on span "button" at bounding box center [617, 10] width 5 height 11
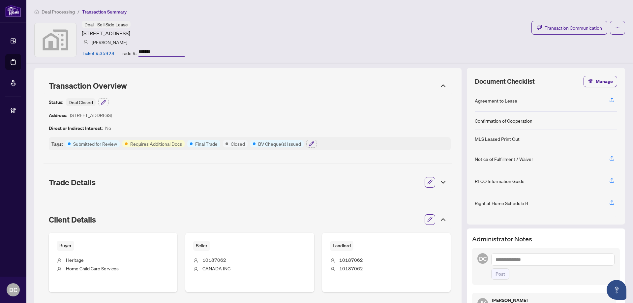
click at [439, 220] on icon at bounding box center [443, 219] width 8 height 8
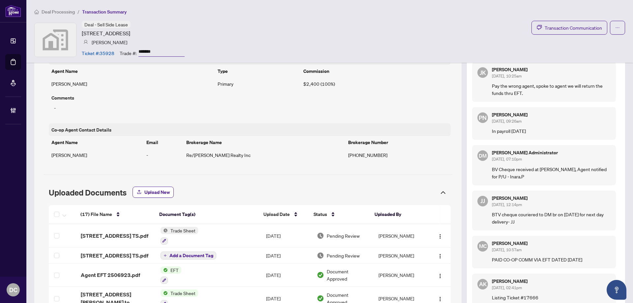
scroll to position [297, 0]
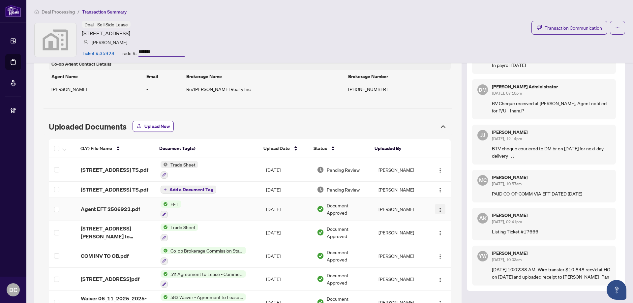
click at [437, 213] on img "button" at bounding box center [439, 209] width 5 height 5
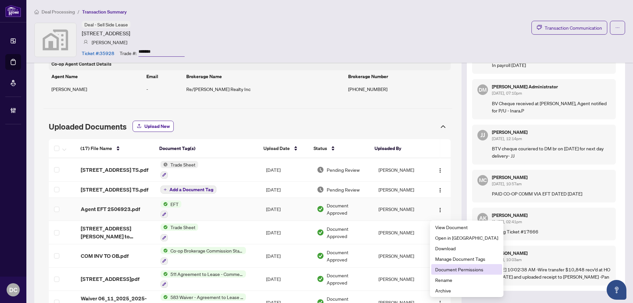
click at [457, 271] on span "Document Permissions" at bounding box center [466, 269] width 63 height 7
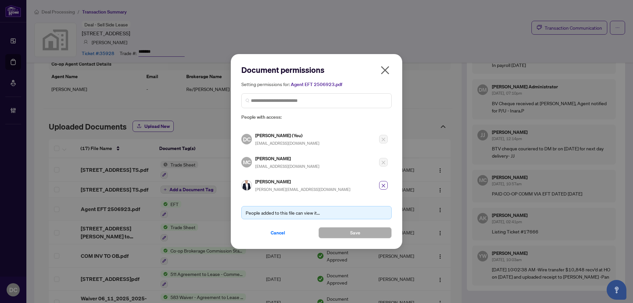
drag, startPoint x: 387, startPoint y: 68, endPoint x: 390, endPoint y: 69, distance: 3.7
click at [387, 68] on icon "close" at bounding box center [385, 70] width 8 height 8
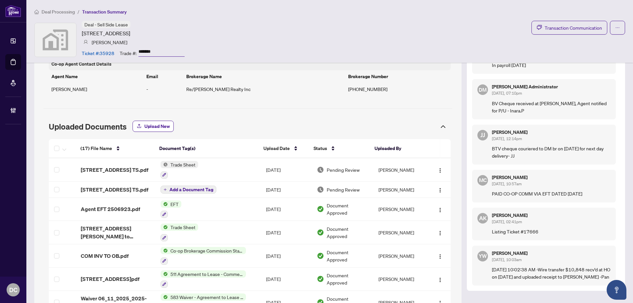
click at [570, 217] on h5 "[PERSON_NAME]" at bounding box center [551, 215] width 119 height 5
click at [209, 210] on td "EFT" at bounding box center [207, 209] width 105 height 23
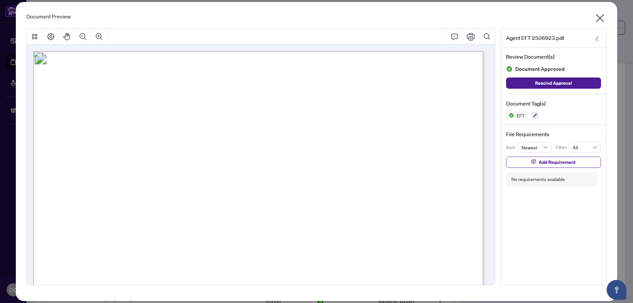
drag, startPoint x: 597, startPoint y: 17, endPoint x: 476, endPoint y: 192, distance: 213.1
click at [503, 154] on div "Agent EFT 2506923.pdf Review Document(s) Document Approved Rescind Approval Doc…" at bounding box center [316, 156] width 580 height 267
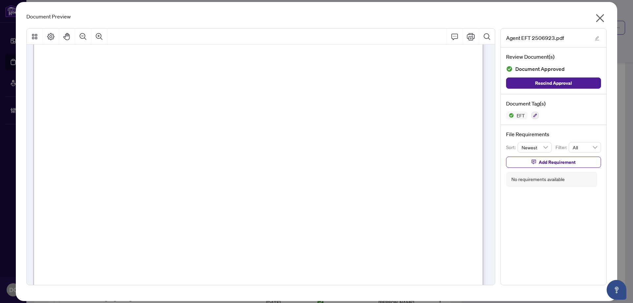
click at [600, 16] on icon "close" at bounding box center [599, 18] width 11 height 11
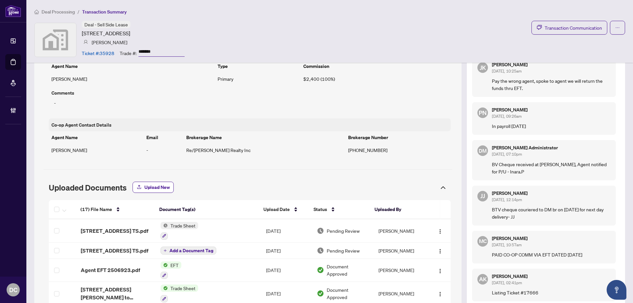
scroll to position [264, 0]
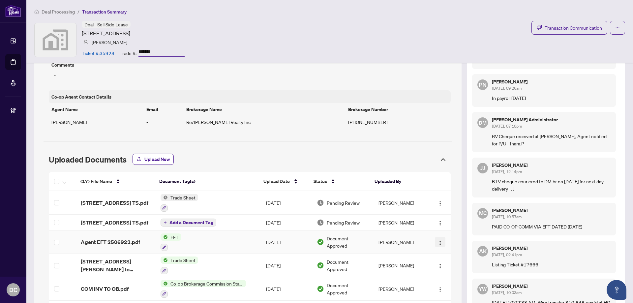
click at [437, 245] on img "button" at bounding box center [439, 242] width 5 height 5
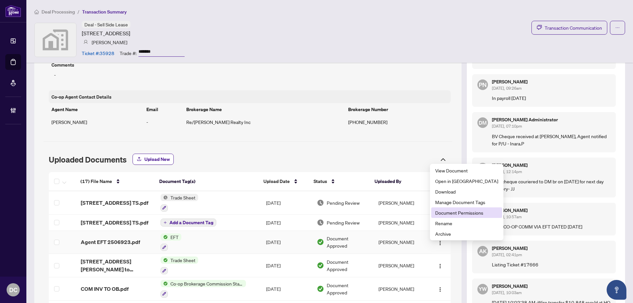
click at [460, 211] on span "Document Permissions" at bounding box center [466, 212] width 63 height 7
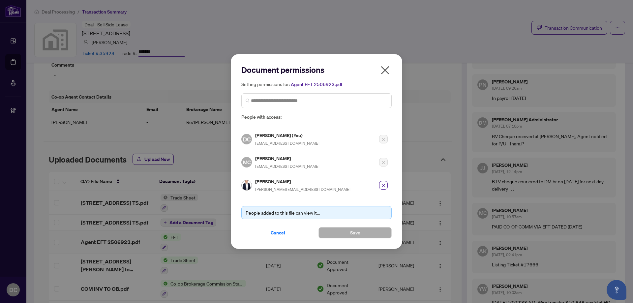
click at [382, 71] on icon "close" at bounding box center [385, 70] width 11 height 11
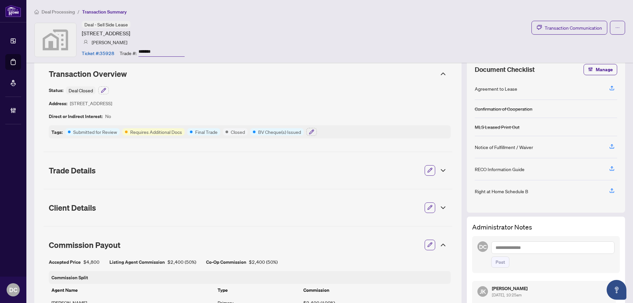
scroll to position [0, 0]
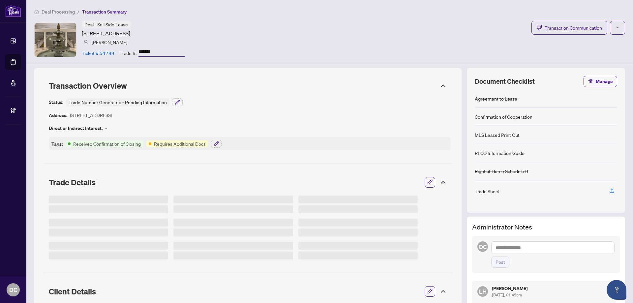
drag, startPoint x: 154, startPoint y: 52, endPoint x: 137, endPoint y: 51, distance: 16.8
click at [137, 51] on div "Trade #: *******" at bounding box center [152, 53] width 65 height 12
click at [155, 53] on input "*******" at bounding box center [161, 52] width 46 height 10
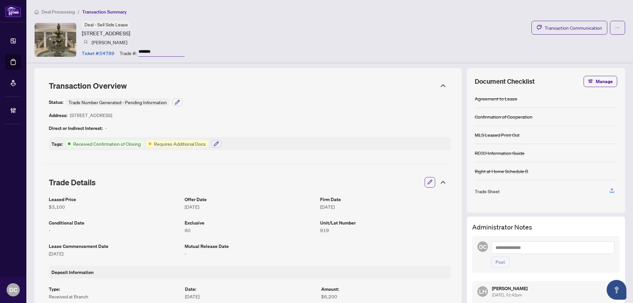
drag, startPoint x: 157, startPoint y: 52, endPoint x: 127, endPoint y: 65, distance: 32.6
click at [116, 52] on div "Ticket #: 54789 Trade #: *******" at bounding box center [133, 53] width 103 height 12
click at [177, 101] on icon "button" at bounding box center [177, 102] width 5 height 5
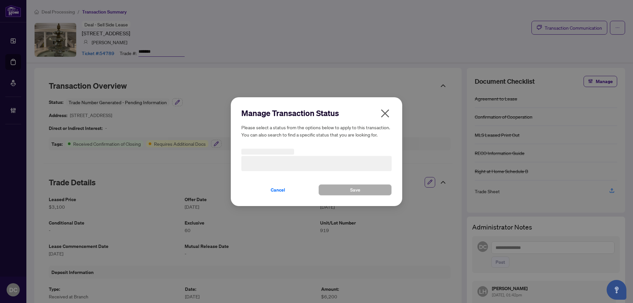
click at [381, 114] on icon "close" at bounding box center [385, 113] width 11 height 11
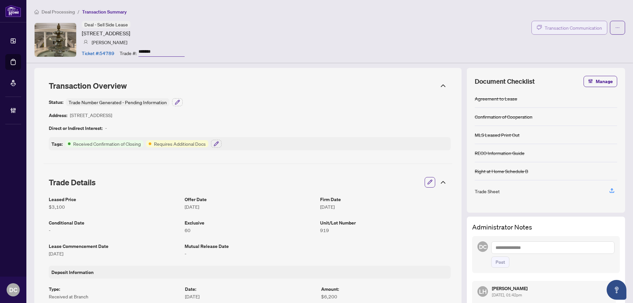
click at [559, 27] on span "Transaction Communication" at bounding box center [572, 28] width 57 height 8
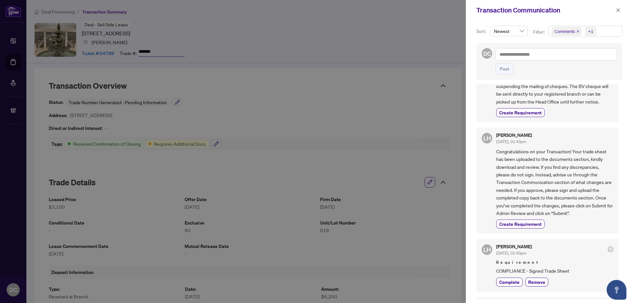
scroll to position [7, 0]
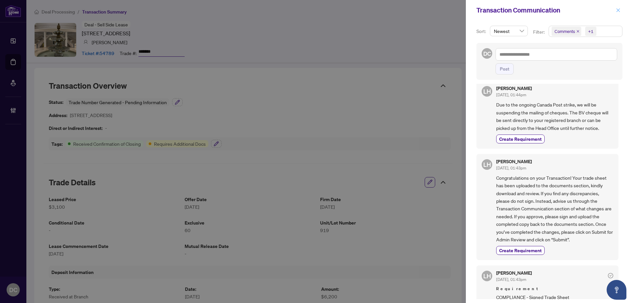
click at [618, 11] on icon "close" at bounding box center [617, 10] width 5 height 5
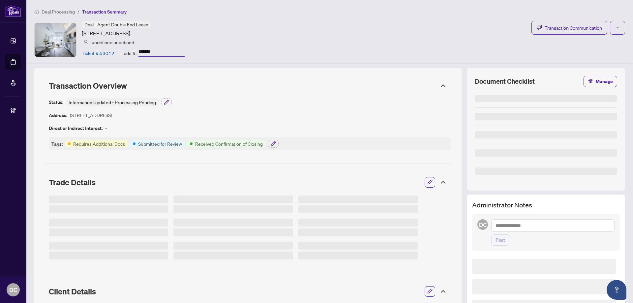
drag, startPoint x: 163, startPoint y: 54, endPoint x: 113, endPoint y: 57, distance: 50.8
click at [111, 50] on div "Ticket #: 53012 Trade #: *******" at bounding box center [133, 53] width 103 height 12
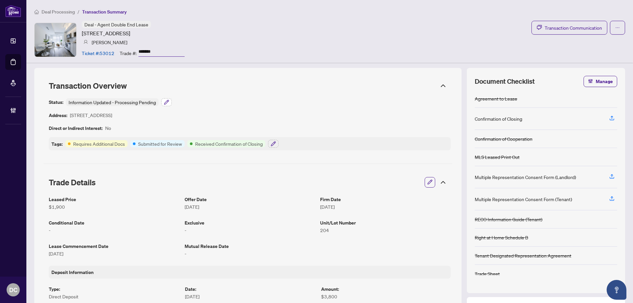
click at [165, 103] on icon "button" at bounding box center [166, 102] width 5 height 5
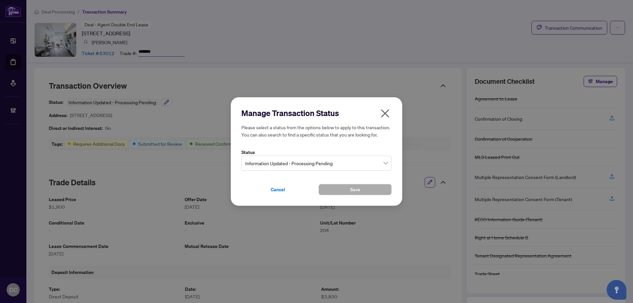
drag, startPoint x: 303, startPoint y: 165, endPoint x: 303, endPoint y: 171, distance: 6.6
click at [303, 165] on span "Information Updated - Processing Pending" at bounding box center [316, 163] width 142 height 13
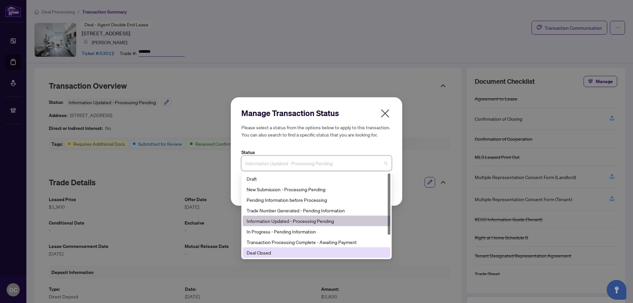
click at [273, 252] on div "Deal Closed" at bounding box center [316, 252] width 140 height 7
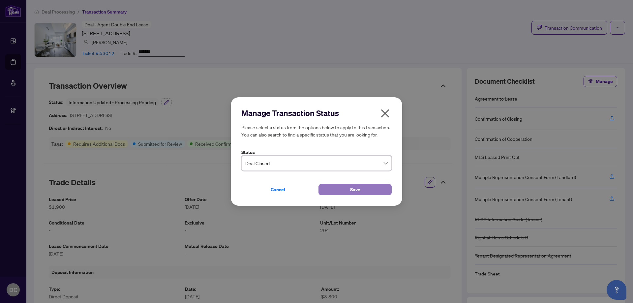
click at [329, 189] on button "Save" at bounding box center [354, 189] width 73 height 11
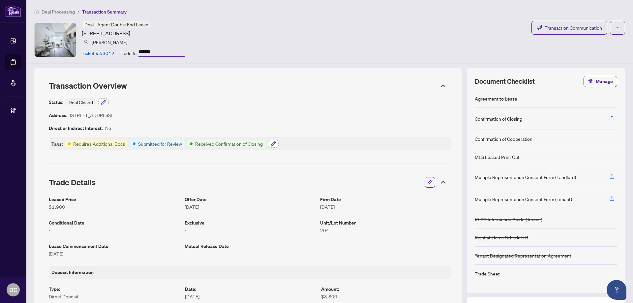
click at [271, 140] on button "button" at bounding box center [273, 144] width 11 height 8
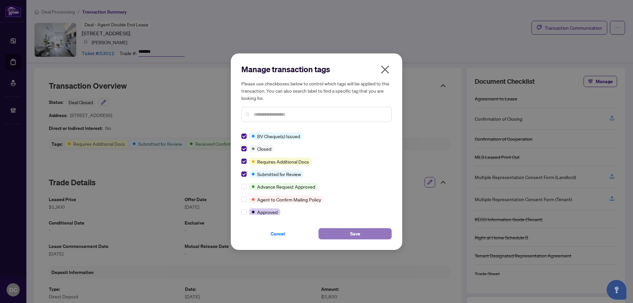
click at [360, 235] on span "Save" at bounding box center [355, 233] width 10 height 11
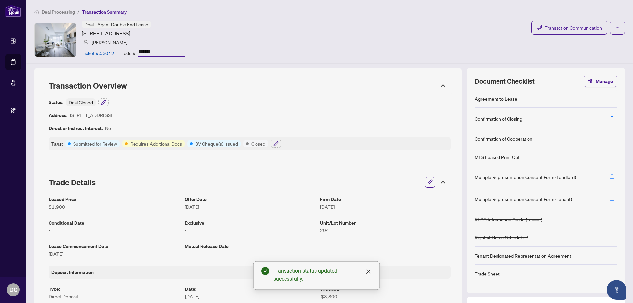
click at [436, 177] on div "Trade Details" at bounding box center [247, 182] width 409 height 18
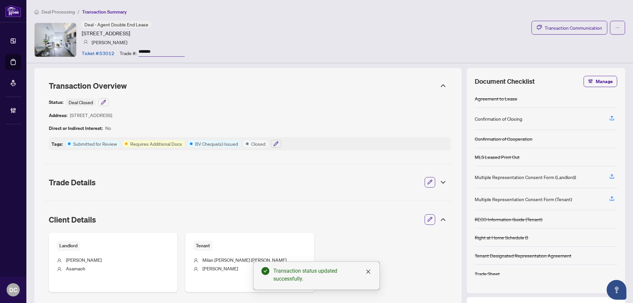
click at [439, 217] on icon at bounding box center [443, 219] width 8 height 8
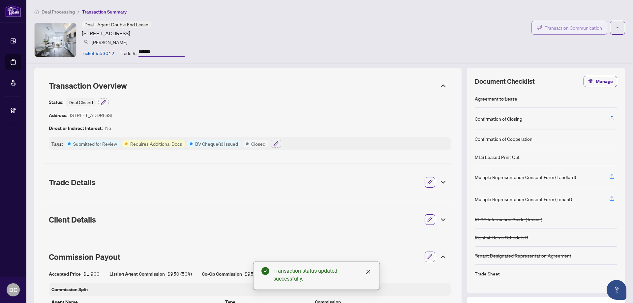
click at [548, 23] on button "Transaction Communication" at bounding box center [569, 28] width 76 height 14
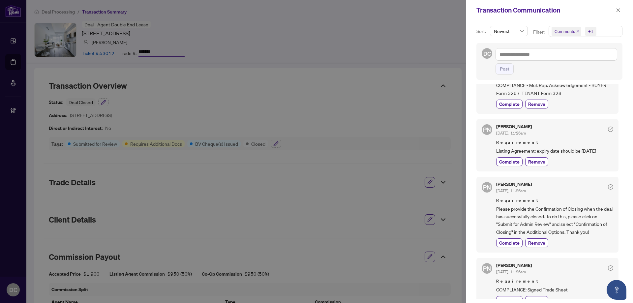
scroll to position [132, 0]
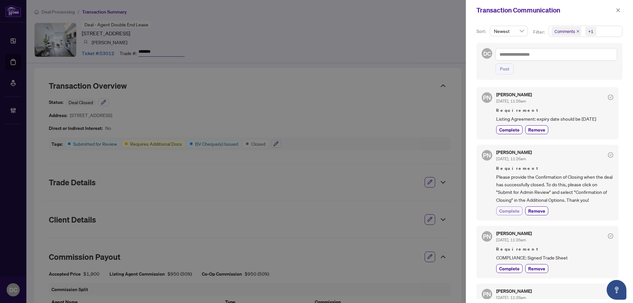
click at [511, 210] on span "Complete" at bounding box center [509, 210] width 20 height 7
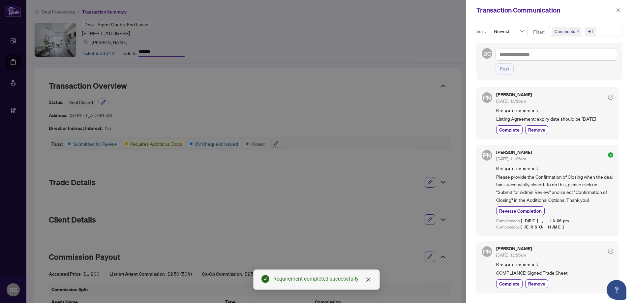
click at [608, 224] on div "Completed by Dawn Chan" at bounding box center [554, 227] width 117 height 6
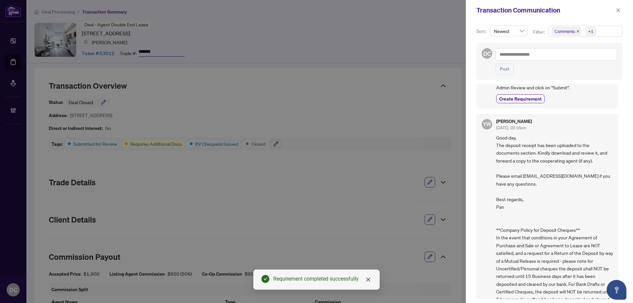
scroll to position [457, 0]
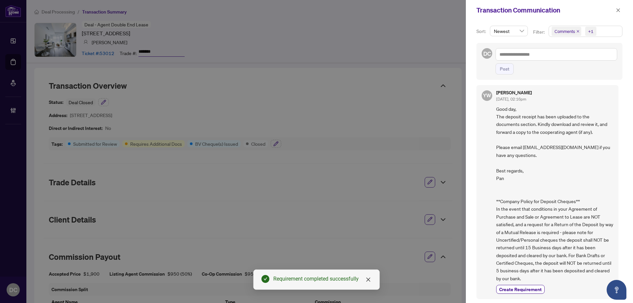
drag, startPoint x: 617, startPoint y: 9, endPoint x: 607, endPoint y: 23, distance: 17.5
click at [607, 23] on div "Transaction Communication Sort: Newest Filter: Comments +1 DC Post PN Paula Ngu…" at bounding box center [549, 151] width 167 height 303
click at [602, 34] on span "Comments +1" at bounding box center [585, 31] width 73 height 11
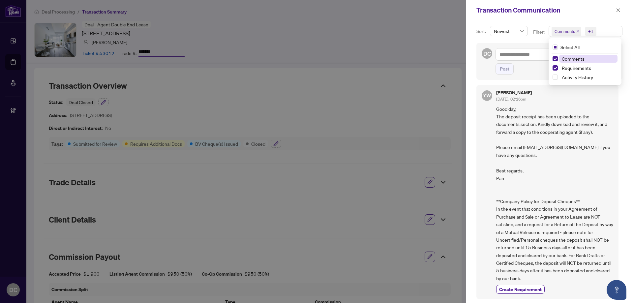
drag, startPoint x: 586, startPoint y: 63, endPoint x: 586, endPoint y: 59, distance: 4.3
click at [586, 59] on div "Comments" at bounding box center [584, 59] width 65 height 8
click at [586, 59] on span "Comments" at bounding box center [588, 59] width 58 height 8
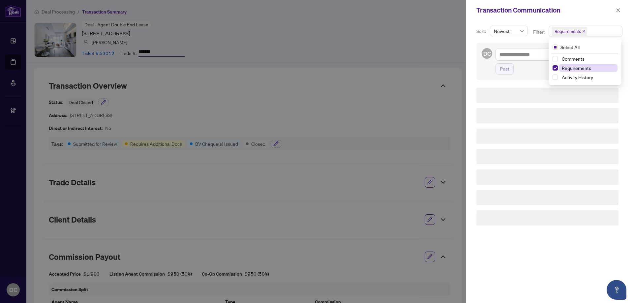
scroll to position [0, 0]
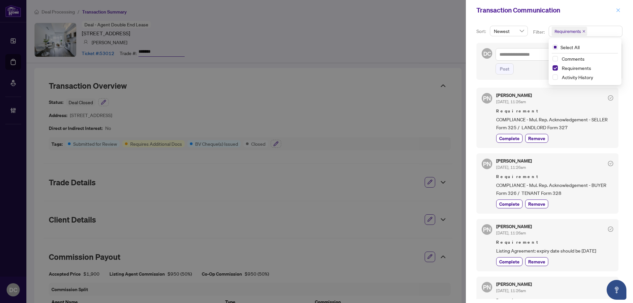
click at [618, 12] on icon "close" at bounding box center [617, 10] width 5 height 5
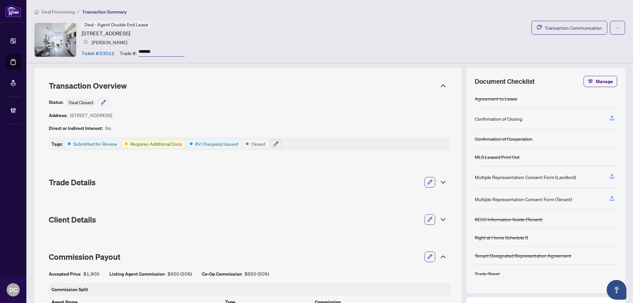
click at [439, 258] on icon at bounding box center [443, 257] width 8 height 8
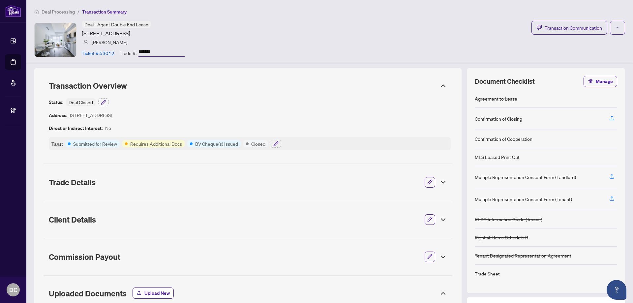
drag, startPoint x: 167, startPoint y: 51, endPoint x: 133, endPoint y: 53, distance: 34.0
click at [133, 53] on div "Trade #: *******" at bounding box center [152, 53] width 65 height 12
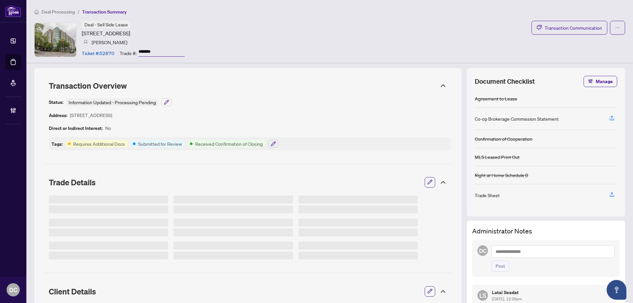
drag, startPoint x: 170, startPoint y: 52, endPoint x: 151, endPoint y: 64, distance: 22.4
click at [128, 53] on div "Trade #: *******" at bounding box center [152, 53] width 65 height 12
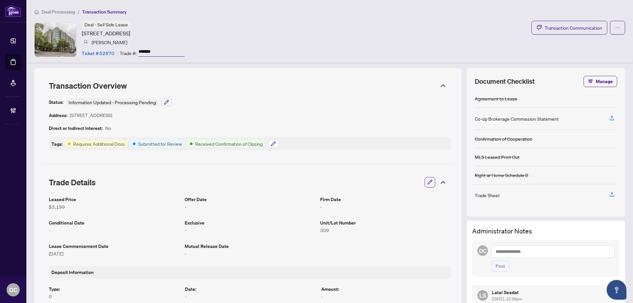
click at [270, 143] on button "button" at bounding box center [273, 144] width 11 height 8
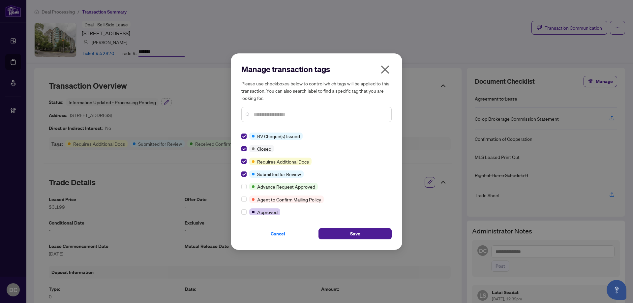
click at [347, 229] on button "Save" at bounding box center [354, 233] width 73 height 11
click at [168, 101] on div "Manage transaction tags Please use checkboxes below to control which tags will …" at bounding box center [316, 151] width 633 height 303
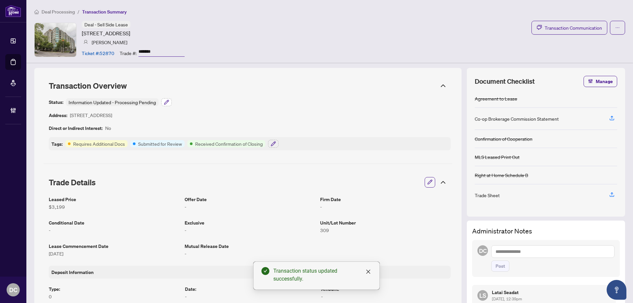
click at [167, 102] on icon "button" at bounding box center [166, 102] width 5 height 5
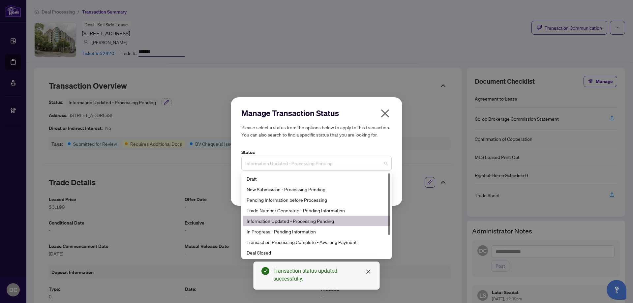
click at [336, 163] on span "Information Updated - Processing Pending" at bounding box center [316, 163] width 142 height 13
click at [295, 254] on div "Deal Closed" at bounding box center [316, 252] width 140 height 7
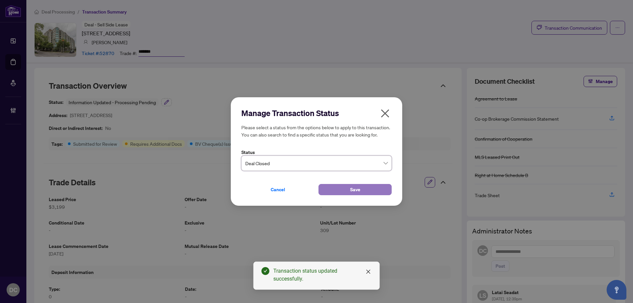
click at [338, 187] on button "Save" at bounding box center [354, 189] width 73 height 11
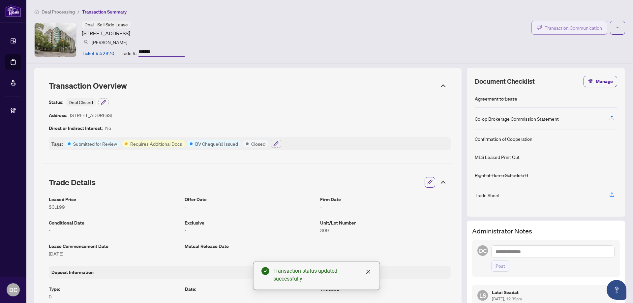
click at [537, 27] on icon "button" at bounding box center [539, 27] width 5 height 5
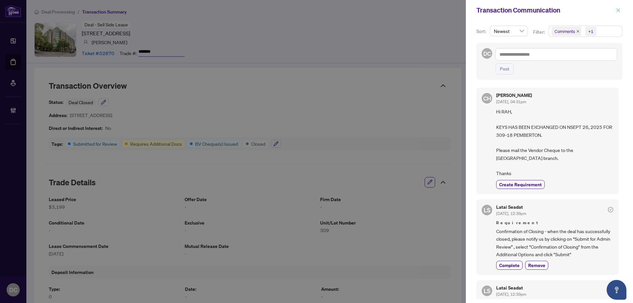
drag, startPoint x: 622, startPoint y: 9, endPoint x: 615, endPoint y: 10, distance: 7.0
click at [621, 9] on button "button" at bounding box center [618, 10] width 9 height 8
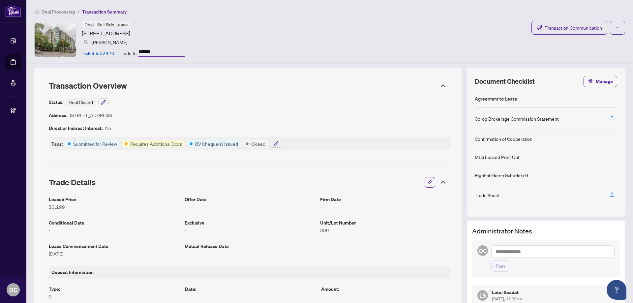
click at [439, 182] on icon at bounding box center [443, 182] width 8 height 8
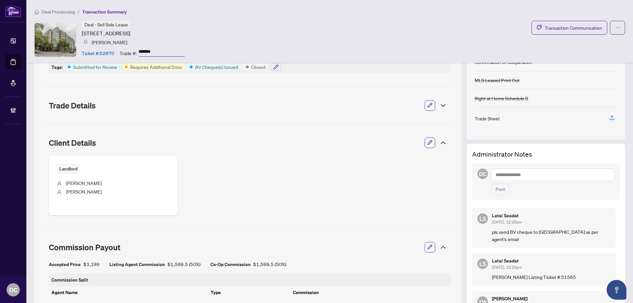
scroll to position [99, 0]
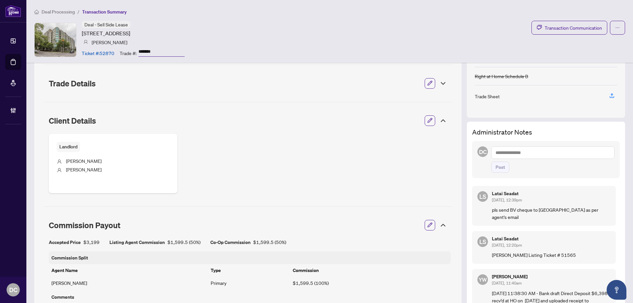
click at [439, 119] on icon at bounding box center [443, 121] width 8 height 8
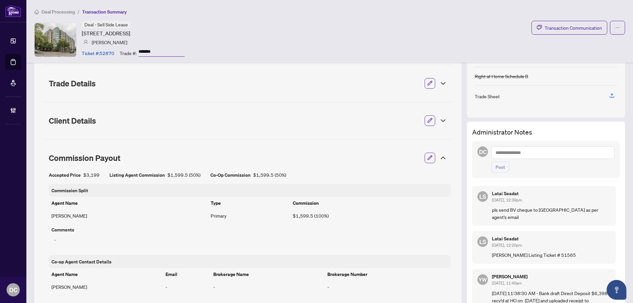
click at [437, 153] on div "Commission Payout" at bounding box center [247, 158] width 409 height 18
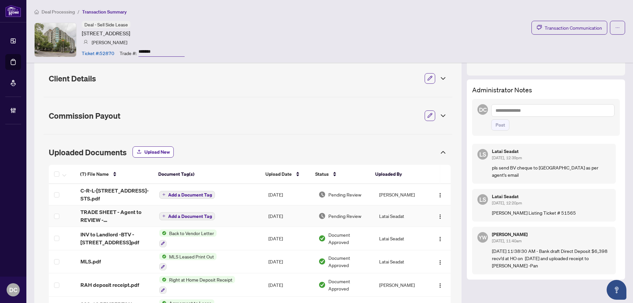
scroll to position [141, 0]
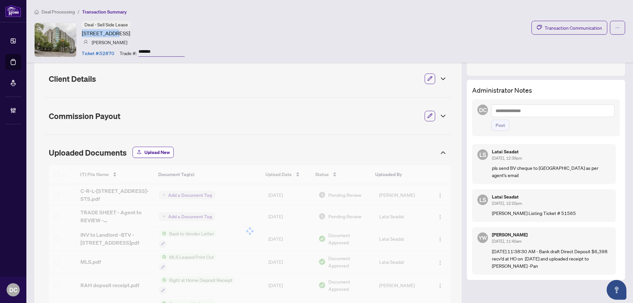
drag, startPoint x: 121, startPoint y: 32, endPoint x: 82, endPoint y: 36, distance: 39.4
click at [82, 36] on article "18 PEMBERTON Ave, Toronto, Ontario M2M 4K9, Canada" at bounding box center [106, 33] width 48 height 8
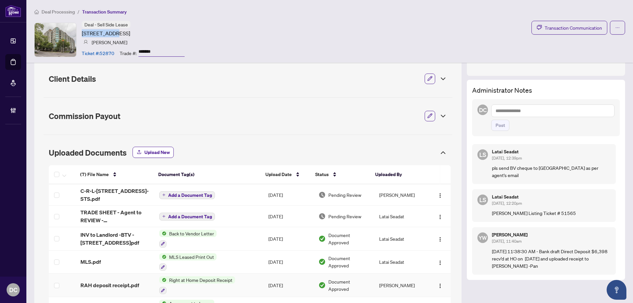
copy article "18 PEMBERTON"
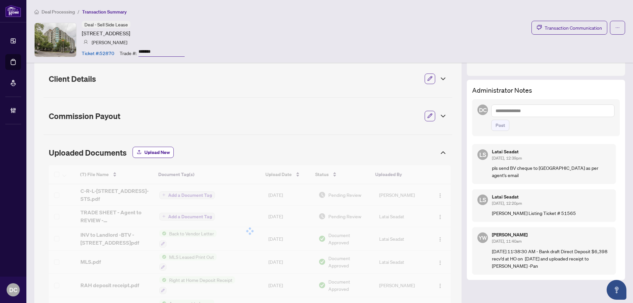
drag, startPoint x: 164, startPoint y: 49, endPoint x: 125, endPoint y: 49, distance: 38.9
click at [125, 49] on div "Trade #: *******" at bounding box center [152, 53] width 65 height 12
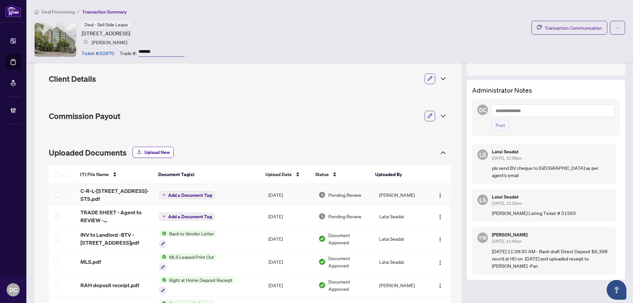
click at [241, 197] on td "Add a Document Tag" at bounding box center [208, 194] width 109 height 21
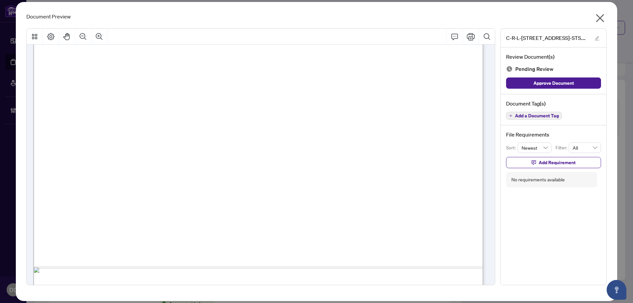
scroll to position [297, 0]
click at [601, 18] on icon "close" at bounding box center [599, 18] width 11 height 11
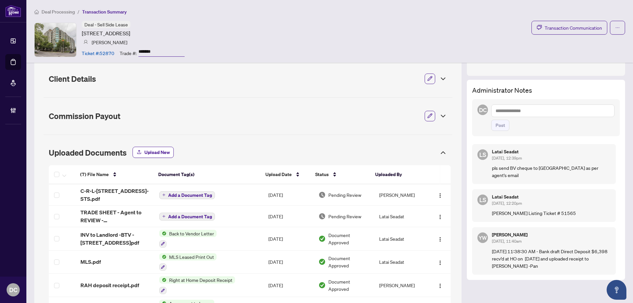
click at [520, 111] on textarea at bounding box center [552, 110] width 123 height 13
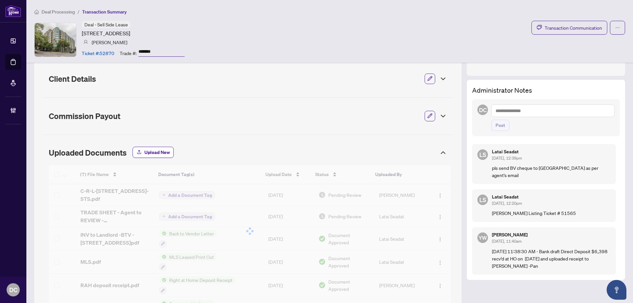
paste textarea "**********"
type textarea "**********"
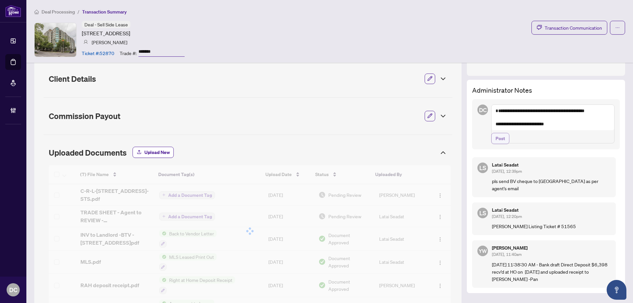
click at [500, 144] on button "Post" at bounding box center [500, 138] width 18 height 11
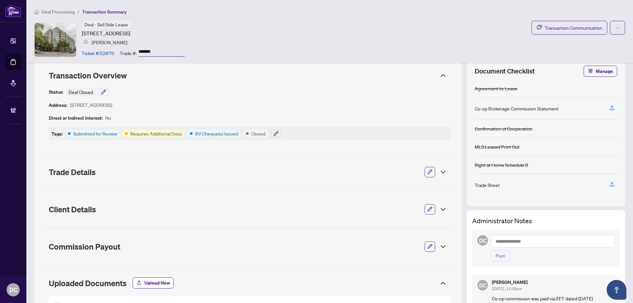
scroll to position [0, 0]
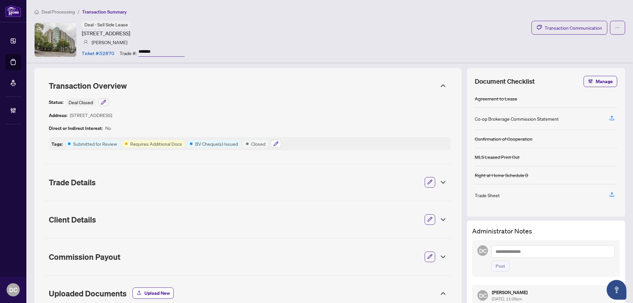
click at [277, 142] on icon "button" at bounding box center [275, 143] width 4 height 4
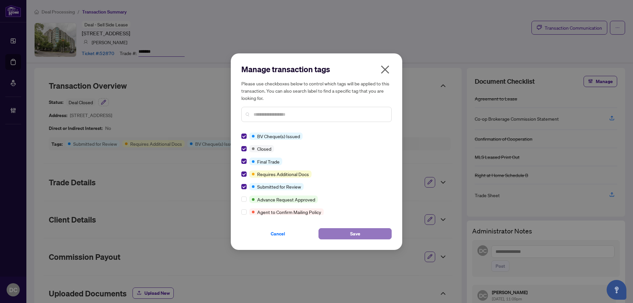
click at [338, 236] on button "Save" at bounding box center [354, 233] width 73 height 11
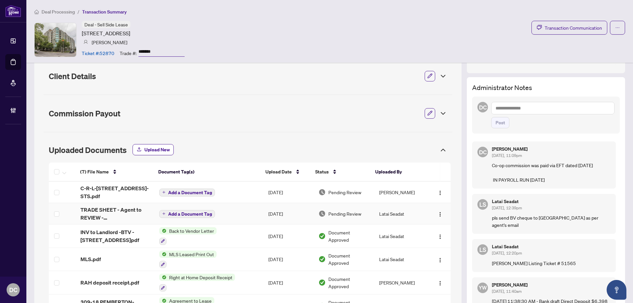
scroll to position [132, 0]
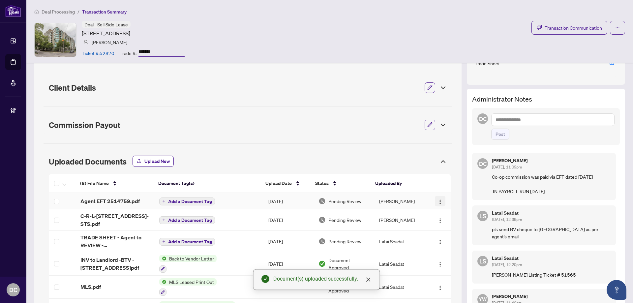
click at [435, 199] on button "button" at bounding box center [440, 201] width 11 height 11
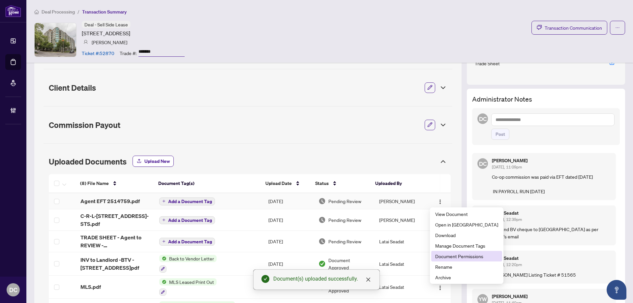
click at [447, 253] on span "Document Permissions" at bounding box center [466, 255] width 63 height 7
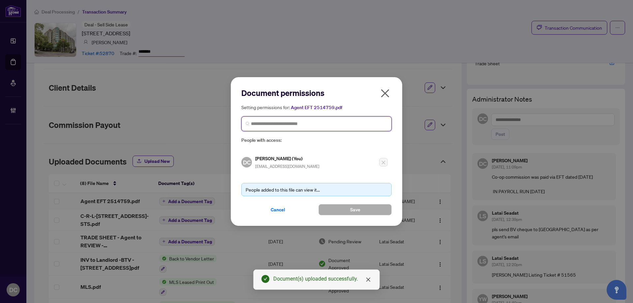
click at [351, 124] on input "search" at bounding box center [319, 123] width 136 height 7
type input "********"
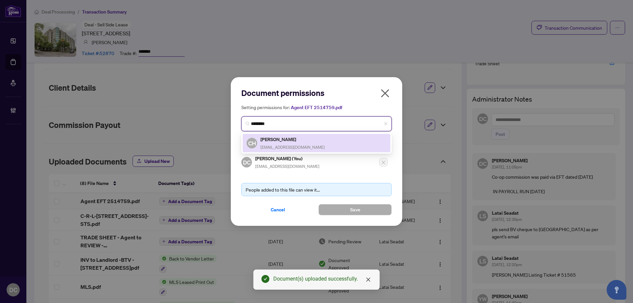
click at [347, 142] on div "CH Carlo Huang carlohuang342@gmail.com" at bounding box center [316, 142] width 140 height 15
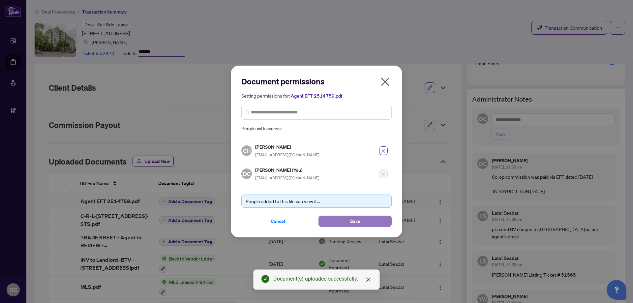
click at [346, 219] on button "Save" at bounding box center [354, 220] width 73 height 11
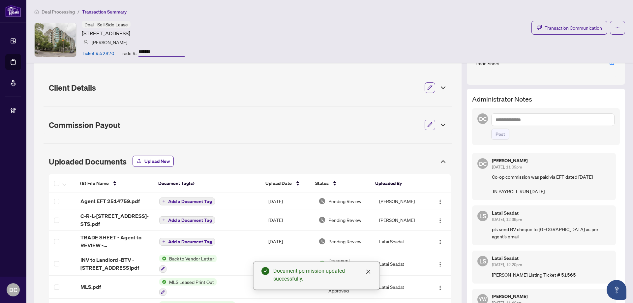
drag, startPoint x: 172, startPoint y: 51, endPoint x: 118, endPoint y: 49, distance: 54.1
click at [118, 49] on div "Ticket #: 52870 Trade #: *******" at bounding box center [133, 53] width 103 height 12
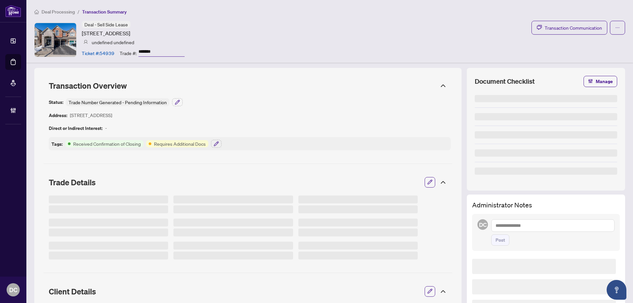
drag, startPoint x: 163, startPoint y: 52, endPoint x: 127, endPoint y: 51, distance: 36.6
click at [127, 51] on div "Trade #: *******" at bounding box center [152, 53] width 65 height 12
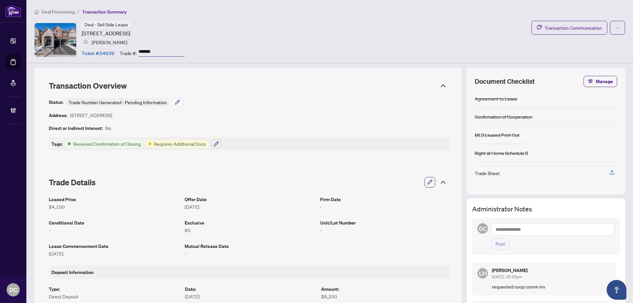
click at [173, 101] on button "button" at bounding box center [177, 102] width 11 height 8
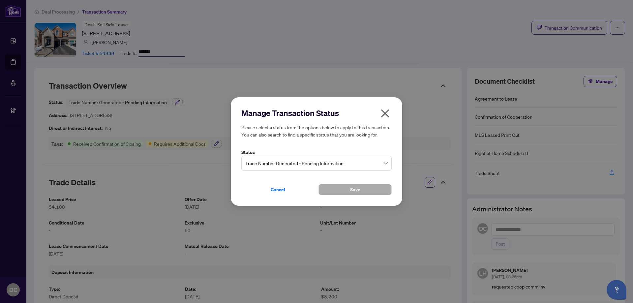
click at [383, 113] on icon "close" at bounding box center [385, 113] width 11 height 11
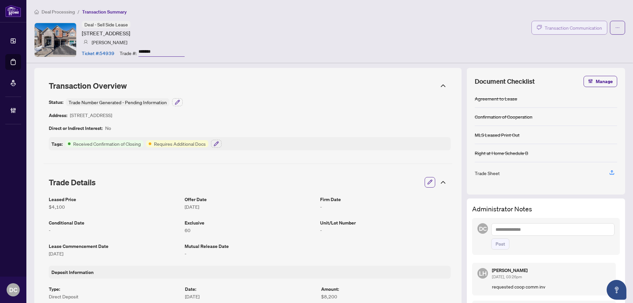
click at [565, 27] on span "Transaction Communication" at bounding box center [572, 28] width 57 height 8
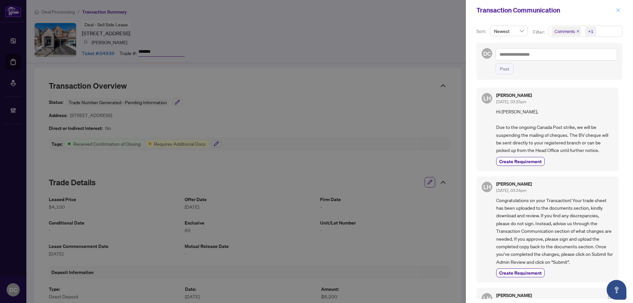
click at [617, 11] on icon "close" at bounding box center [617, 10] width 5 height 5
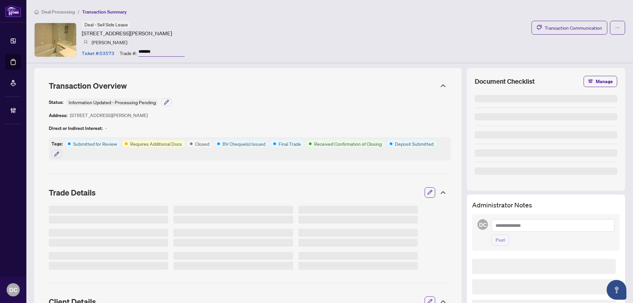
drag, startPoint x: 162, startPoint y: 50, endPoint x: 135, endPoint y: 51, distance: 26.7
click at [135, 51] on div "Trade #: *******" at bounding box center [152, 53] width 65 height 12
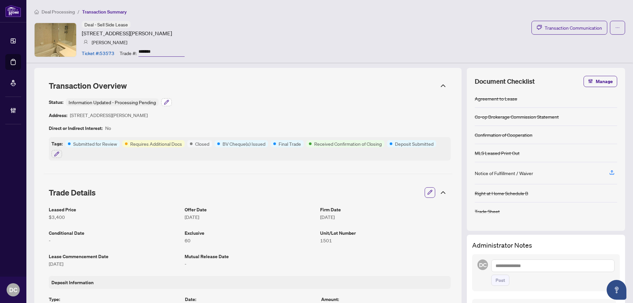
click at [167, 103] on icon "button" at bounding box center [166, 102] width 5 height 5
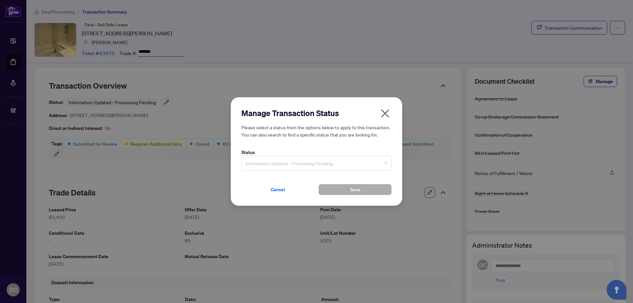
click at [272, 164] on span "Information Updated - Processing Pending" at bounding box center [316, 163] width 142 height 13
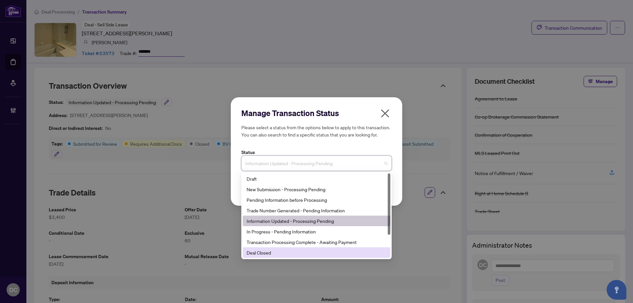
click at [279, 253] on div "Deal Closed" at bounding box center [316, 252] width 140 height 7
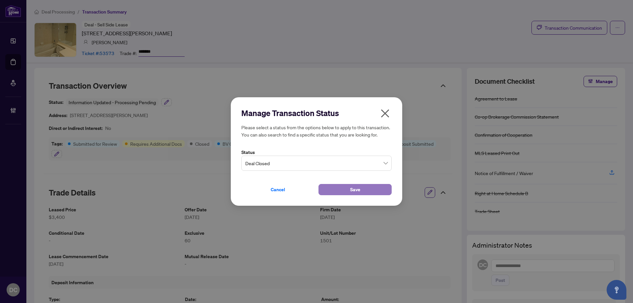
click at [336, 190] on button "Save" at bounding box center [354, 189] width 73 height 11
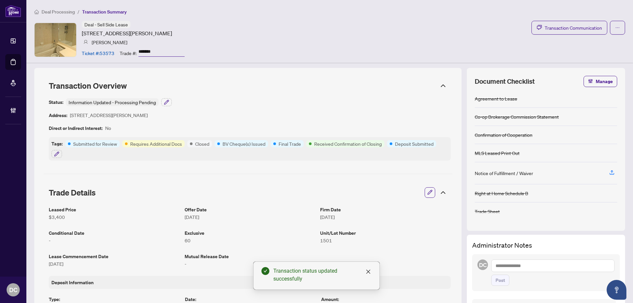
click at [439, 192] on icon at bounding box center [443, 192] width 8 height 8
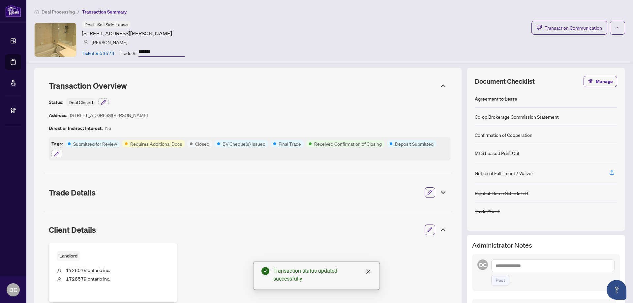
click at [59, 154] on icon "button" at bounding box center [56, 153] width 5 height 5
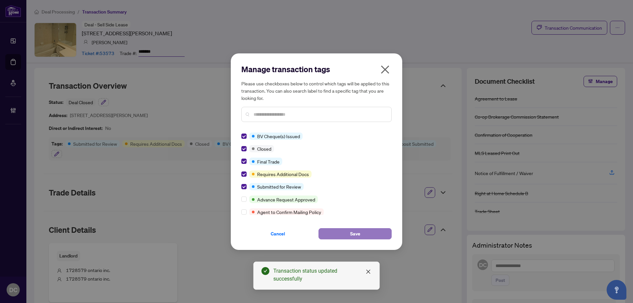
click at [351, 237] on span "Save" at bounding box center [355, 233] width 10 height 11
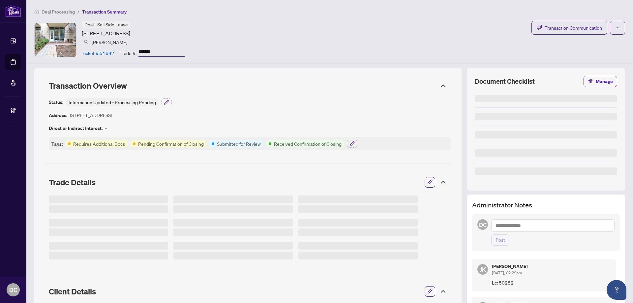
drag, startPoint x: 167, startPoint y: 50, endPoint x: 134, endPoint y: 54, distance: 33.5
click at [134, 54] on div "Trade #: *******" at bounding box center [152, 53] width 65 height 12
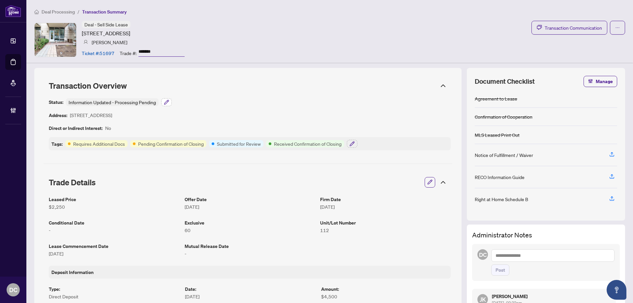
click at [168, 100] on icon "button" at bounding box center [166, 102] width 4 height 4
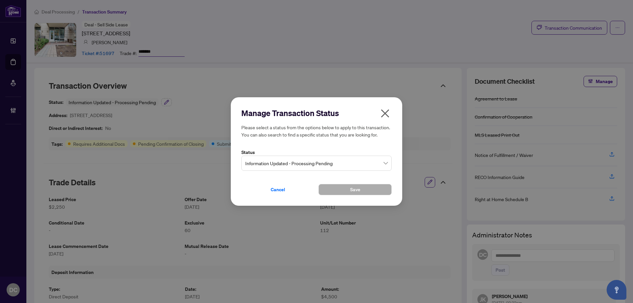
click at [351, 161] on span "Information Updated - Processing Pending" at bounding box center [316, 163] width 142 height 13
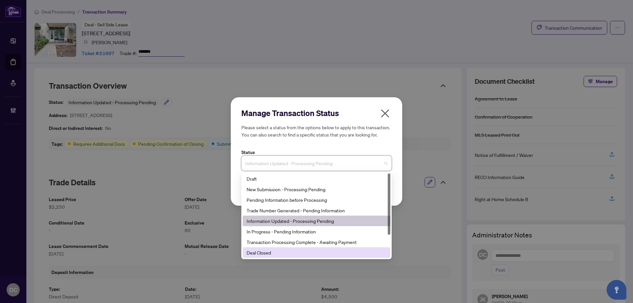
click at [258, 254] on div "Deal Closed" at bounding box center [316, 252] width 140 height 7
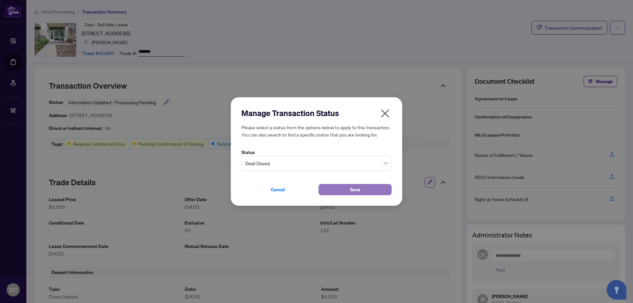
click at [337, 192] on button "Save" at bounding box center [354, 189] width 73 height 11
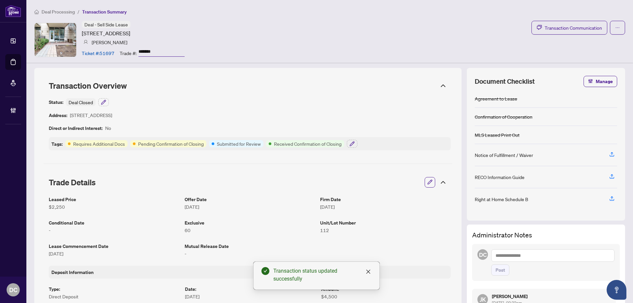
click at [440, 181] on icon at bounding box center [443, 182] width 8 height 8
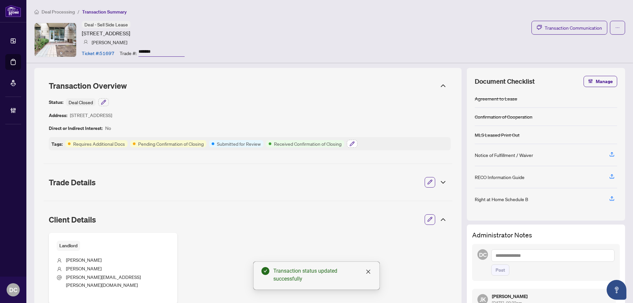
click at [354, 145] on icon "button" at bounding box center [351, 143] width 5 height 5
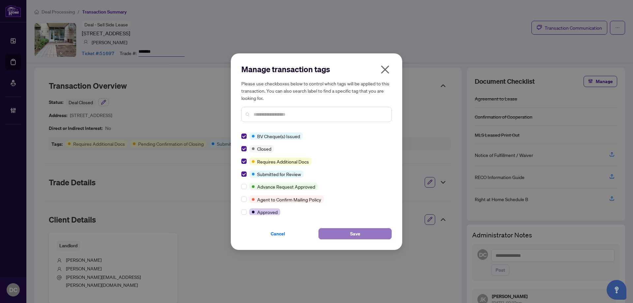
click at [343, 231] on button "Save" at bounding box center [354, 233] width 73 height 11
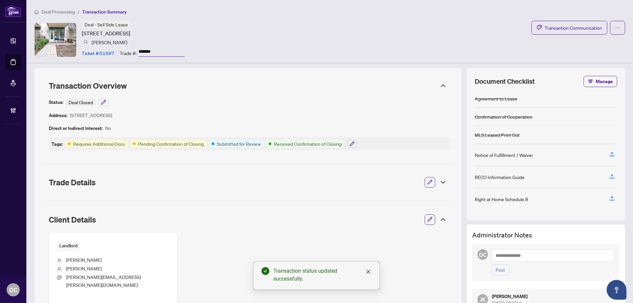
click at [441, 219] on icon at bounding box center [443, 219] width 4 height 2
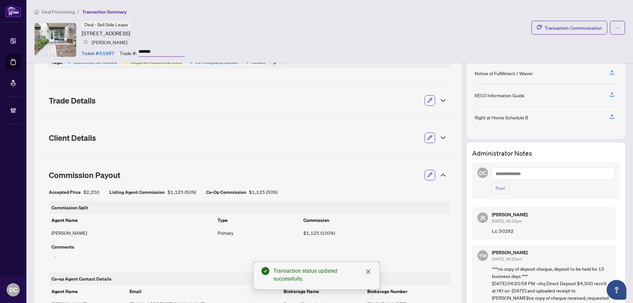
scroll to position [99, 0]
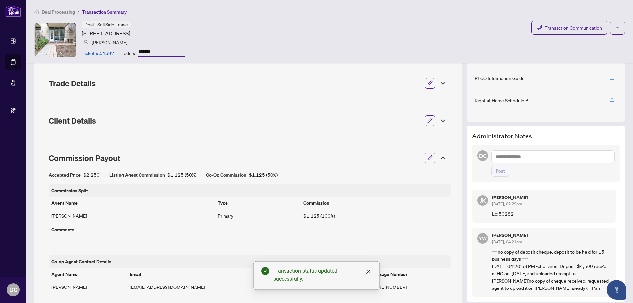
click at [439, 158] on icon at bounding box center [443, 158] width 8 height 8
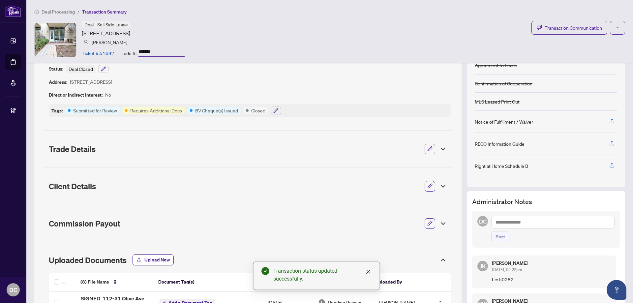
scroll to position [33, 0]
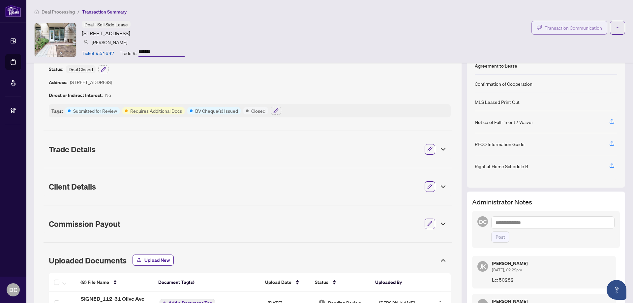
click at [549, 26] on span "Transaction Communication" at bounding box center [572, 28] width 57 height 8
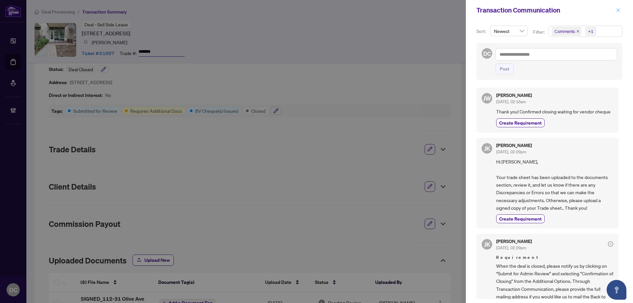
click at [616, 10] on icon "close" at bounding box center [617, 10] width 5 height 5
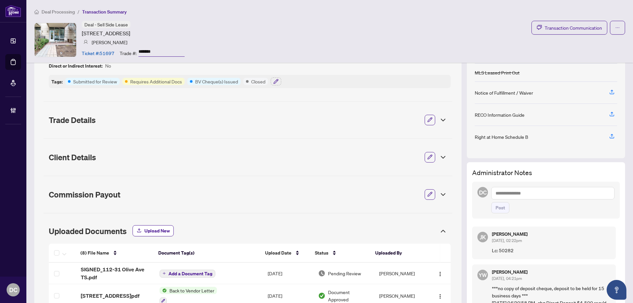
scroll to position [165, 0]
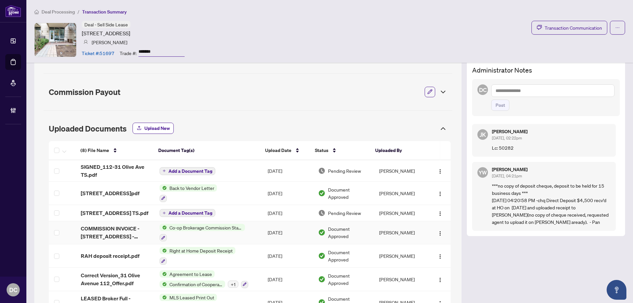
click at [269, 225] on td "Sep/10/2025" at bounding box center [287, 232] width 50 height 23
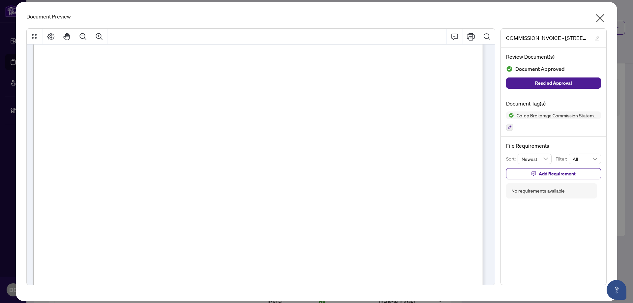
scroll to position [132, 0]
click at [596, 16] on icon "close" at bounding box center [599, 18] width 11 height 11
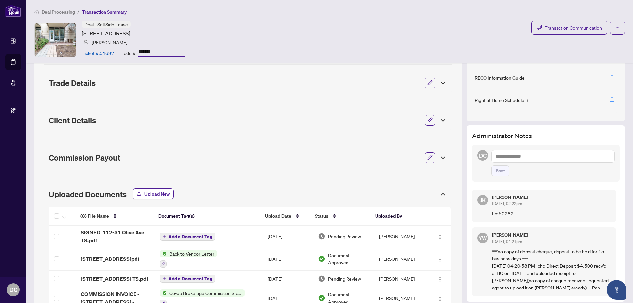
scroll to position [99, 0]
drag, startPoint x: 238, startPoint y: 240, endPoint x: 214, endPoint y: 236, distance: 24.4
click at [238, 239] on td "Add a Document Tag" at bounding box center [208, 236] width 108 height 21
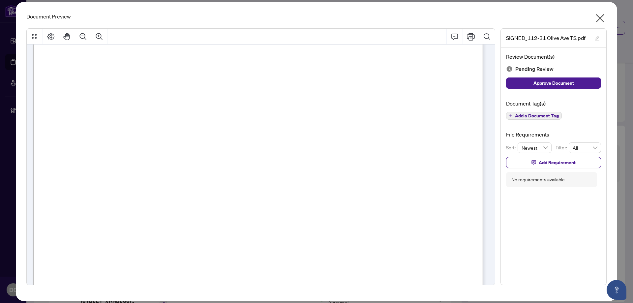
scroll to position [231, 0]
drag, startPoint x: 603, startPoint y: 19, endPoint x: 459, endPoint y: 3, distance: 144.2
click at [603, 19] on icon "close" at bounding box center [599, 18] width 11 height 11
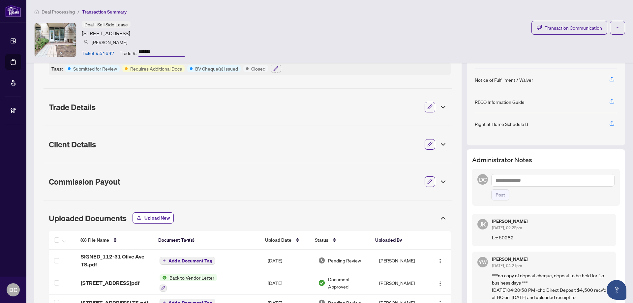
scroll to position [0, 0]
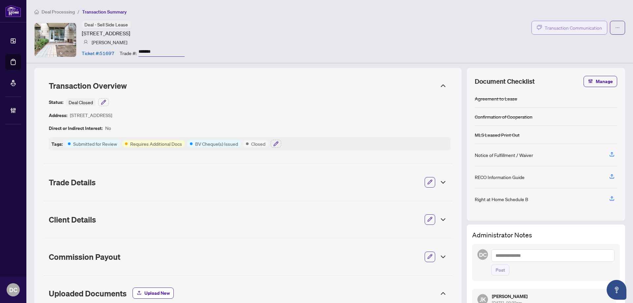
click at [567, 27] on span "Transaction Communication" at bounding box center [572, 28] width 57 height 8
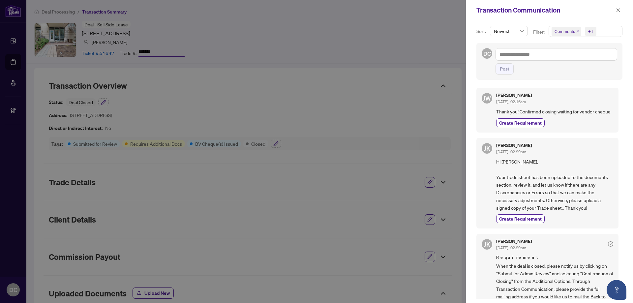
click at [614, 29] on span "Comments +1" at bounding box center [585, 31] width 73 height 11
click at [585, 62] on span "Comments" at bounding box center [588, 59] width 58 height 8
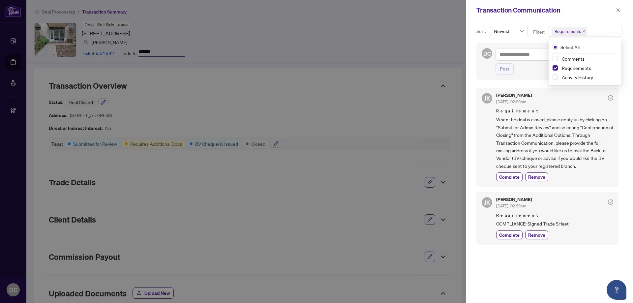
drag, startPoint x: 505, startPoint y: 175, endPoint x: 481, endPoint y: 172, distance: 24.2
click at [505, 175] on span "Complete" at bounding box center [509, 176] width 20 height 7
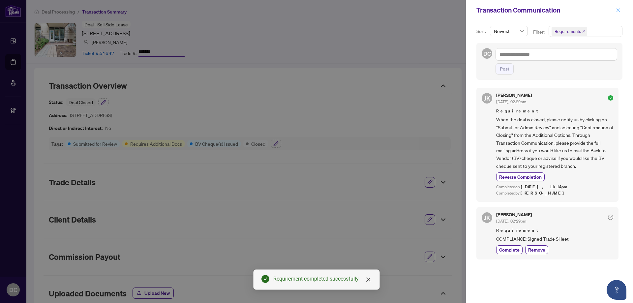
click at [620, 9] on button "button" at bounding box center [618, 10] width 9 height 8
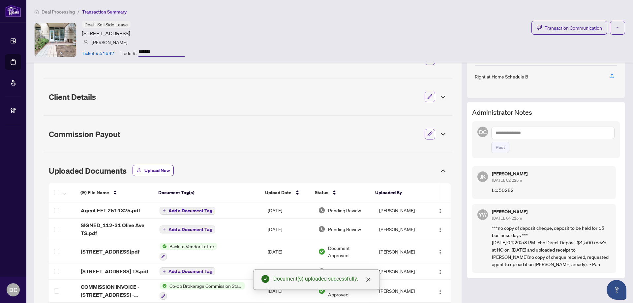
scroll to position [24, 0]
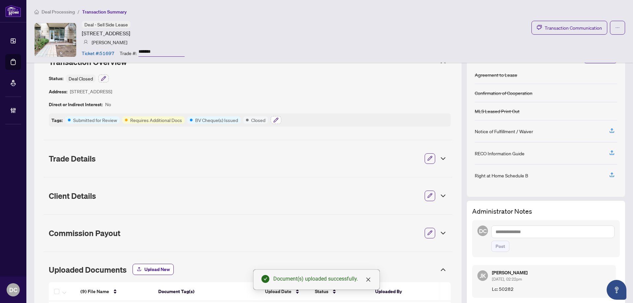
click at [277, 121] on icon "button" at bounding box center [275, 119] width 5 height 5
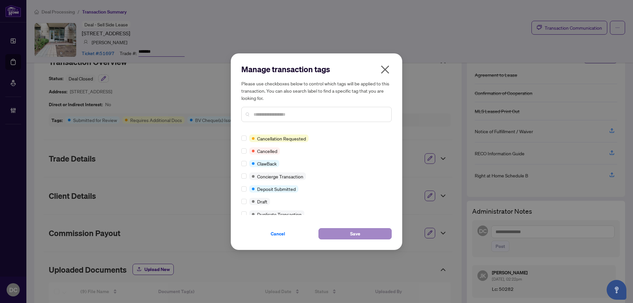
scroll to position [0, 0]
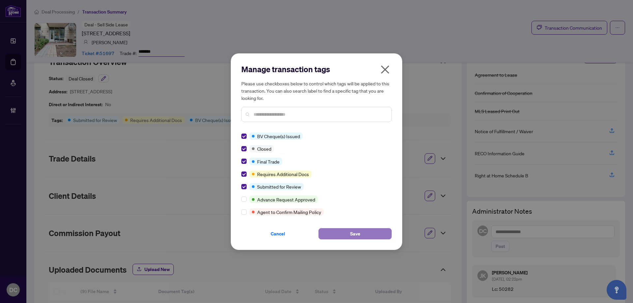
click at [342, 233] on button "Save" at bounding box center [354, 233] width 73 height 11
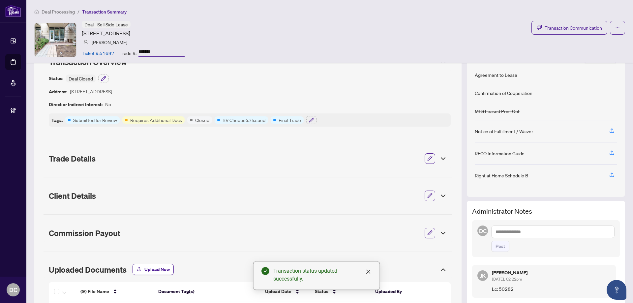
click at [569, 233] on textarea at bounding box center [552, 231] width 123 height 13
paste textarea "**********"
type textarea "**********"
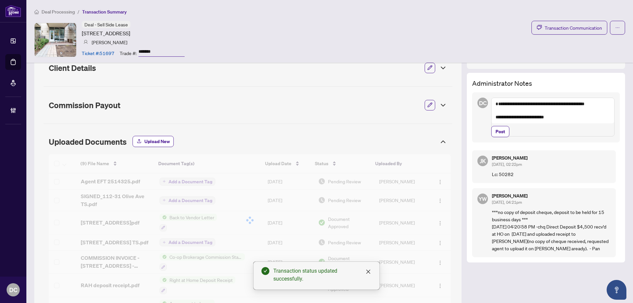
scroll to position [156, 0]
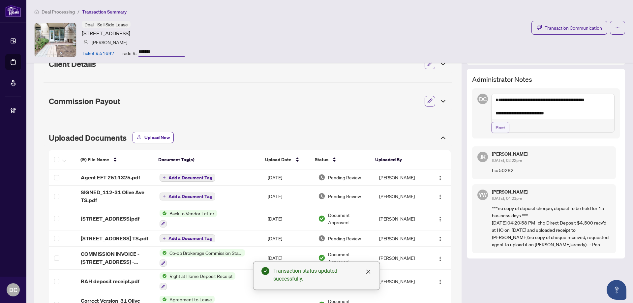
click at [499, 133] on span "Post" at bounding box center [500, 127] width 10 height 11
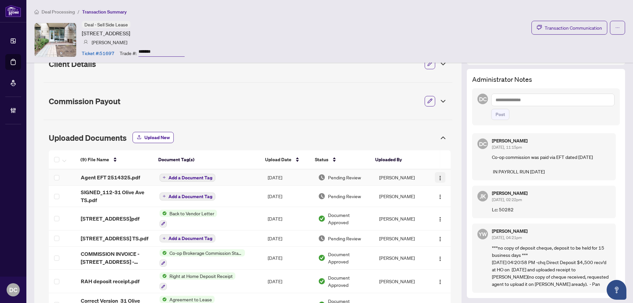
click at [432, 179] on div "(9) File Name Document Tag(s) Upload Date Status Uploaded By (9) File Name Docu…" at bounding box center [250, 254] width 402 height 209
click at [435, 173] on button "button" at bounding box center [440, 177] width 11 height 11
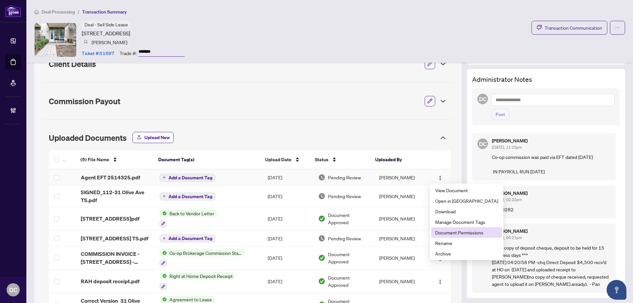
click at [446, 231] on span "Document Permissions" at bounding box center [466, 232] width 63 height 7
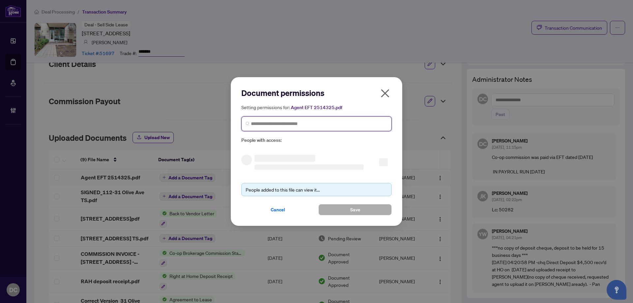
click at [334, 125] on input "search" at bounding box center [319, 123] width 136 height 7
type input "*********"
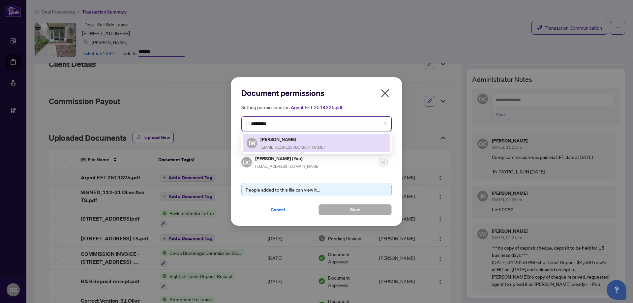
drag, startPoint x: 319, startPoint y: 144, endPoint x: 336, endPoint y: 190, distance: 49.1
click at [320, 145] on div "JW Johnny Wu johnnywugroup@gmail.com" at bounding box center [316, 142] width 140 height 15
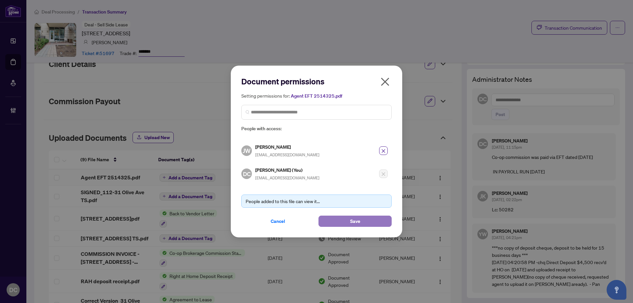
click at [349, 224] on button "Save" at bounding box center [354, 220] width 73 height 11
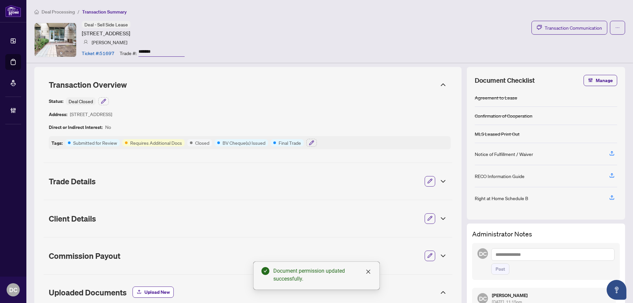
scroll to position [0, 0]
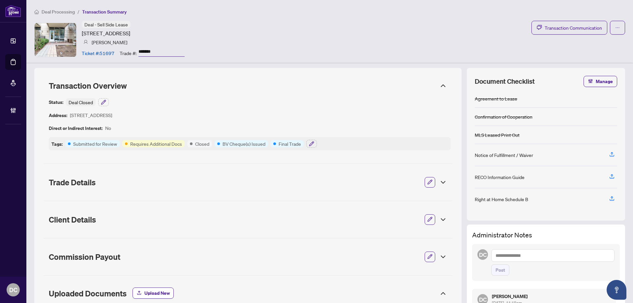
drag, startPoint x: 169, startPoint y: 50, endPoint x: 124, endPoint y: 51, distance: 45.8
click at [124, 51] on div "Trade #: *******" at bounding box center [152, 53] width 65 height 12
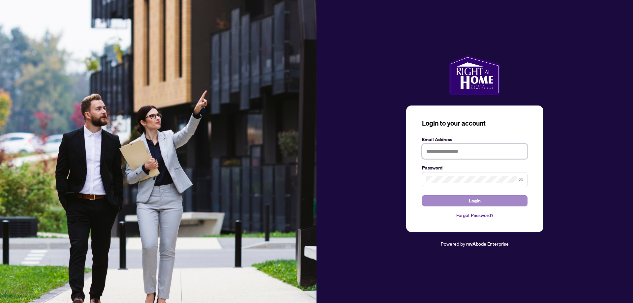
type input "**********"
click at [458, 200] on button "Login" at bounding box center [474, 200] width 105 height 11
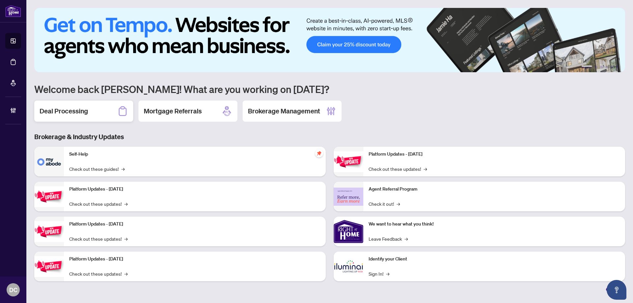
click at [92, 110] on div "Deal Processing" at bounding box center [83, 110] width 99 height 21
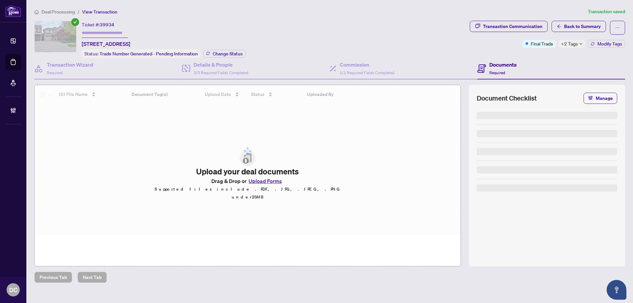
type input "*******"
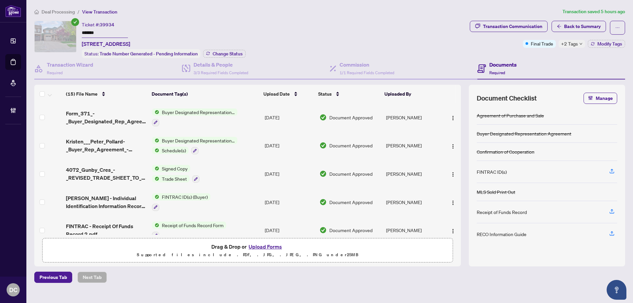
click at [572, 44] on span "+2 Tags" at bounding box center [569, 44] width 17 height 8
click at [544, 56] on div "Transaction Communication Back to Summary Final Trade +2 Tags Modify Tags" at bounding box center [547, 39] width 158 height 37
click at [543, 25] on button "Transaction Communication" at bounding box center [509, 26] width 78 height 11
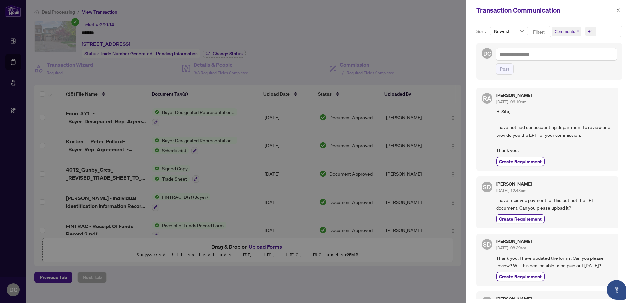
click at [612, 31] on span "Comments +1" at bounding box center [585, 31] width 73 height 11
click at [563, 79] on span "Activity History" at bounding box center [576, 77] width 31 height 6
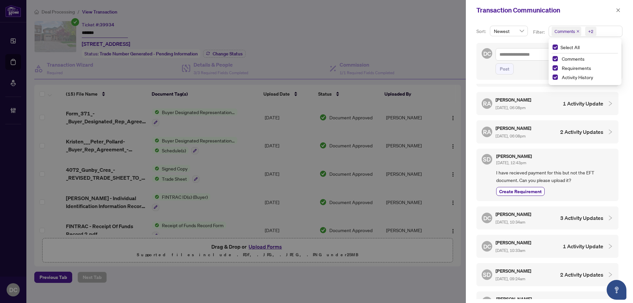
scroll to position [231, 0]
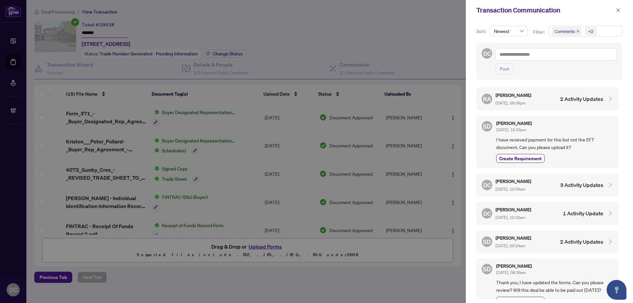
click at [553, 183] on div "DC [PERSON_NAME] [DATE], 10:34am 3 Activity Updates" at bounding box center [542, 184] width 122 height 15
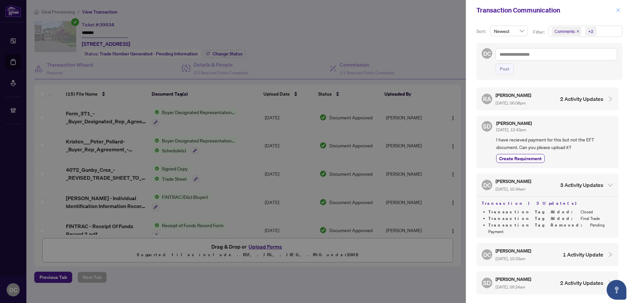
click at [616, 12] on icon "close" at bounding box center [618, 10] width 4 height 4
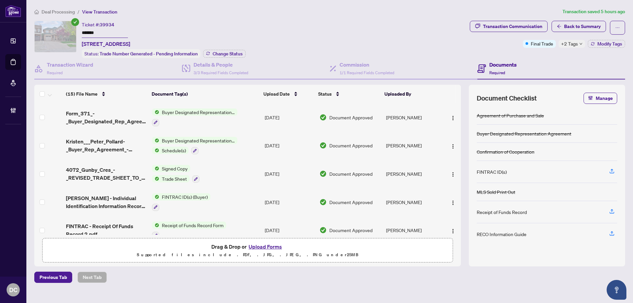
drag, startPoint x: 116, startPoint y: 31, endPoint x: 51, endPoint y: 32, distance: 65.3
click at [51, 32] on div "Ticket #: 39934 ******* [STREET_ADDRESS] Status: Trade Number Generated - Pendi…" at bounding box center [250, 39] width 433 height 37
click at [214, 51] on span "Change Status" at bounding box center [228, 53] width 30 height 5
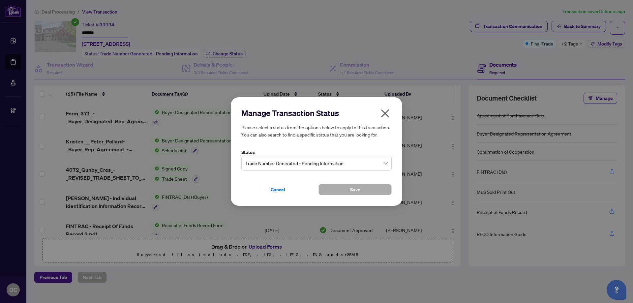
click at [341, 160] on span "Trade Number Generated - Pending Information" at bounding box center [316, 163] width 142 height 13
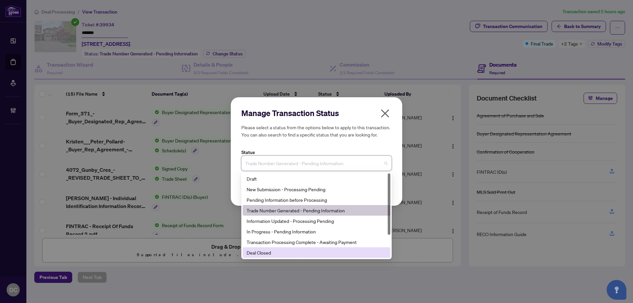
click at [283, 256] on div "Deal Closed" at bounding box center [316, 252] width 140 height 7
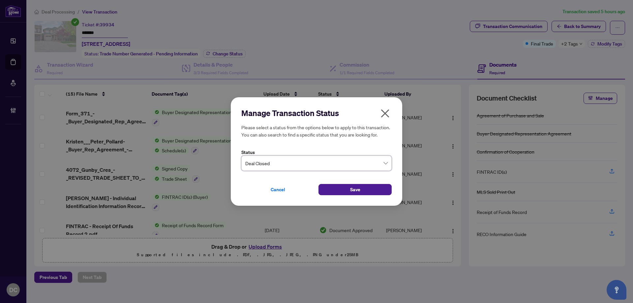
click at [347, 184] on div "Cancel Save" at bounding box center [316, 185] width 150 height 19
click at [349, 188] on button "Save" at bounding box center [354, 189] width 73 height 11
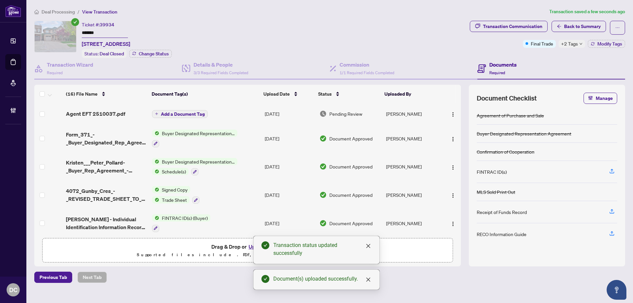
click at [568, 38] on div "Transaction Communication Back to Summary Final Trade +2 Tags Modify Tags" at bounding box center [547, 34] width 155 height 27
click at [571, 43] on span "+2 Tags" at bounding box center [569, 44] width 17 height 8
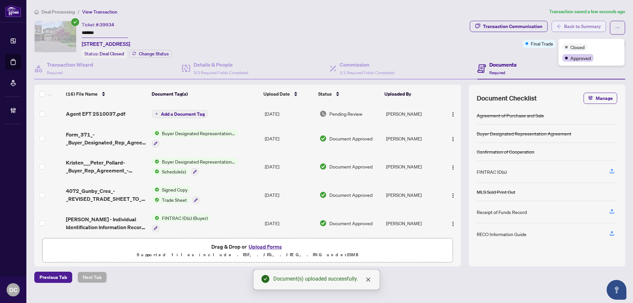
click at [570, 27] on span "Back to Summary" at bounding box center [582, 26] width 37 height 11
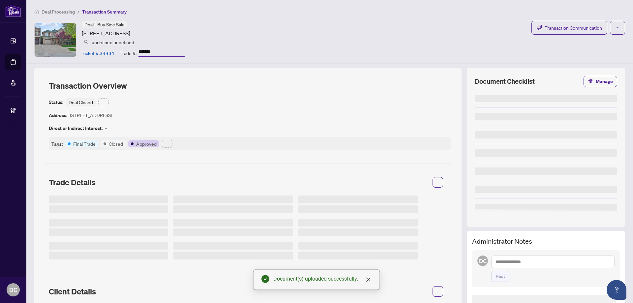
type input "*******"
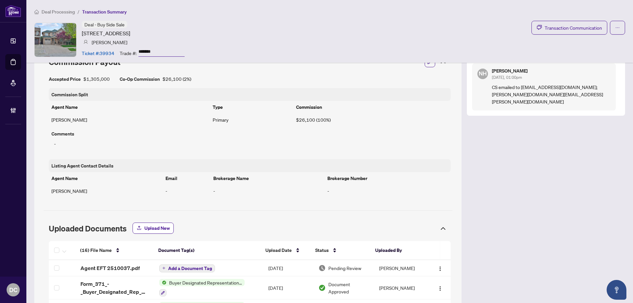
scroll to position [593, 0]
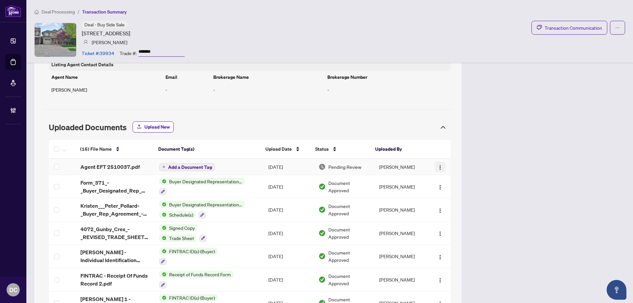
click at [439, 168] on button "button" at bounding box center [440, 166] width 11 height 11
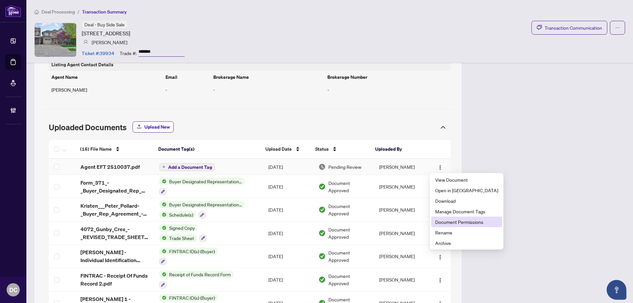
click at [444, 220] on span "Document Permissions" at bounding box center [466, 221] width 63 height 7
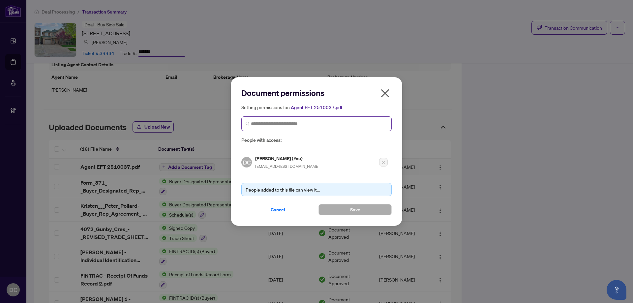
drag, startPoint x: 344, startPoint y: 118, endPoint x: 346, endPoint y: 121, distance: 4.5
click at [344, 118] on span at bounding box center [316, 123] width 150 height 15
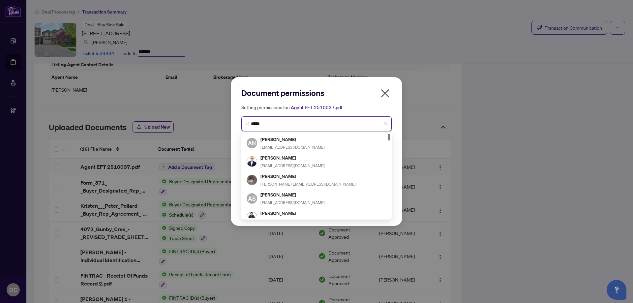
type input "******"
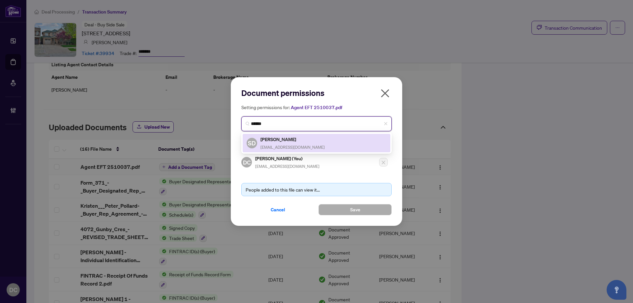
click at [295, 145] on span "[EMAIL_ADDRESS][DOMAIN_NAME]" at bounding box center [292, 147] width 64 height 5
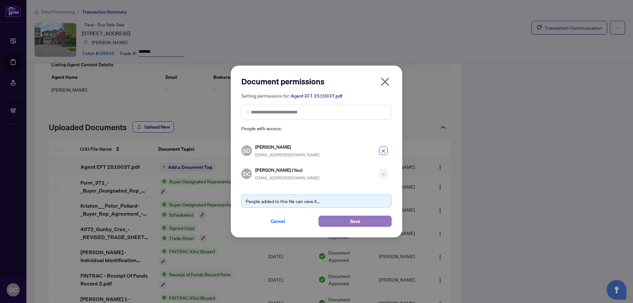
click at [346, 225] on button "Save" at bounding box center [354, 220] width 73 height 11
